Goal: Feedback & Contribution: Contribute content

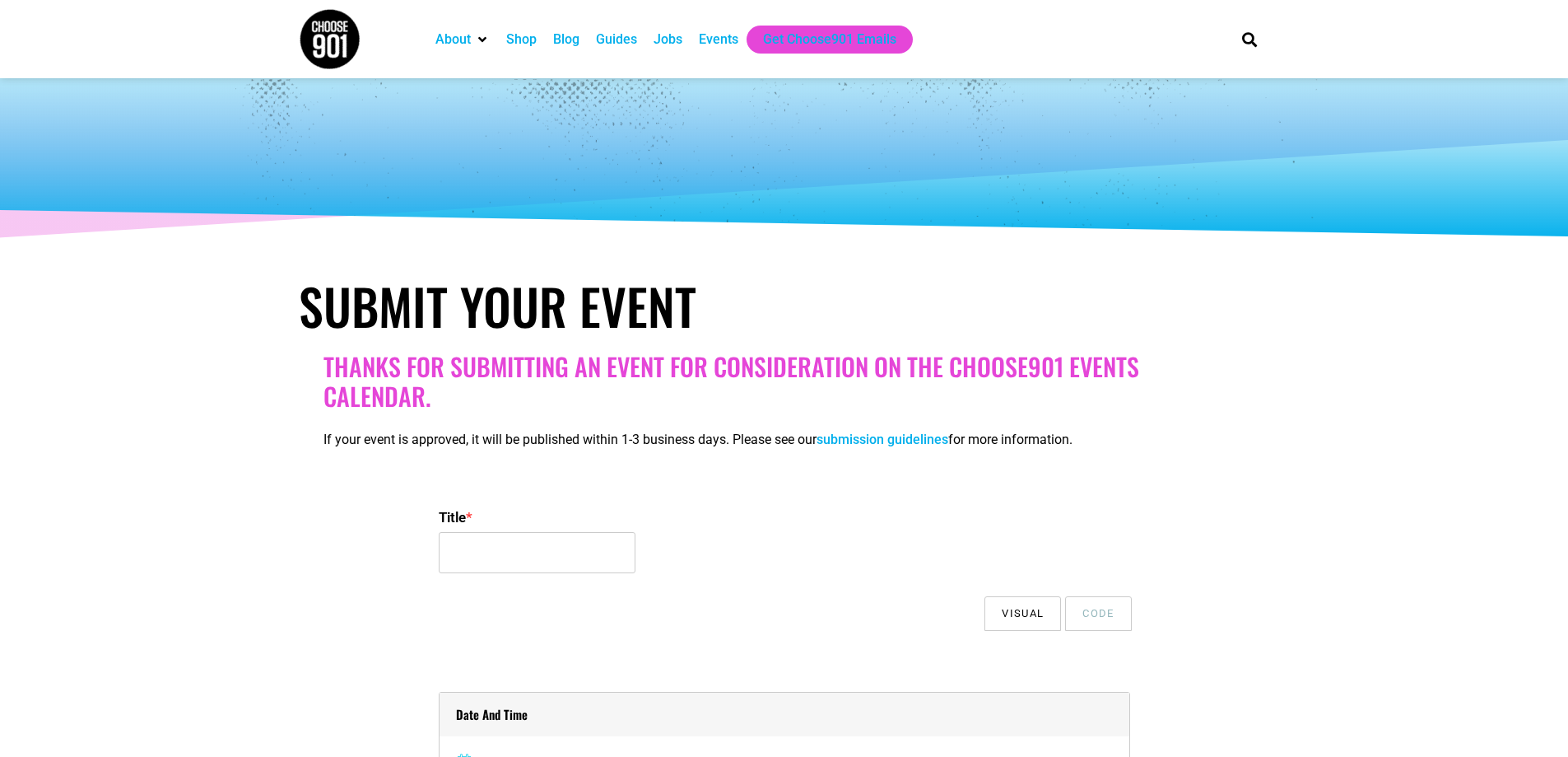
select select
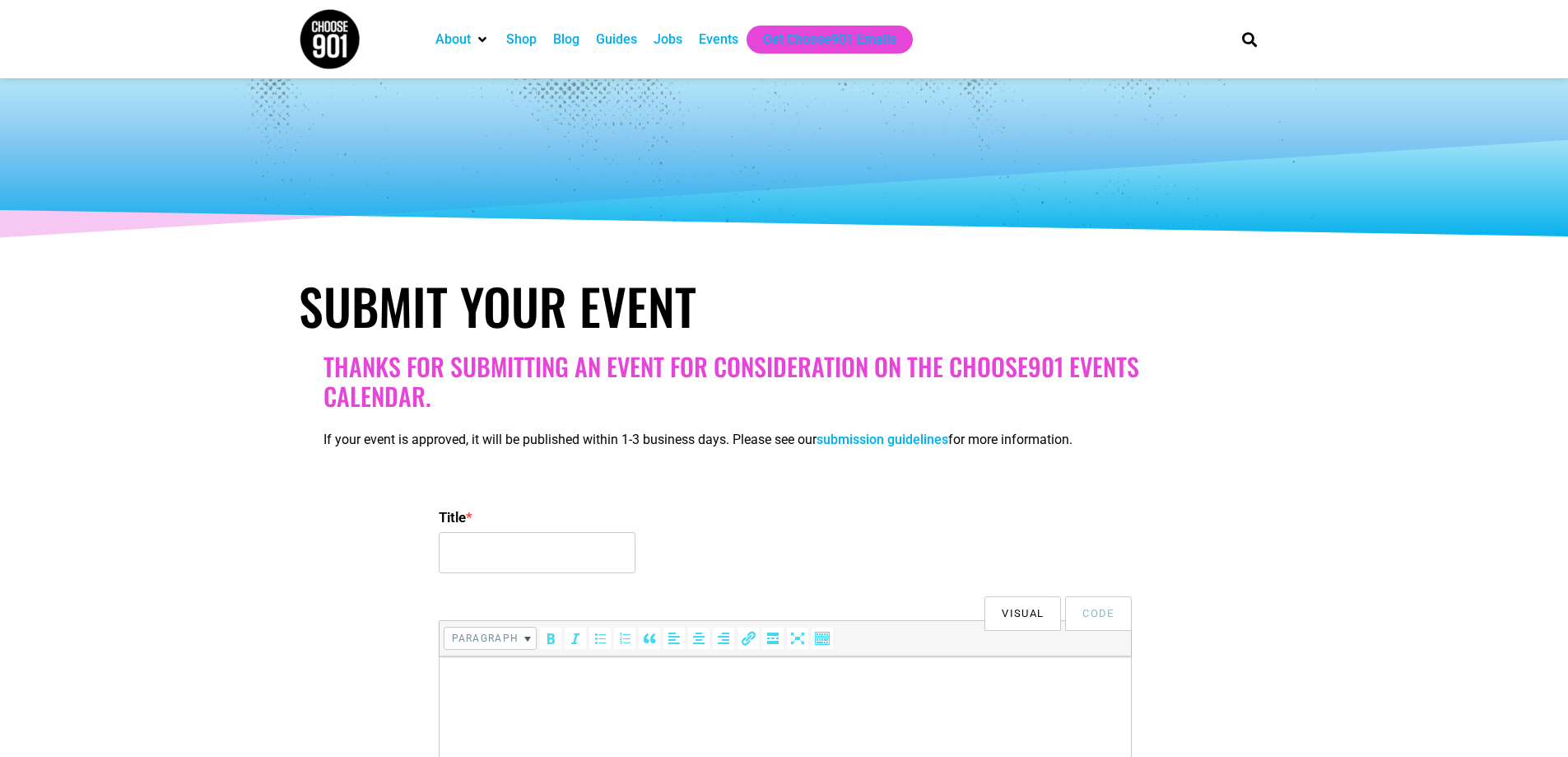
scroll to position [82, 0]
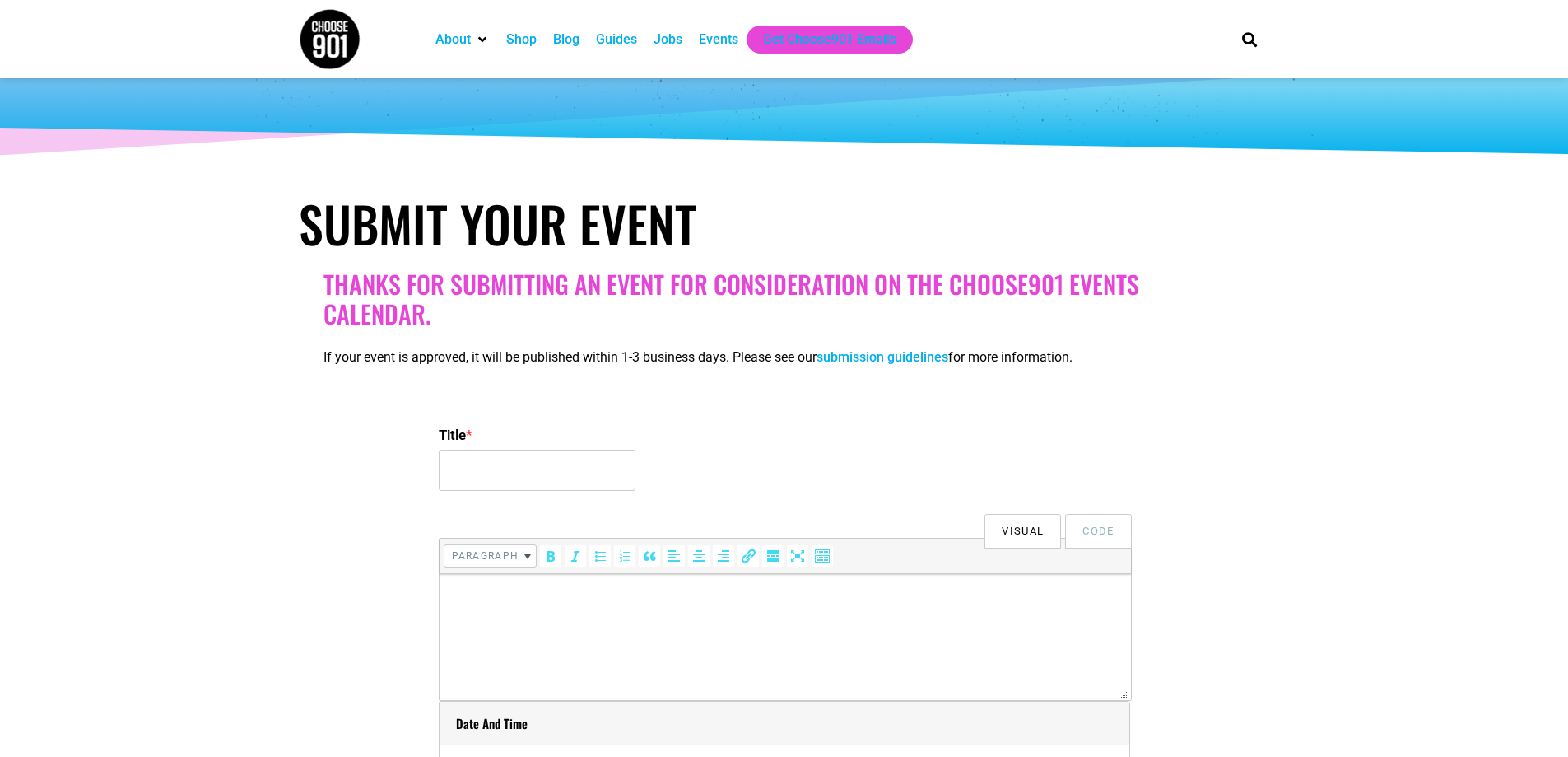
drag, startPoint x: 261, startPoint y: 451, endPoint x: 372, endPoint y: 471, distance: 112.8
click at [467, 470] on input "Title *" at bounding box center [537, 469] width 197 height 41
paste input "Candlelight: [PERSON_NAME] & Imagine Dragons"
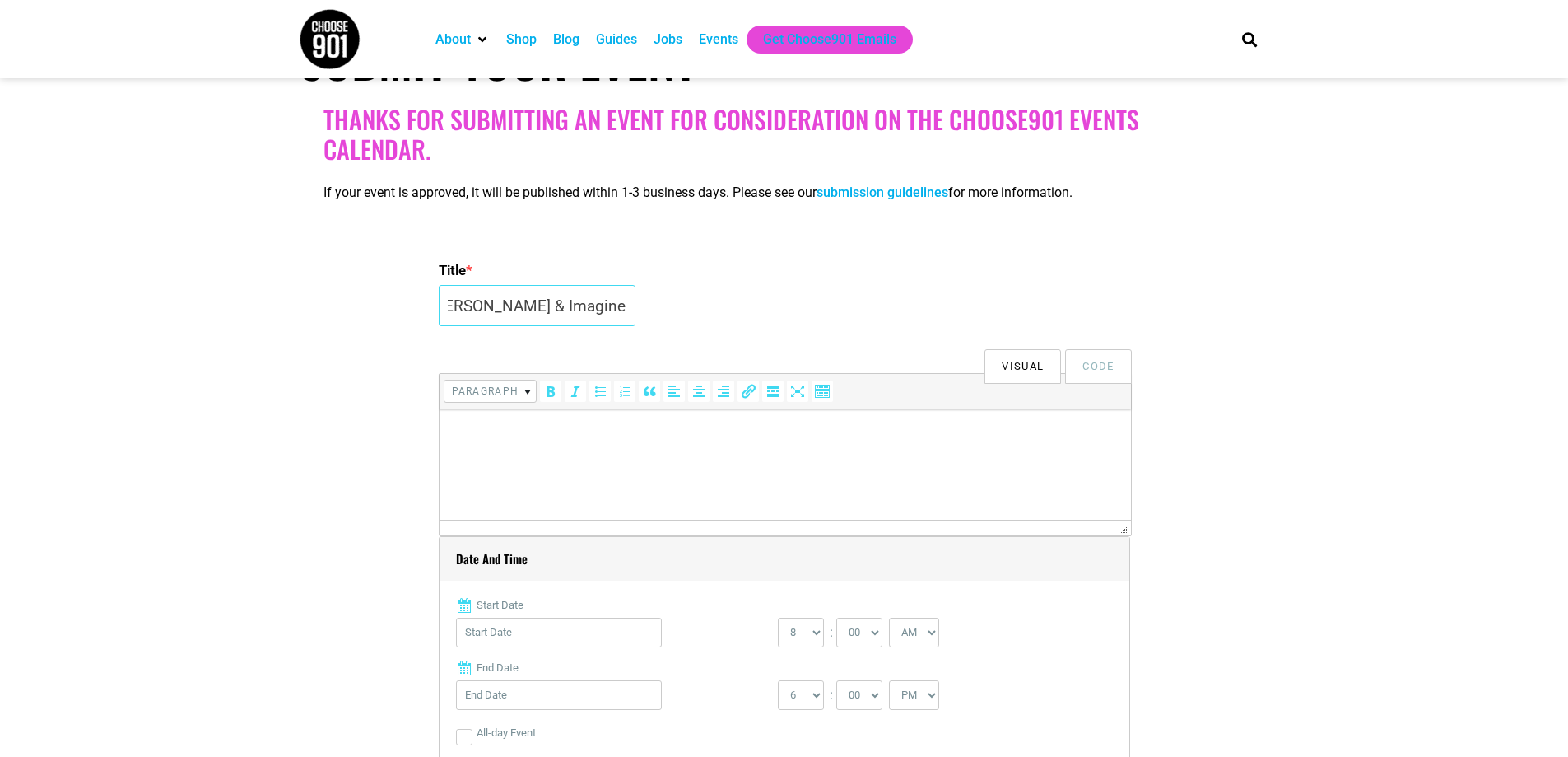
scroll to position [330, 0]
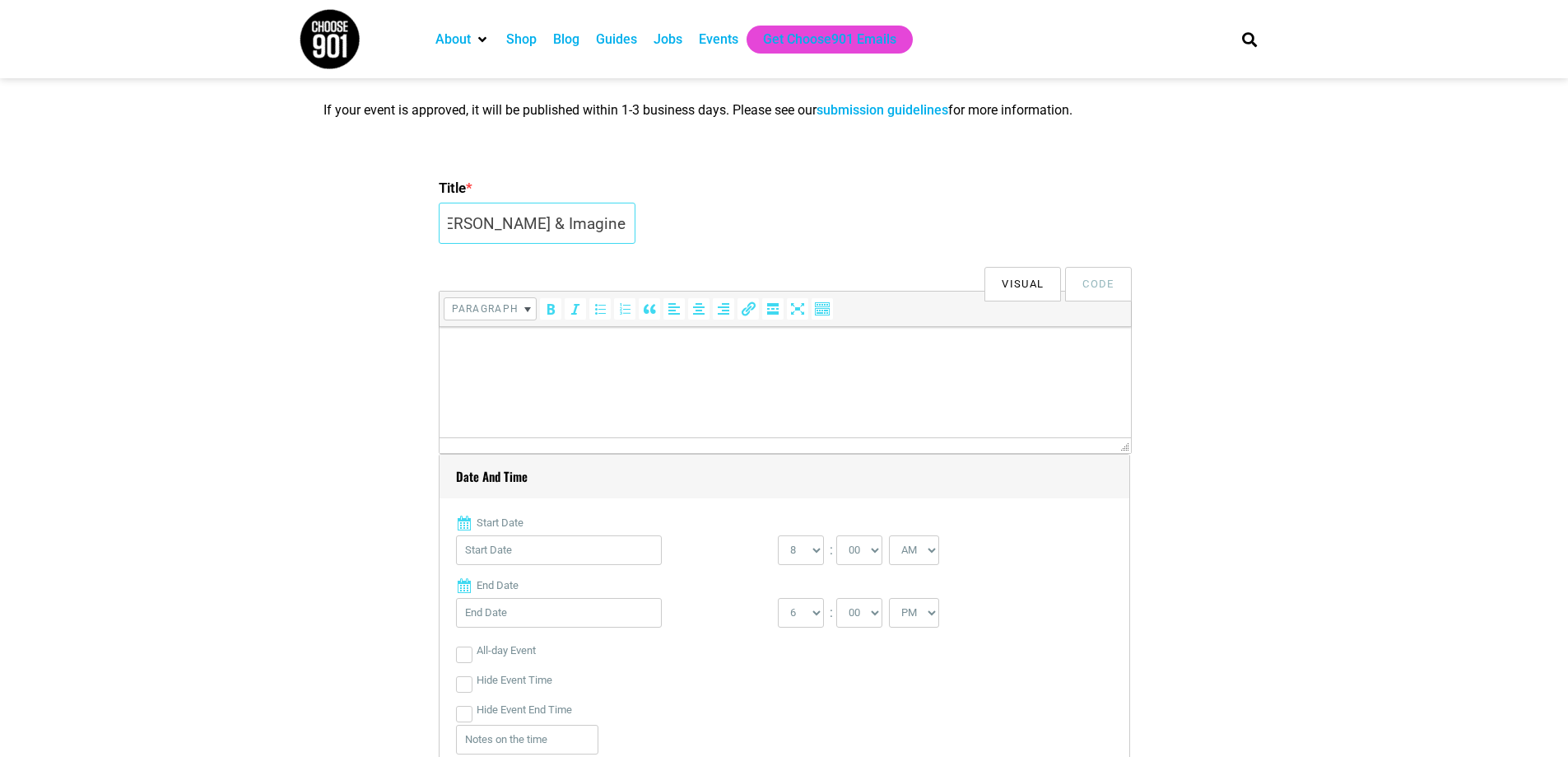
type input "Candlelight: [PERSON_NAME] & Imagine Dragons"
click at [484, 360] on p at bounding box center [784, 351] width 675 height 20
paste body
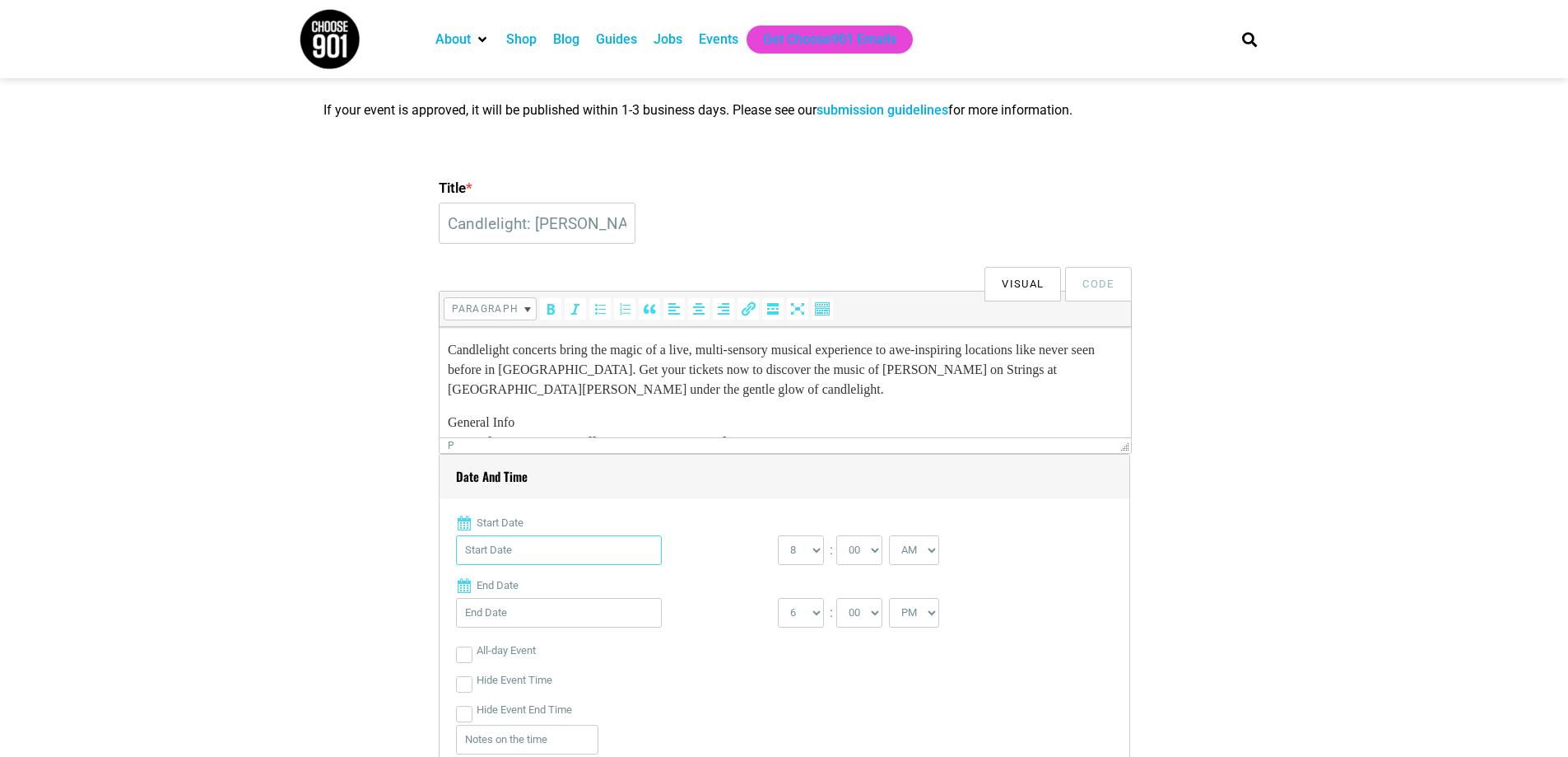
click at [563, 558] on input "Start Date" at bounding box center [559, 550] width 206 height 30
click at [632, 346] on link "Next" at bounding box center [632, 346] width 25 height 25
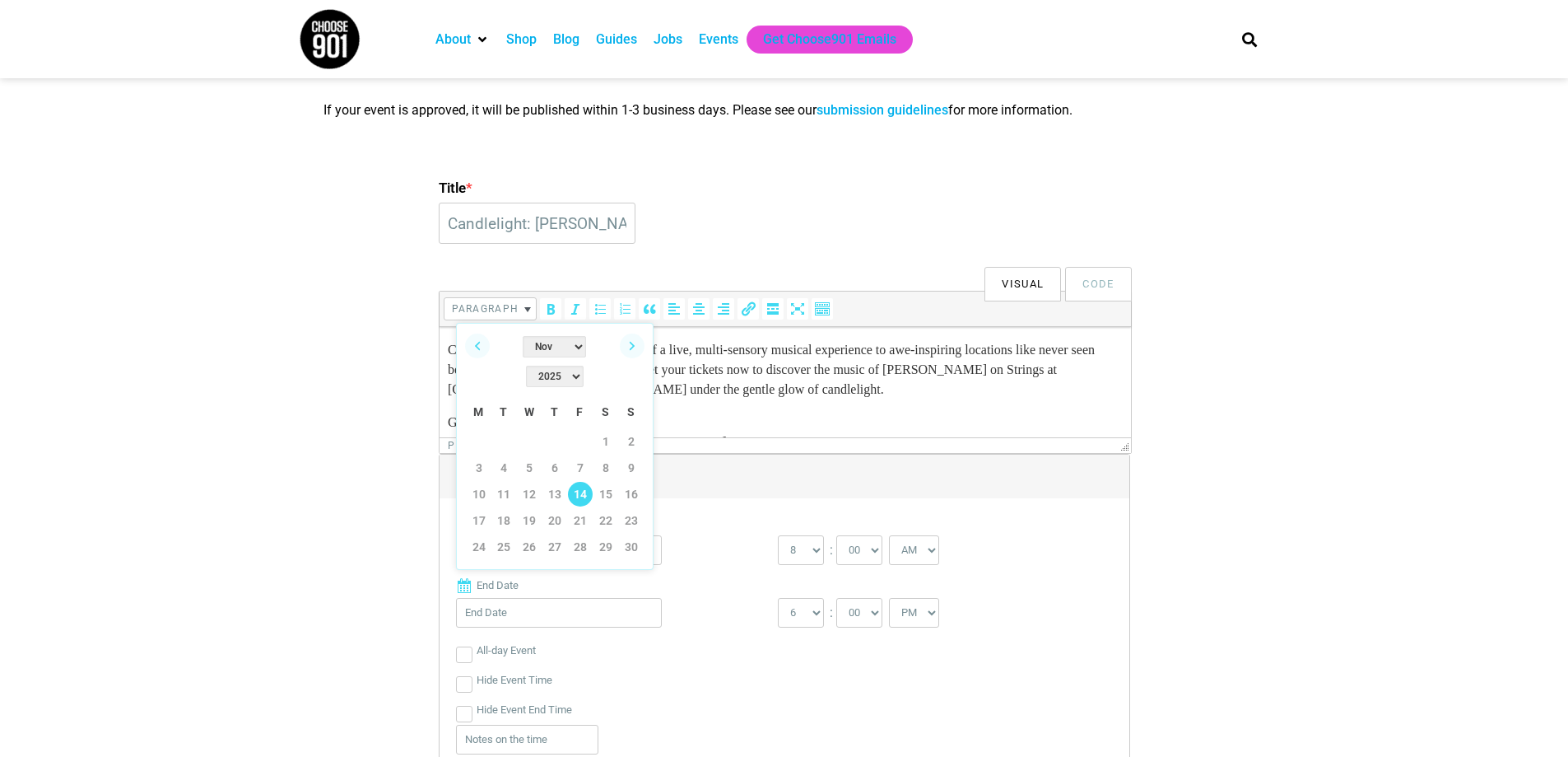
click at [582, 482] on link "14" at bounding box center [580, 494] width 25 height 25
type input "[DATE]"
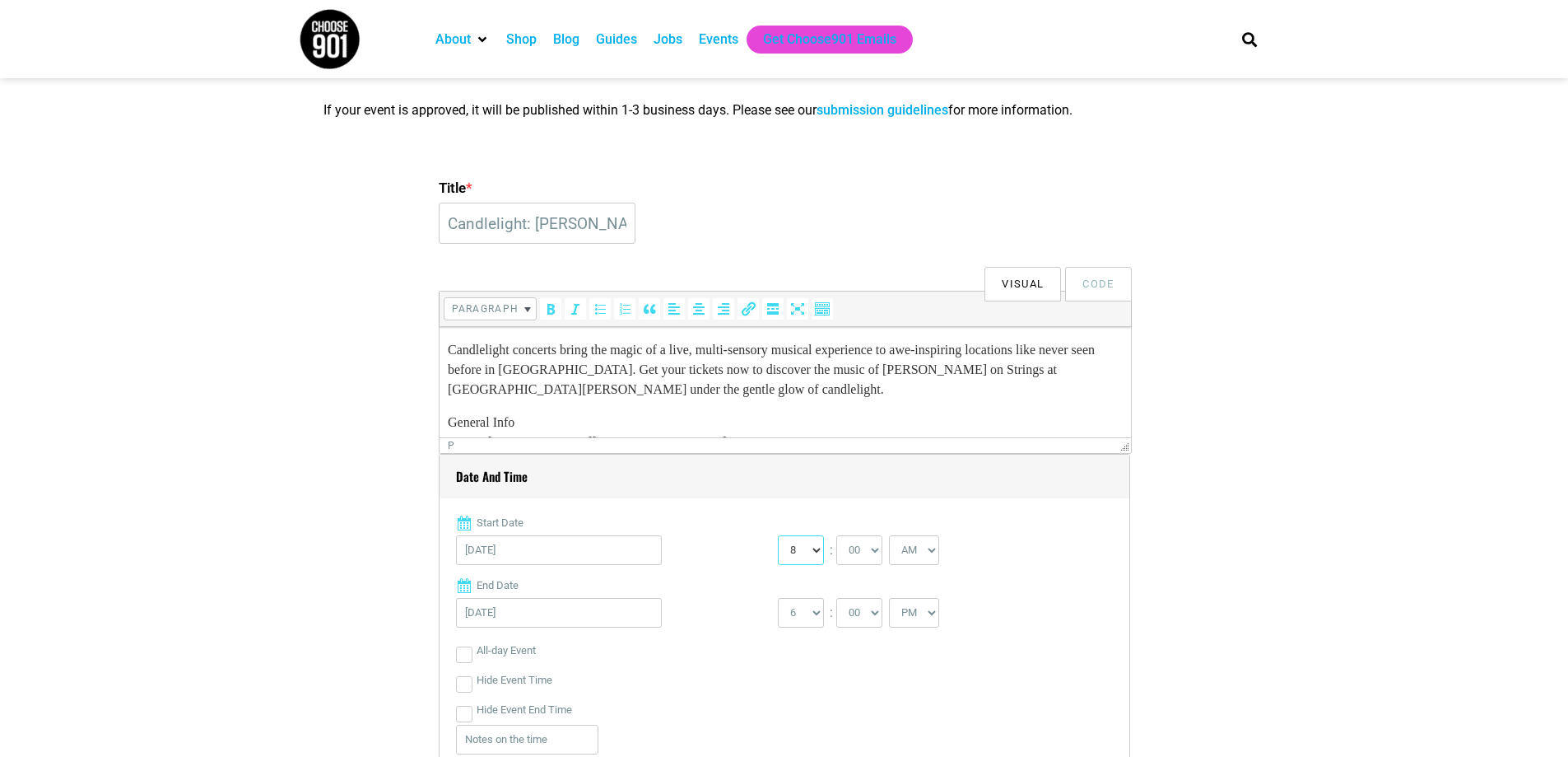
drag, startPoint x: 801, startPoint y: 547, endPoint x: 802, endPoint y: 560, distance: 13.0
click at [801, 547] on select "0 1 2 3 4 5 6 7 8 9 10 11 12" at bounding box center [800, 550] width 46 height 30
select select "12"
click at [778, 536] on select "0 1 2 3 4 5 6 7 8 9 10 11 12" at bounding box center [800, 550] width 46 height 30
click at [860, 543] on select "00 05 10 15 20 25 30 35 40 45 50 55" at bounding box center [859, 550] width 46 height 30
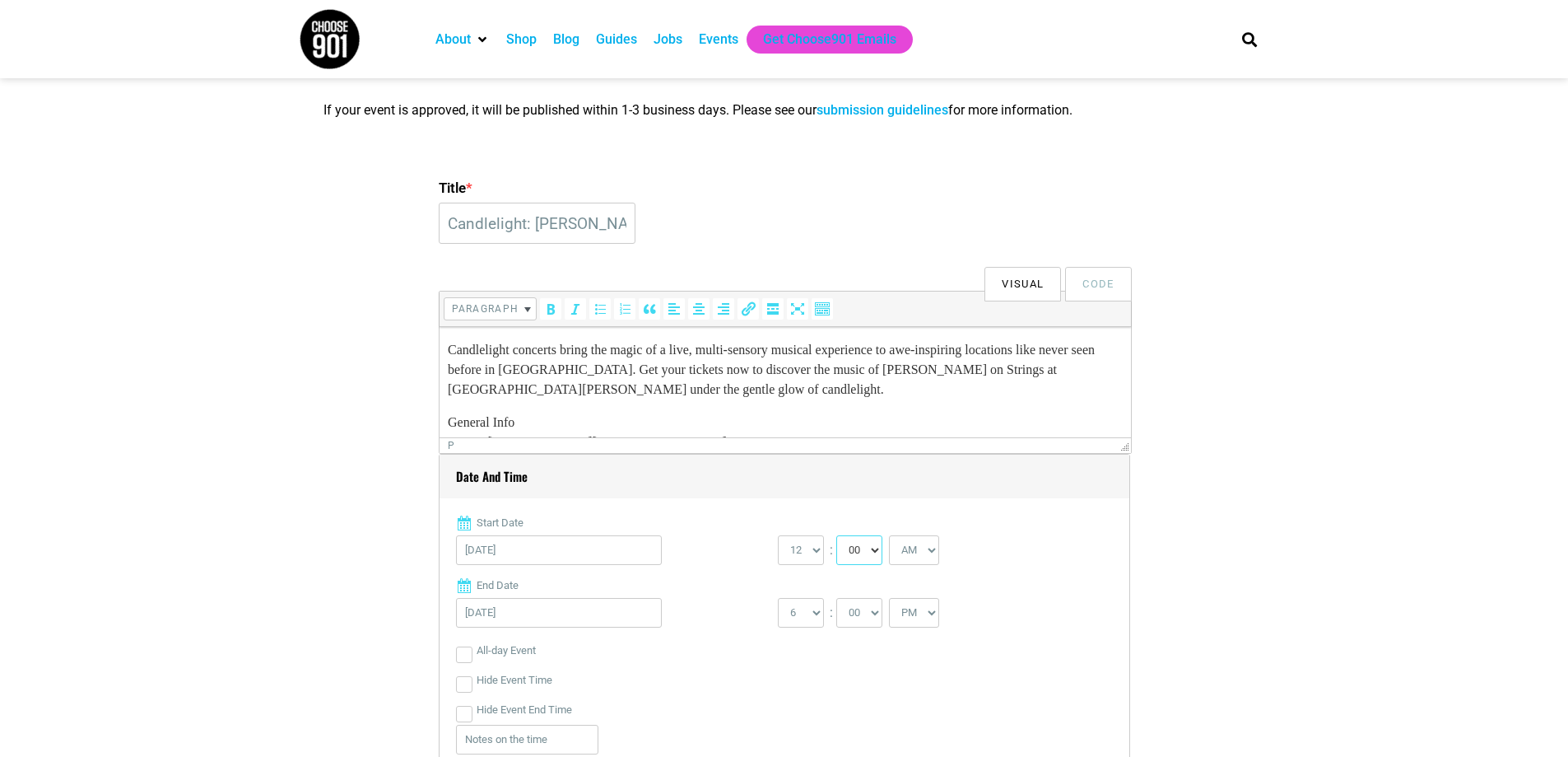
select select "30"
click at [837, 536] on select "00 05 10 15 20 25 30 35 40 45 50 55" at bounding box center [859, 550] width 46 height 30
click at [905, 550] on select "AM PM" at bounding box center [914, 550] width 50 height 30
select select "PM"
click at [890, 536] on select "AM PM" at bounding box center [914, 550] width 50 height 30
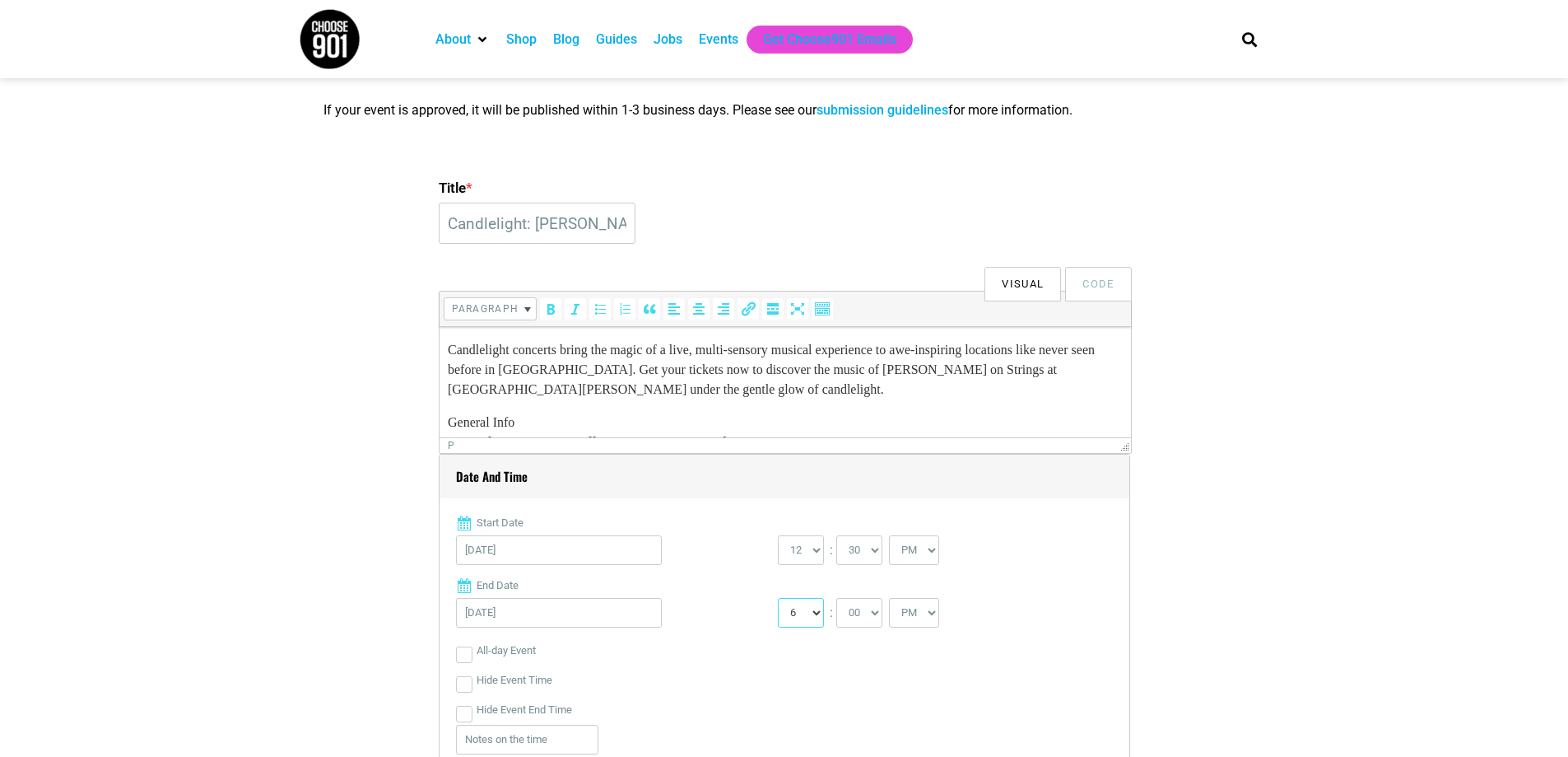
click at [804, 623] on select "1 2 3 4 5 6 7 8 9 10 11 12" at bounding box center [800, 613] width 46 height 30
select select "1"
click at [778, 599] on select "1 2 3 4 5 6 7 8 9 10 11 12" at bounding box center [800, 613] width 46 height 30
drag, startPoint x: 853, startPoint y: 614, endPoint x: 856, endPoint y: 604, distance: 10.4
click at [853, 614] on select "00 05 10 15 20 25 30 35 40 45 50 55" at bounding box center [859, 613] width 46 height 30
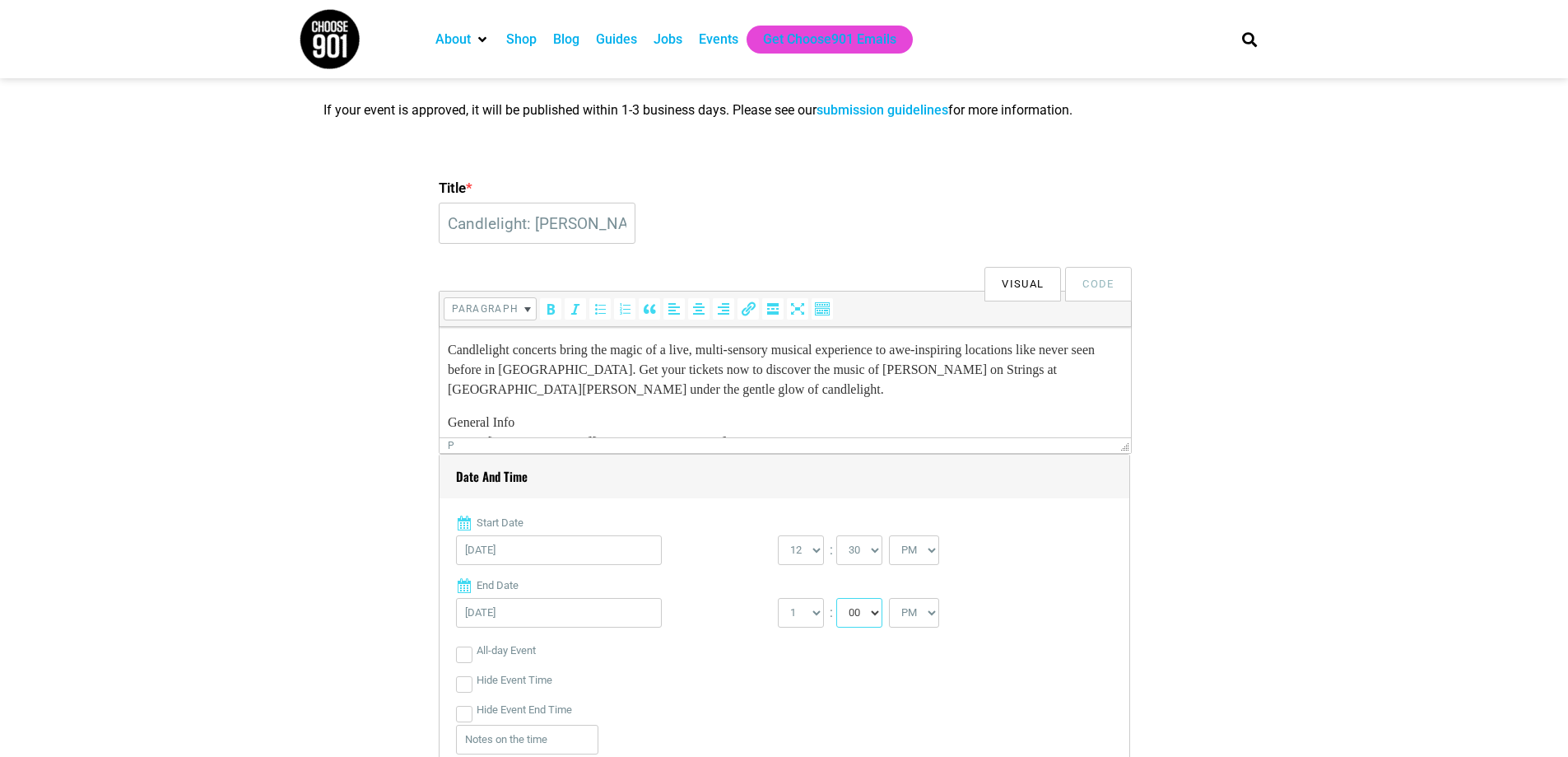
select select "45"
click at [837, 599] on select "00 05 10 15 20 25 30 35 40 45 50 55" at bounding box center [859, 613] width 46 height 30
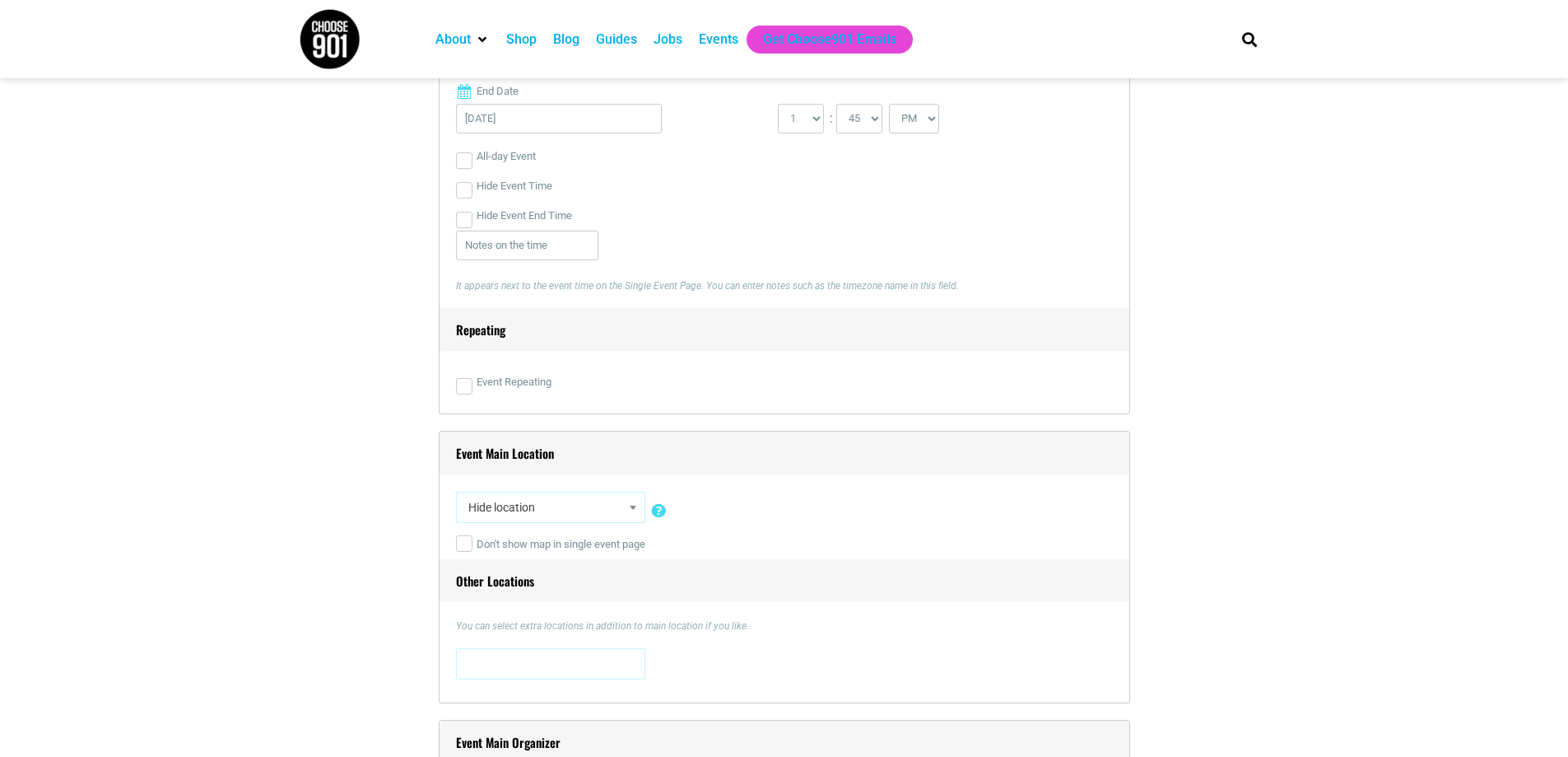
scroll to position [1071, 0]
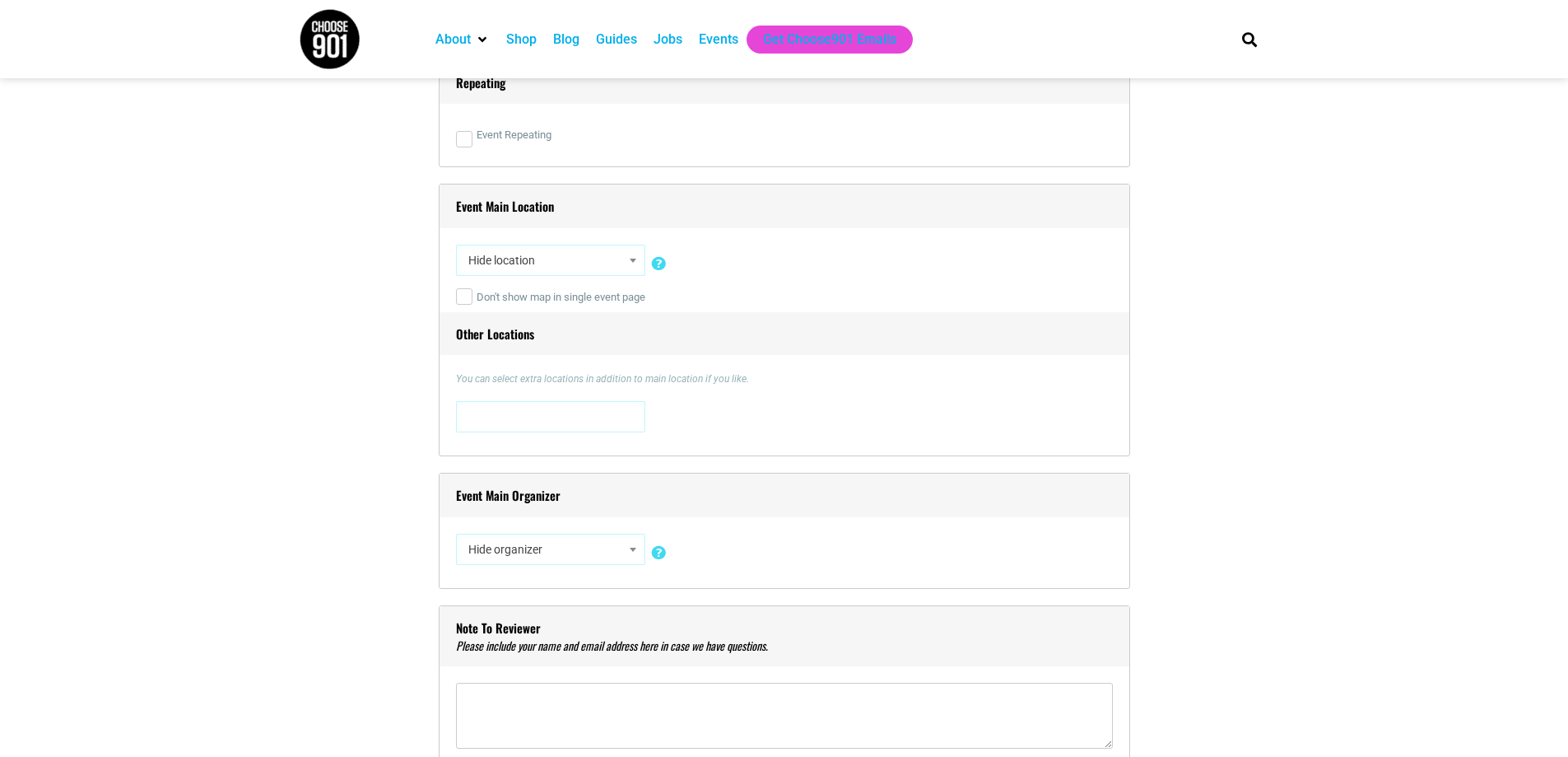
click at [514, 262] on span "Hide location" at bounding box center [551, 261] width 178 height 30
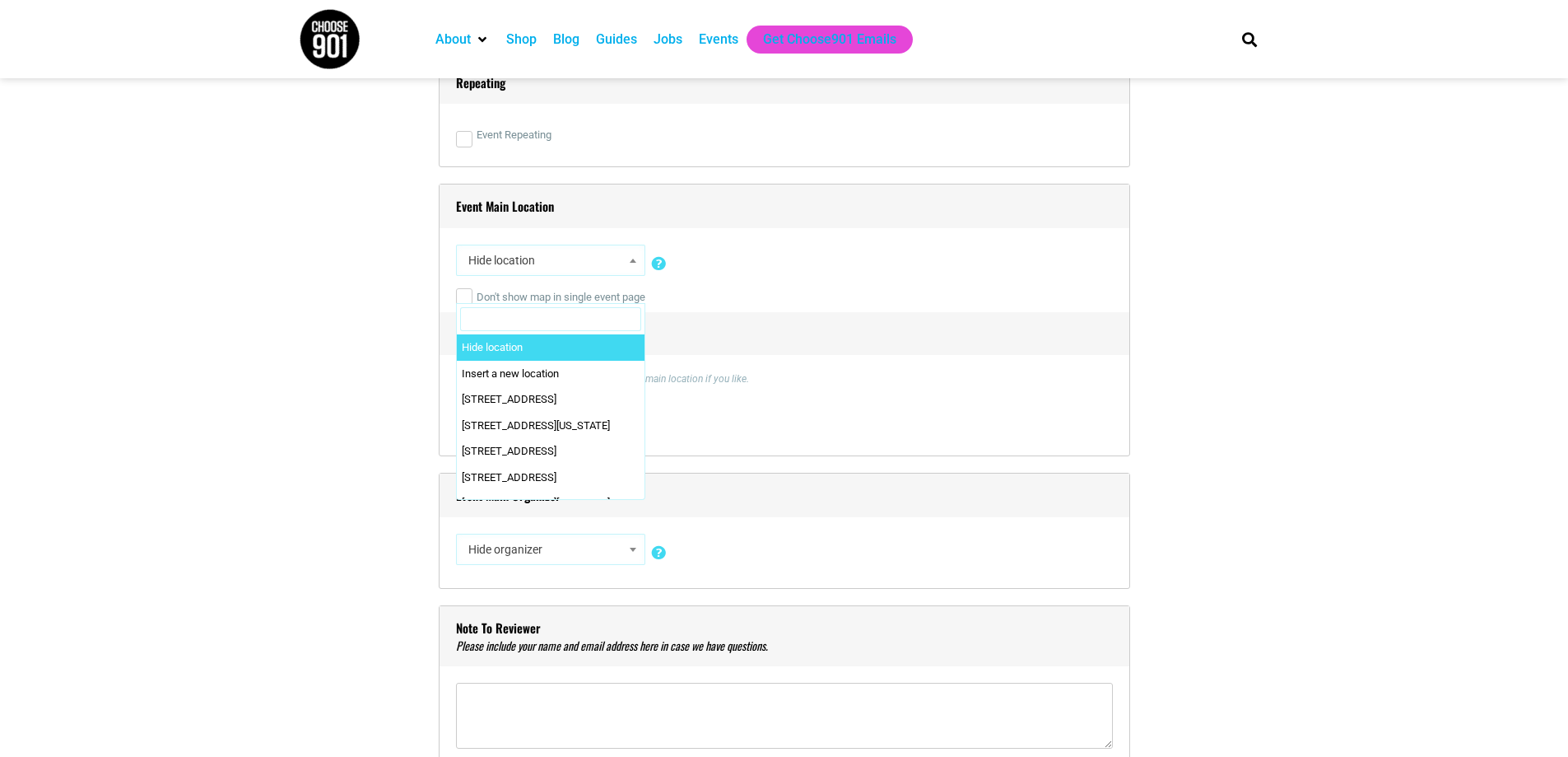
click at [528, 299] on label "Don't show map in single event page" at bounding box center [551, 298] width 190 height 30
click at [472, 299] on input "Don't show map in single event page" at bounding box center [464, 297] width 16 height 16
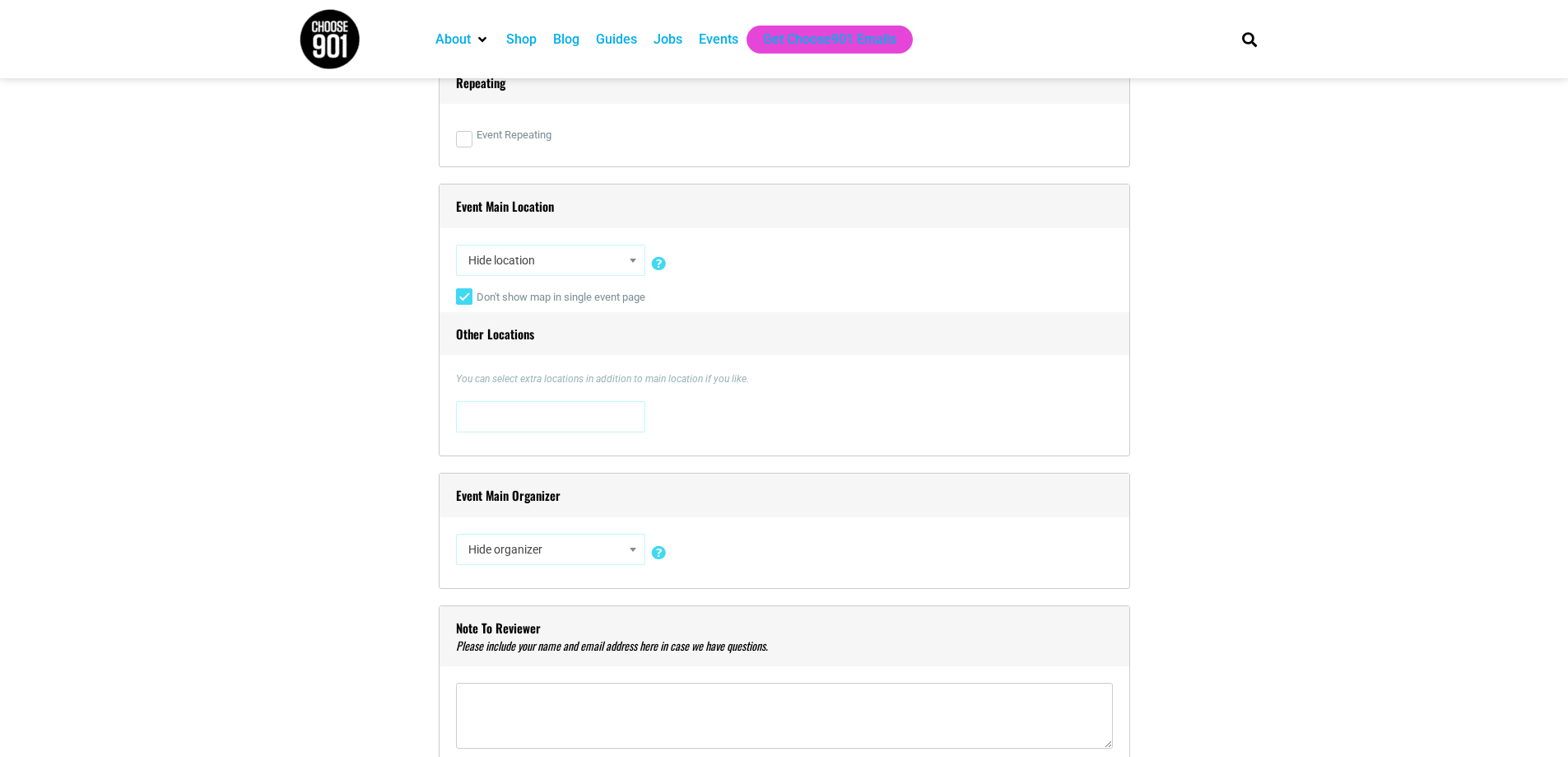
click at [466, 298] on input "Don't show map in single event page" at bounding box center [464, 297] width 16 height 16
checkbox input "false"
click at [509, 265] on span "Hide location" at bounding box center [551, 261] width 178 height 30
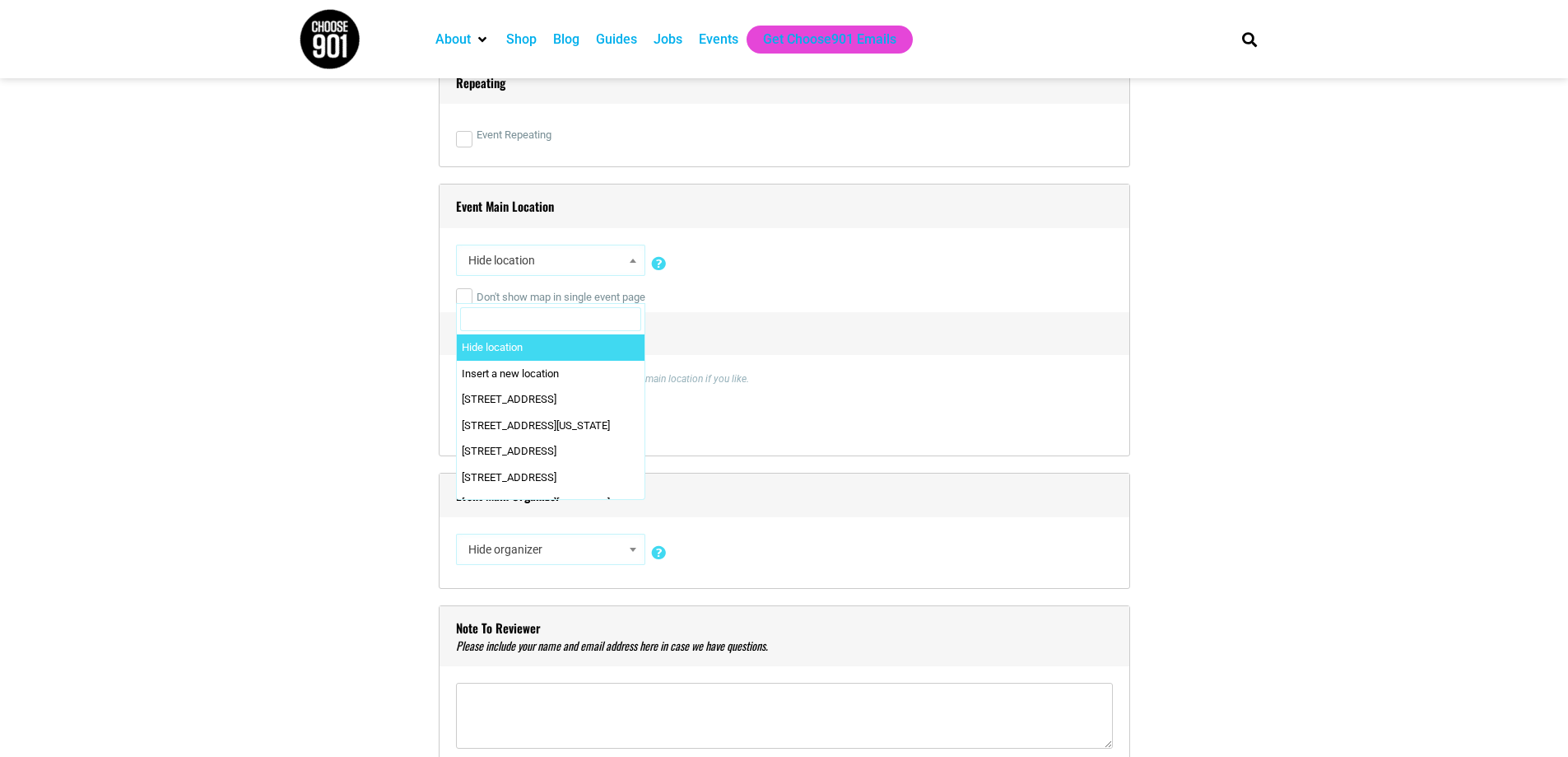
click at [530, 313] on input "Search" at bounding box center [550, 320] width 181 height 25
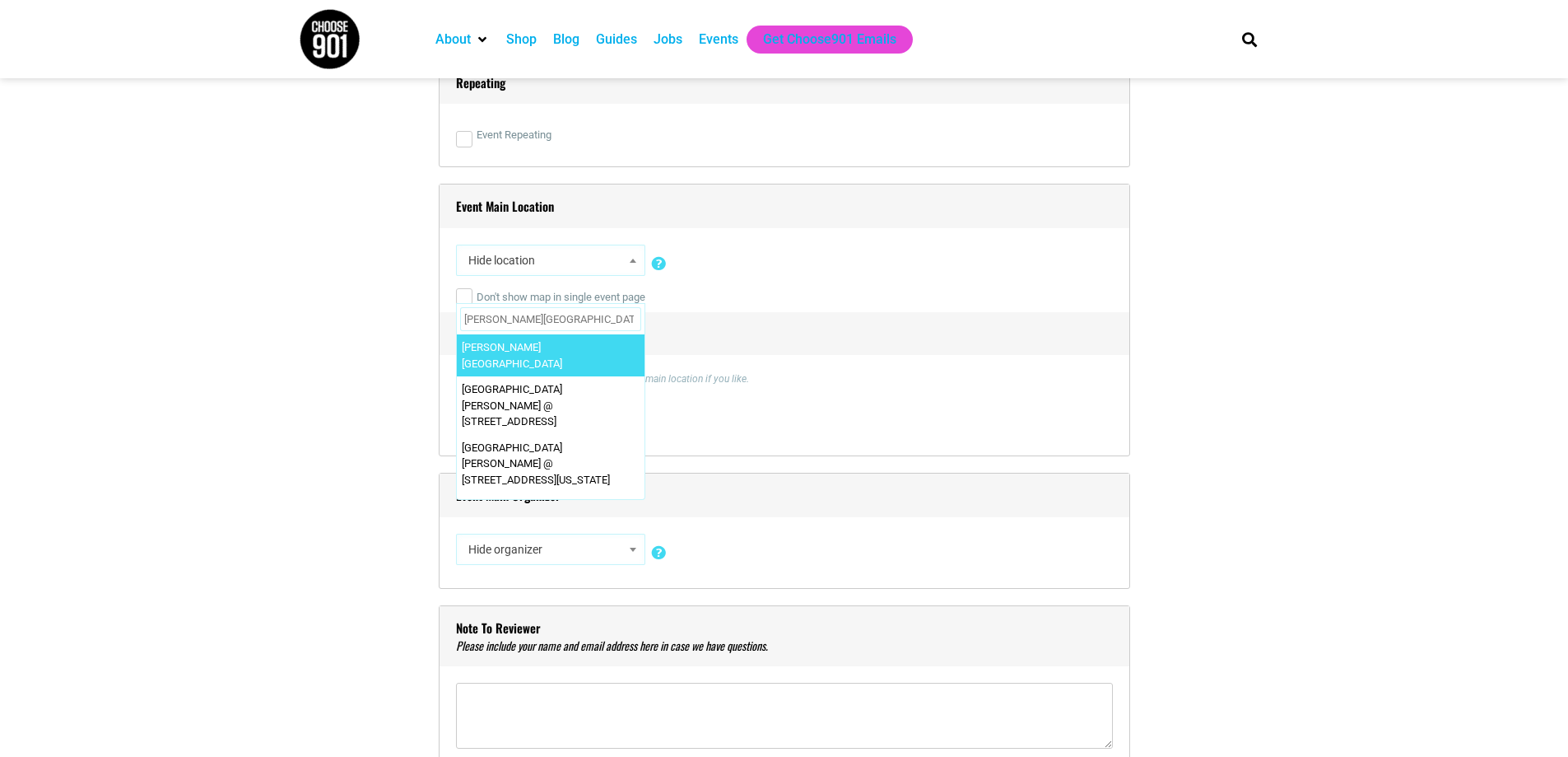
type input "[PERSON_NAME][GEOGRAPHIC_DATA]"
select select "2895"
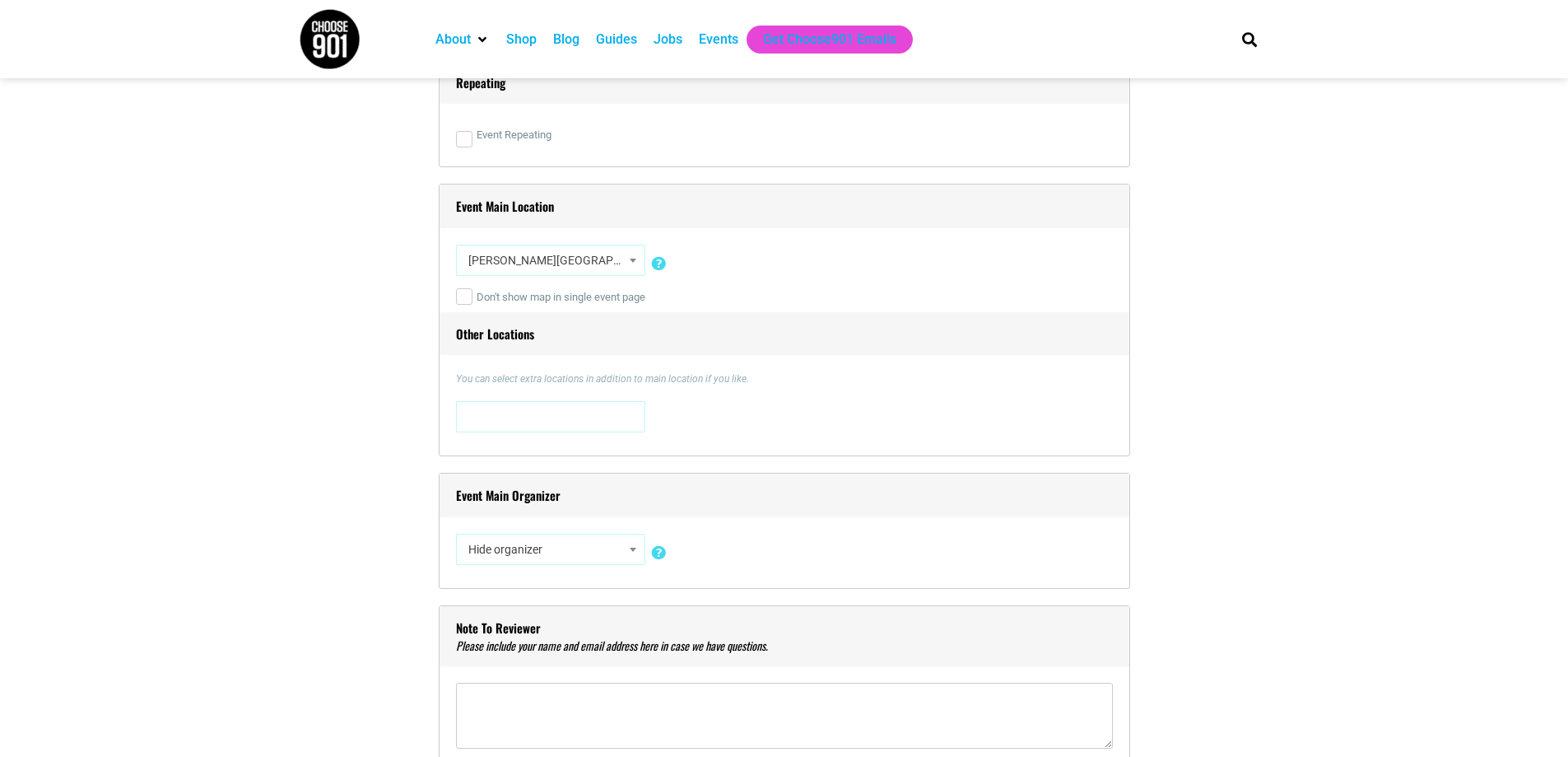
scroll to position [1318, 0]
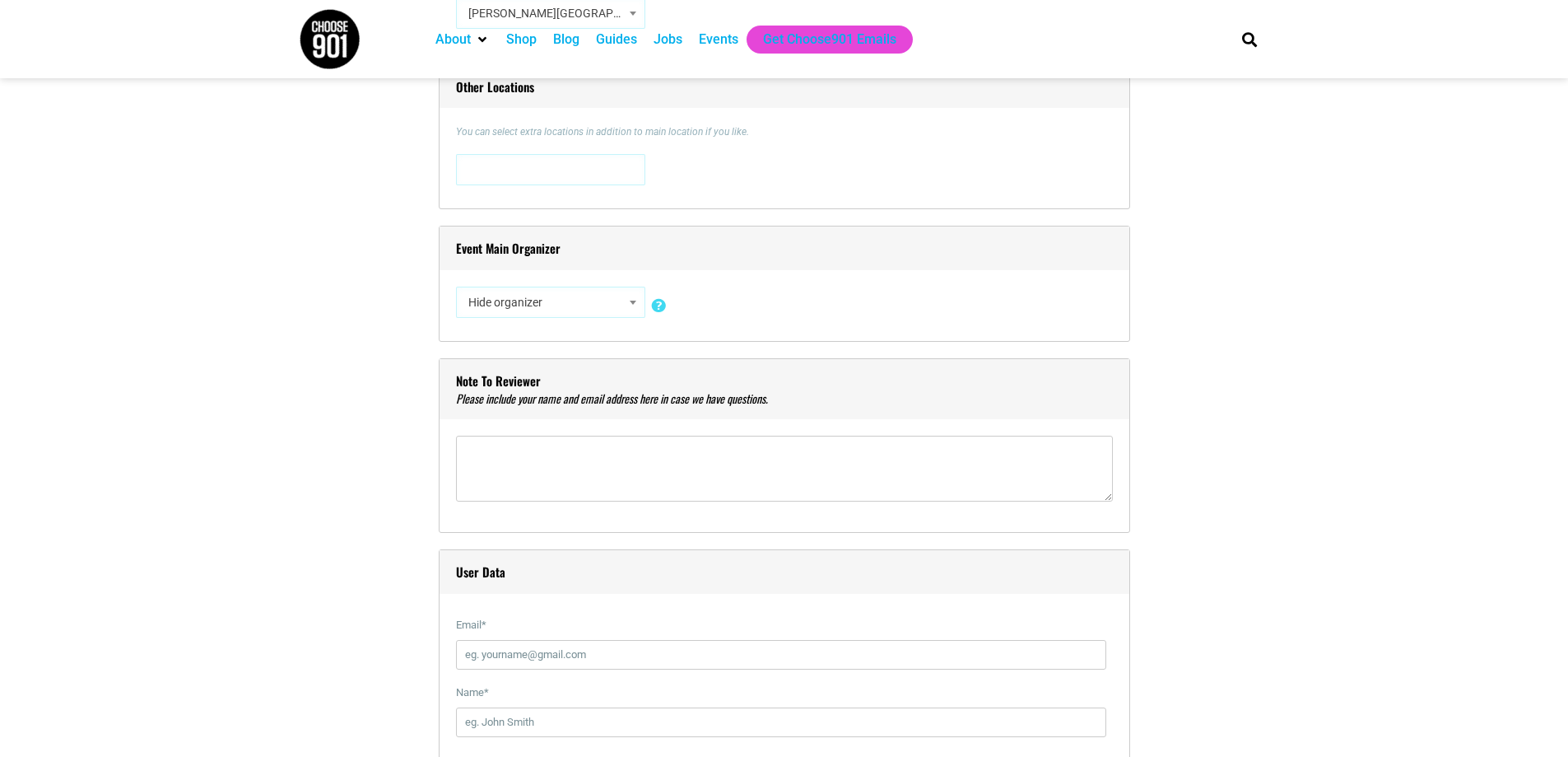
click at [491, 304] on span "Hide organizer" at bounding box center [551, 303] width 178 height 30
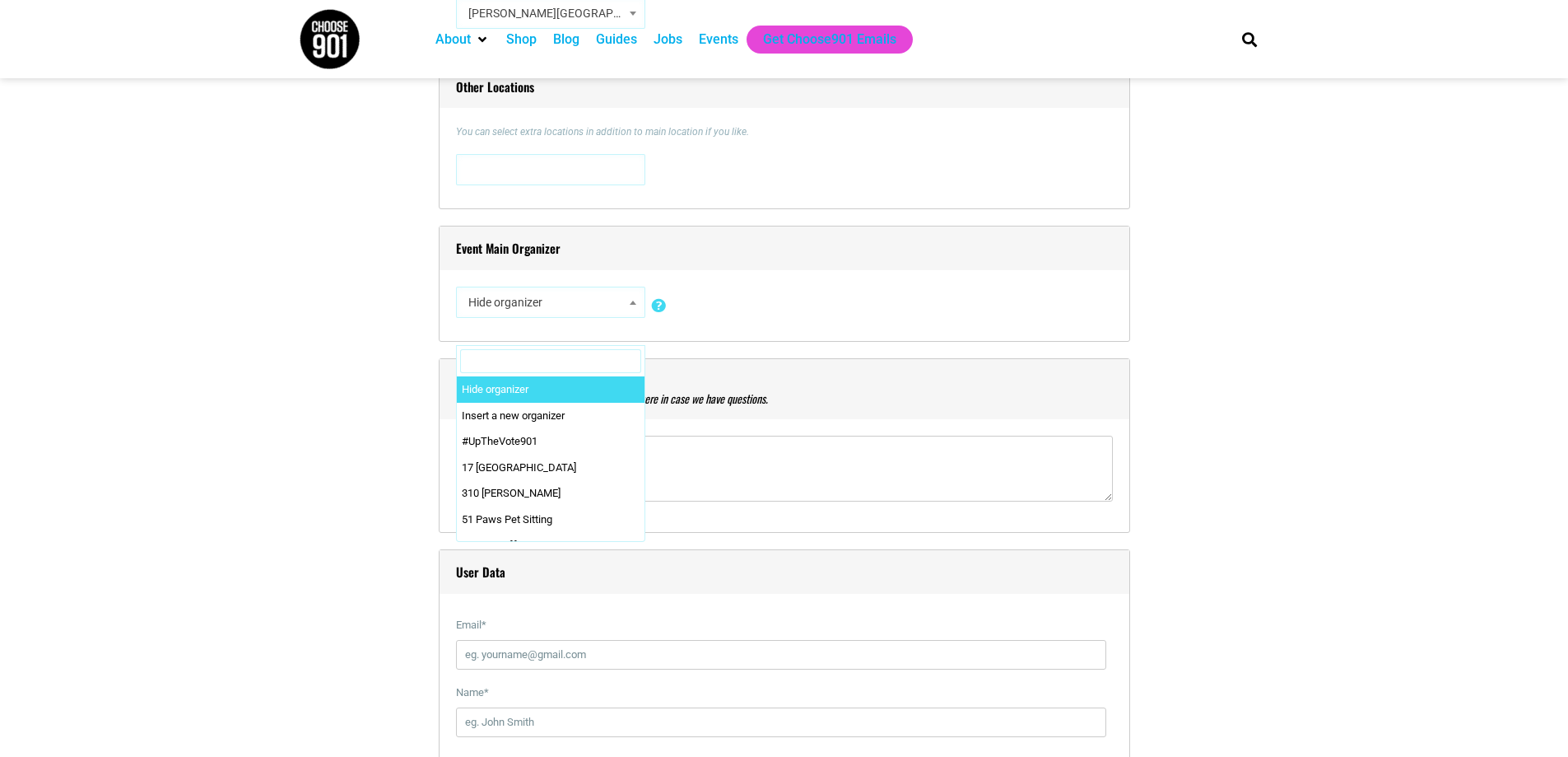
click at [519, 357] on input "Search" at bounding box center [550, 362] width 181 height 25
type input "Fever"
select select "3080"
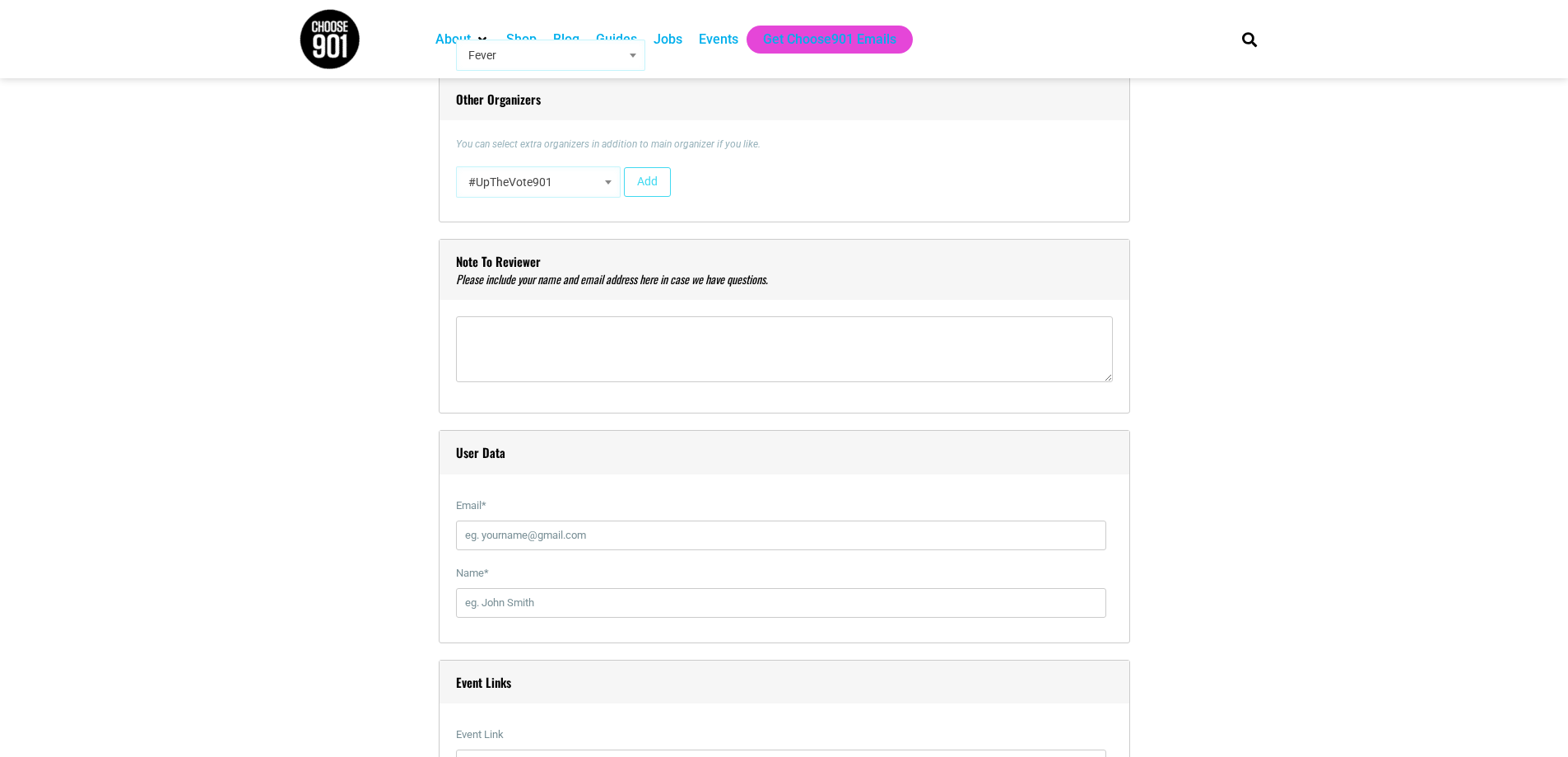
scroll to position [1730, 0]
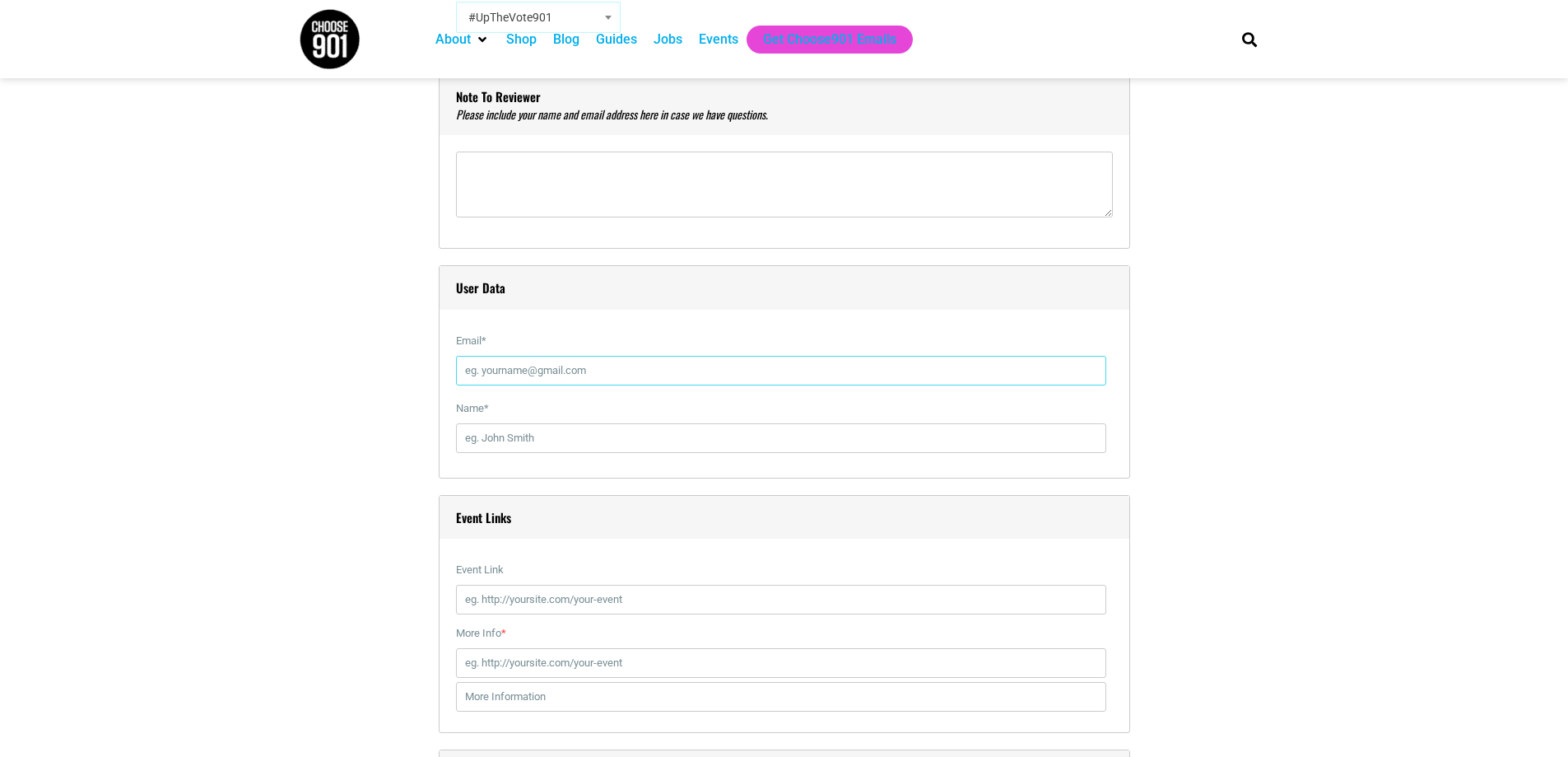
click at [519, 375] on input "Email *" at bounding box center [782, 371] width 651 height 30
paste input "[EMAIL_ADDRESS][DOMAIN_NAME]"
type input "[EMAIL_ADDRESS][DOMAIN_NAME]"
click at [498, 442] on input "Name *" at bounding box center [782, 438] width 651 height 30
paste input "[PERSON_NAME]"
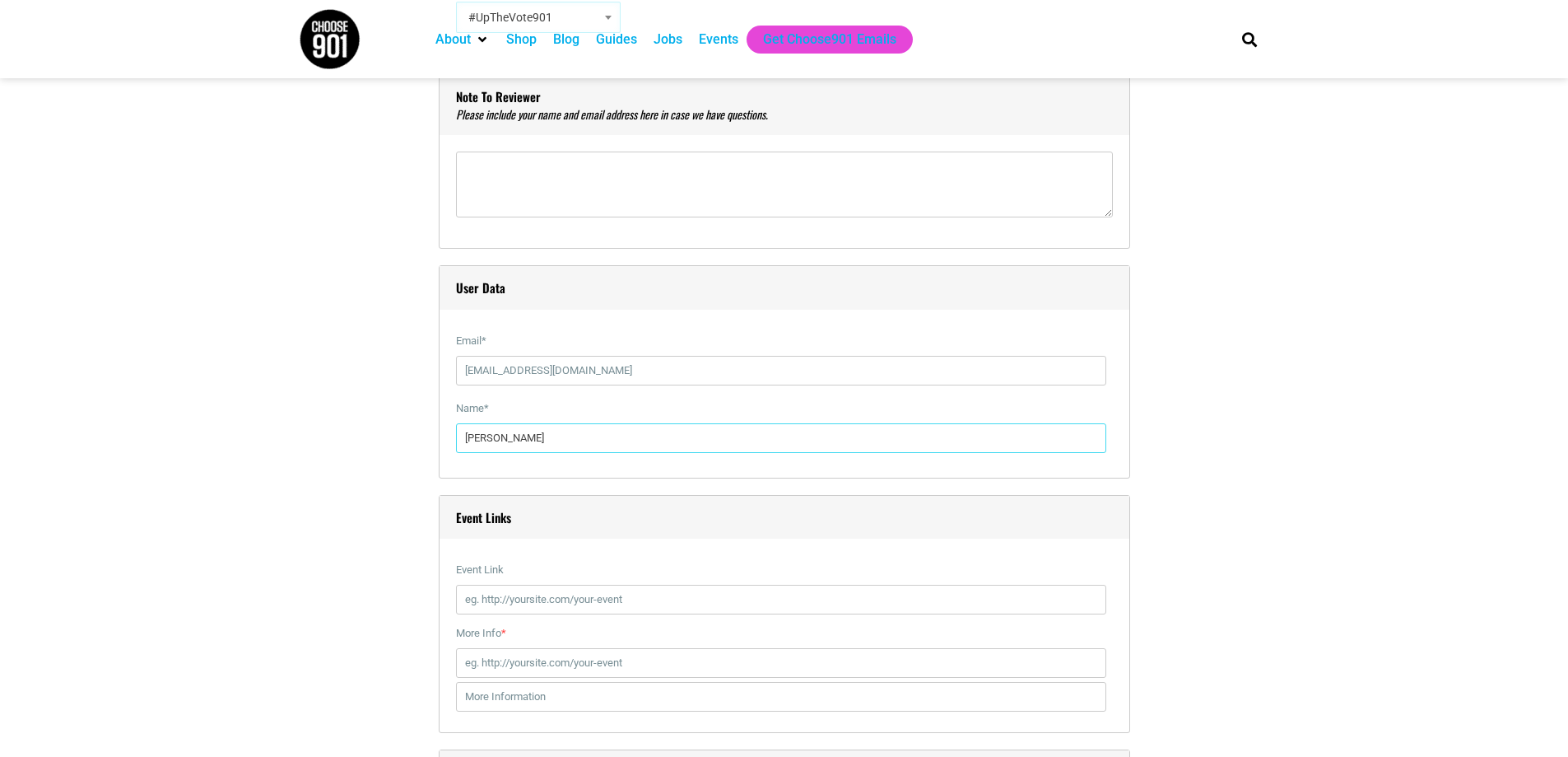
type input "[PERSON_NAME]"
click at [504, 604] on input "Event Link" at bounding box center [782, 600] width 651 height 30
paste input "[URL][DOMAIN_NAME]"
type input "[URL][DOMAIN_NAME]"
click at [524, 674] on input "More Info *" at bounding box center [782, 663] width 651 height 30
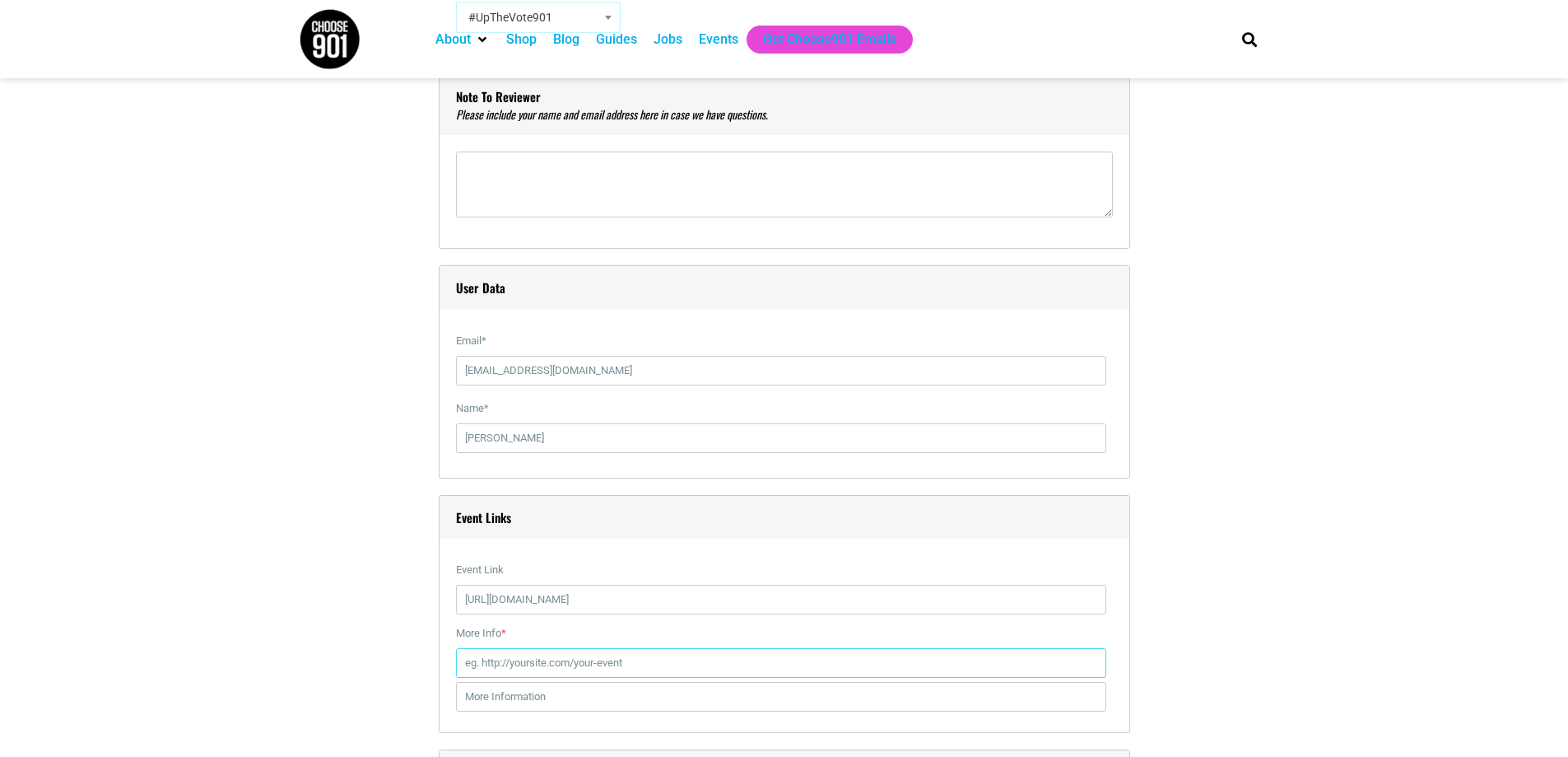
paste input "[URL][DOMAIN_NAME]"
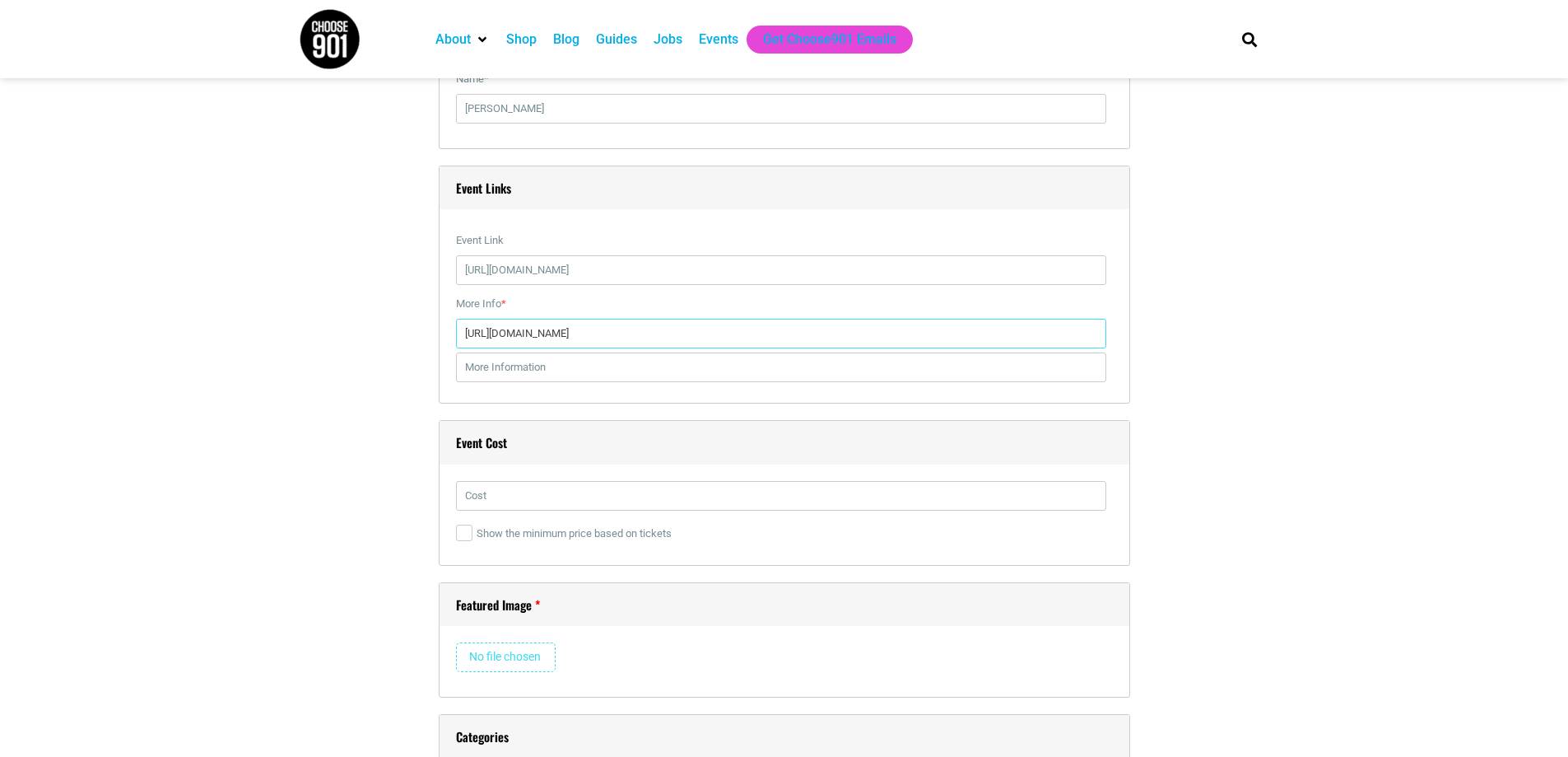
type input "[URL][DOMAIN_NAME]"
click at [506, 497] on input "text" at bounding box center [782, 496] width 651 height 30
paste input "$36.22"
type input "$36.22"
click at [486, 666] on input "file" at bounding box center [506, 657] width 100 height 30
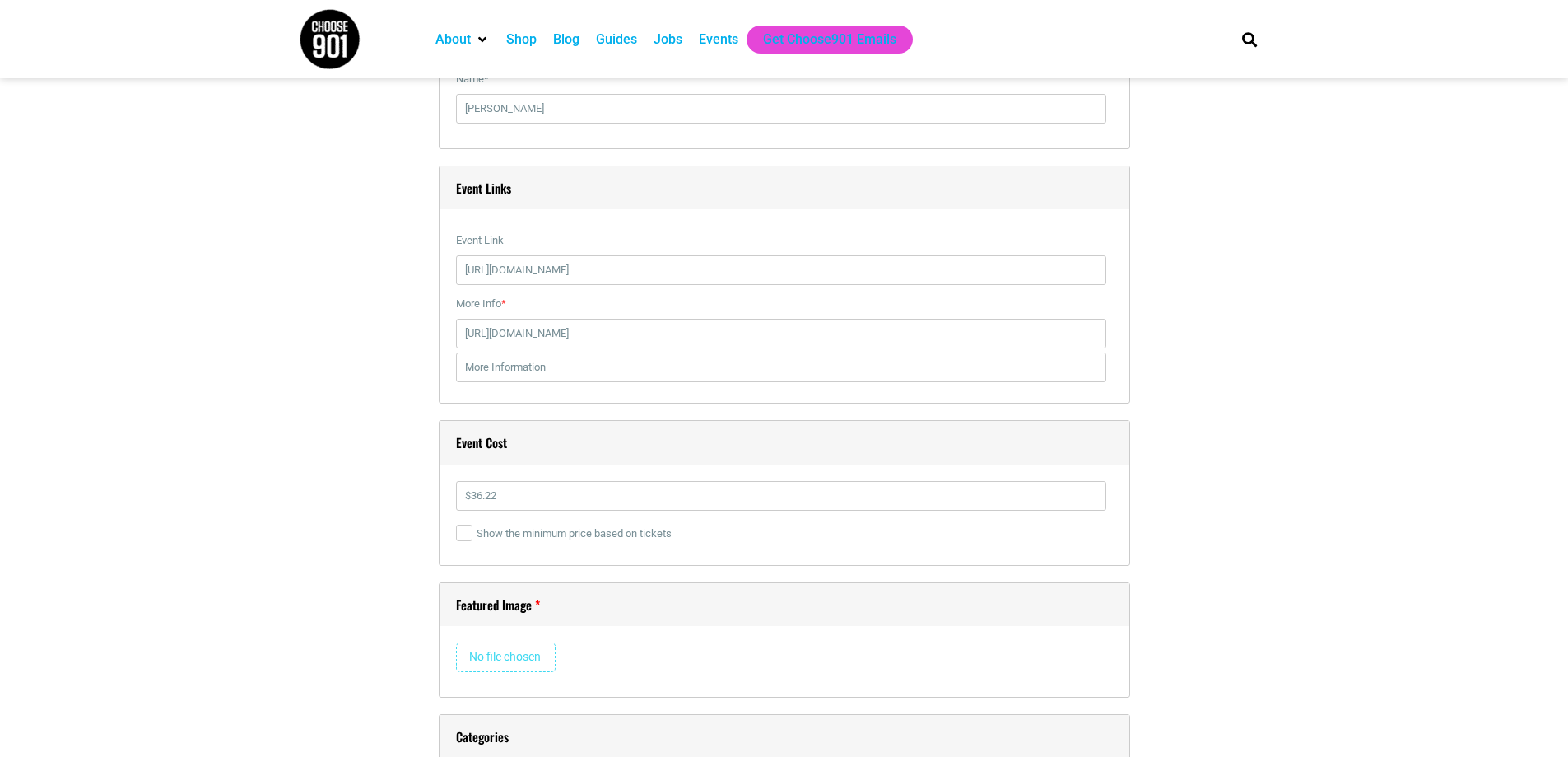
type input "C:\fakepath\c1.jpg"
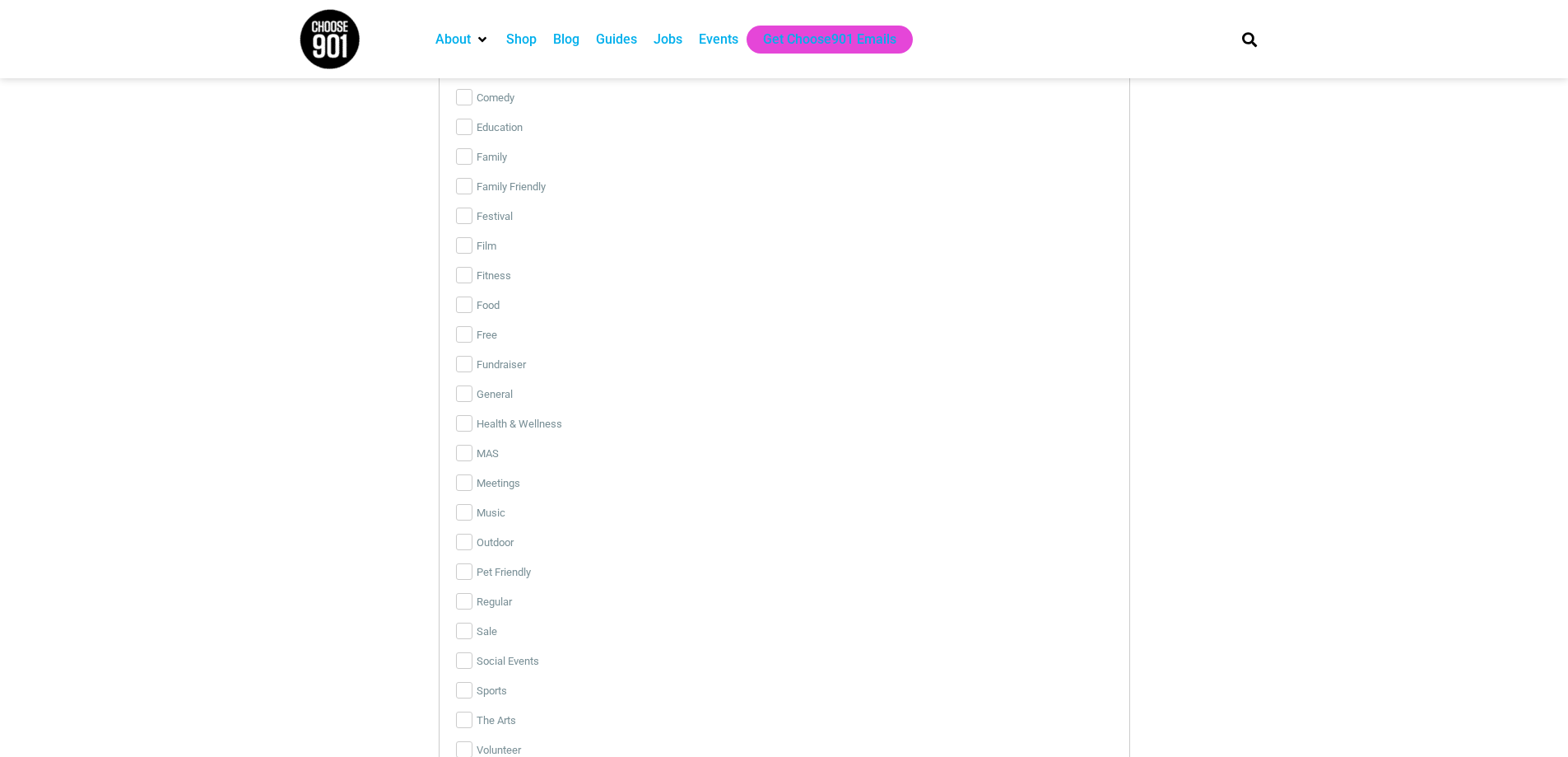
scroll to position [3584, 0]
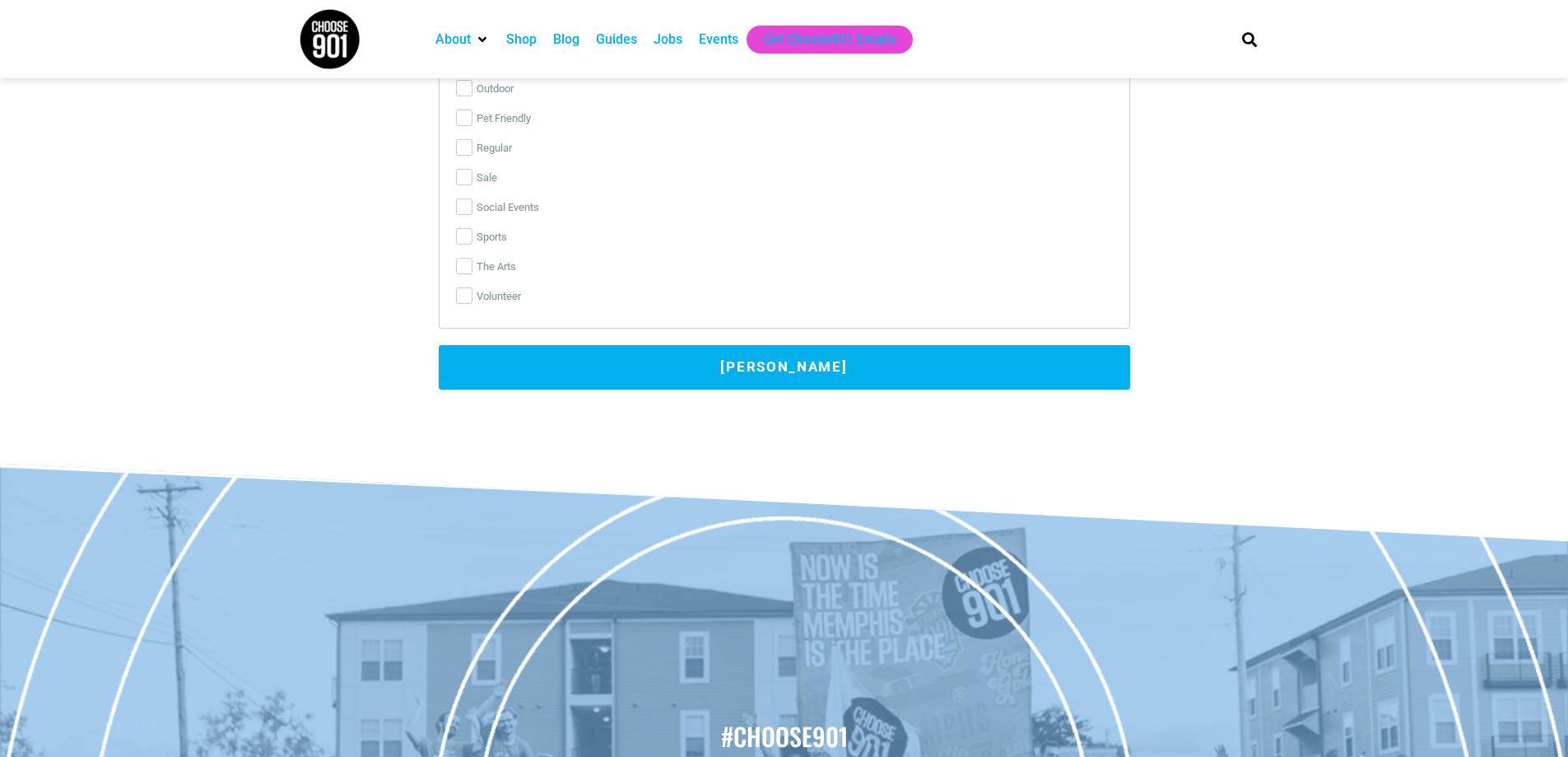
click at [465, 257] on label "The Arts" at bounding box center [784, 267] width 657 height 30
click at [465, 258] on input "The Arts" at bounding box center [464, 266] width 16 height 16
click at [463, 272] on input "The Arts" at bounding box center [464, 266] width 16 height 16
checkbox input "true"
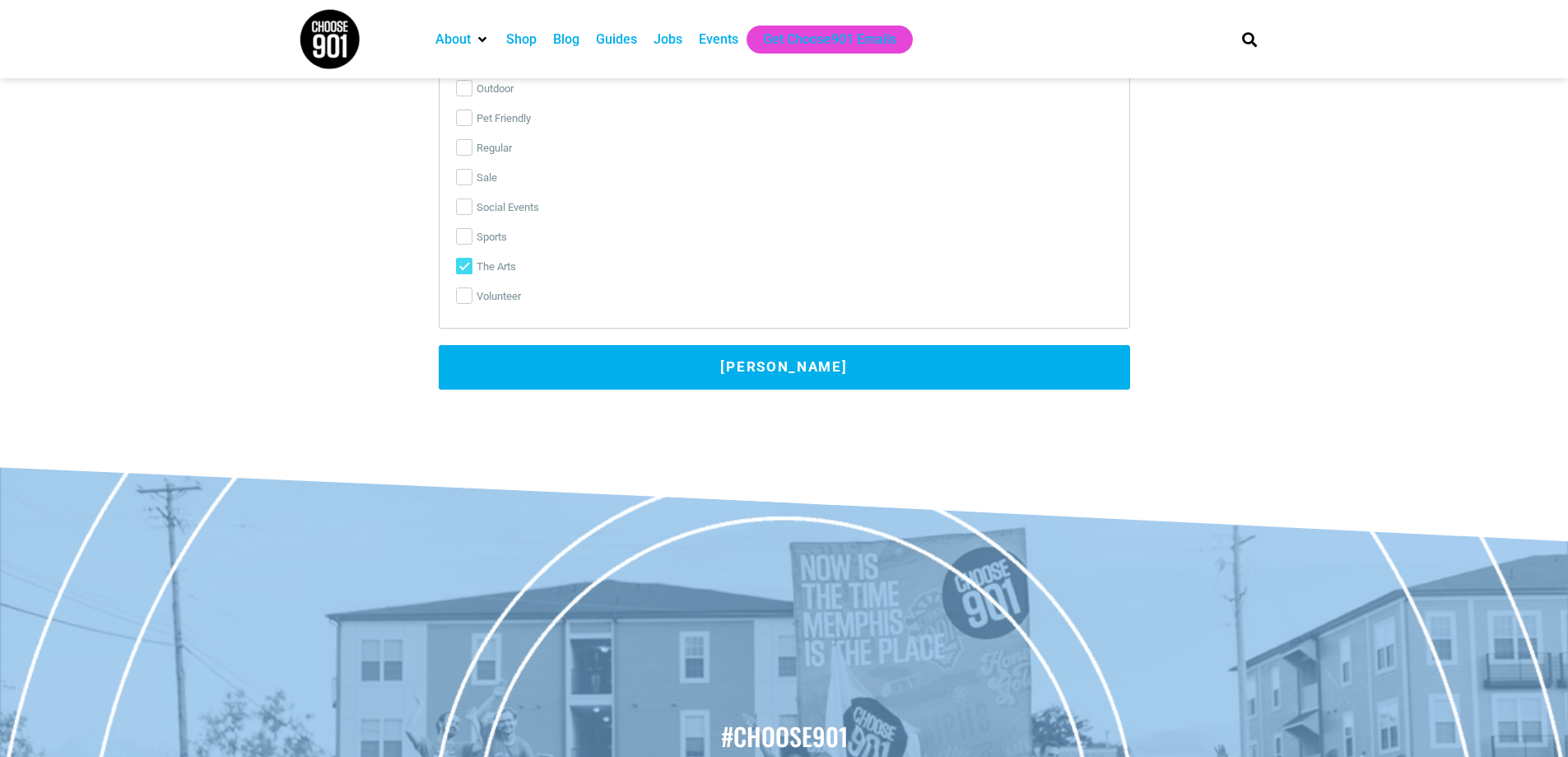
scroll to position [3337, 0]
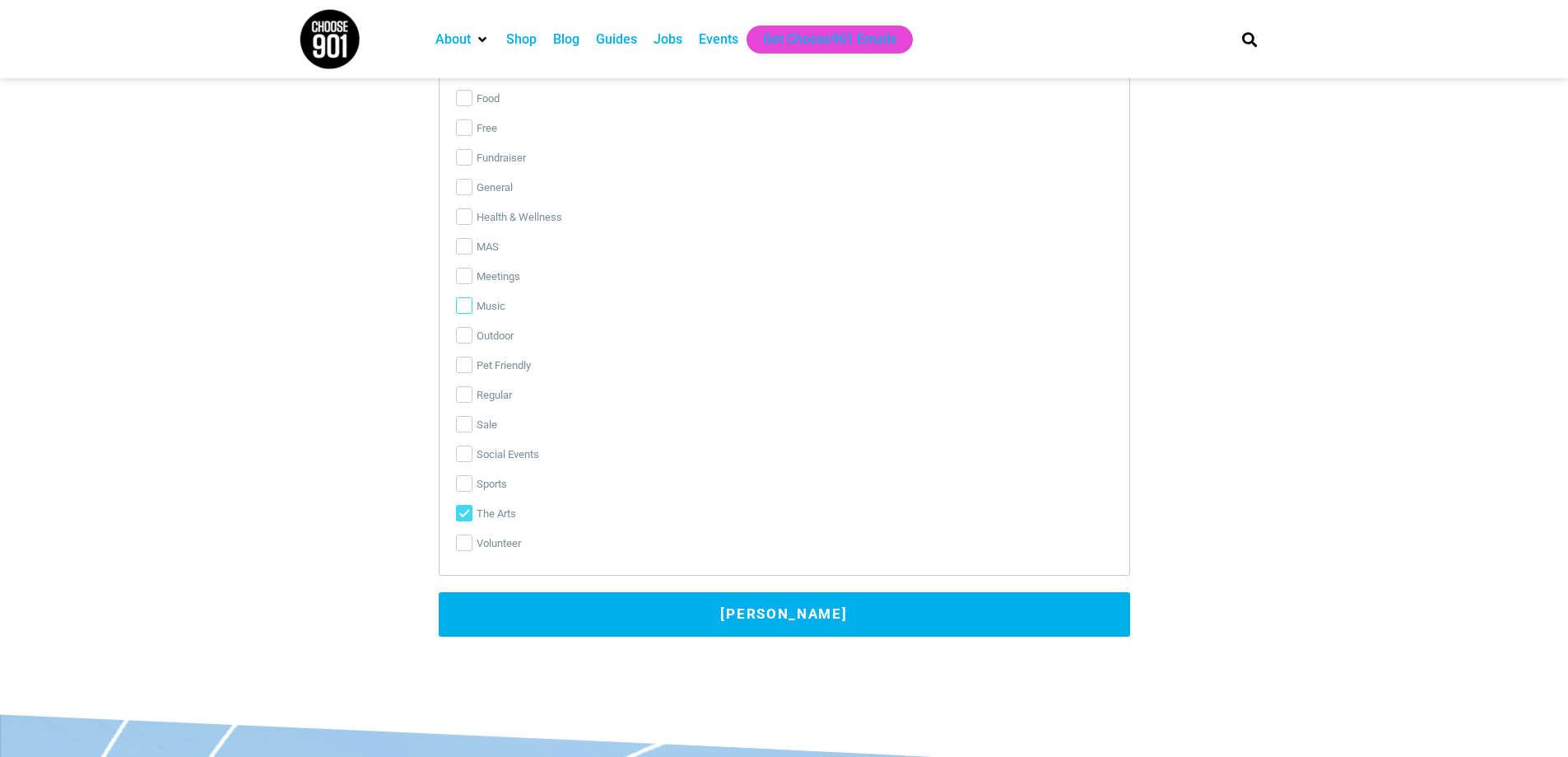
click at [466, 308] on input "Music" at bounding box center [464, 306] width 16 height 16
checkbox input "true"
drag, startPoint x: 462, startPoint y: 511, endPoint x: 474, endPoint y: 521, distance: 15.6
click at [464, 515] on input "The Arts" at bounding box center [464, 513] width 16 height 16
checkbox input "false"
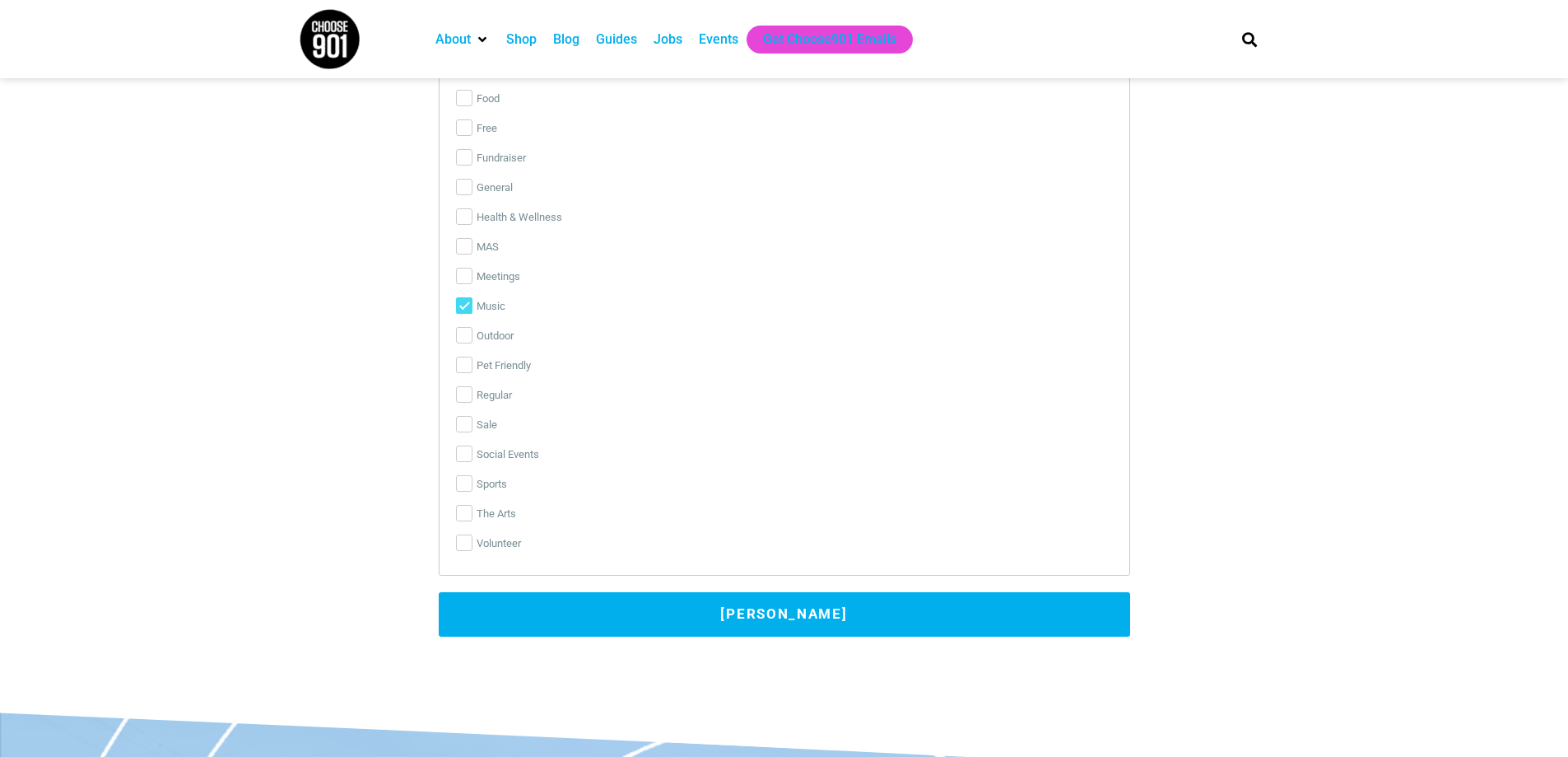
click at [743, 614] on button "[PERSON_NAME]" at bounding box center [784, 614] width 692 height 45
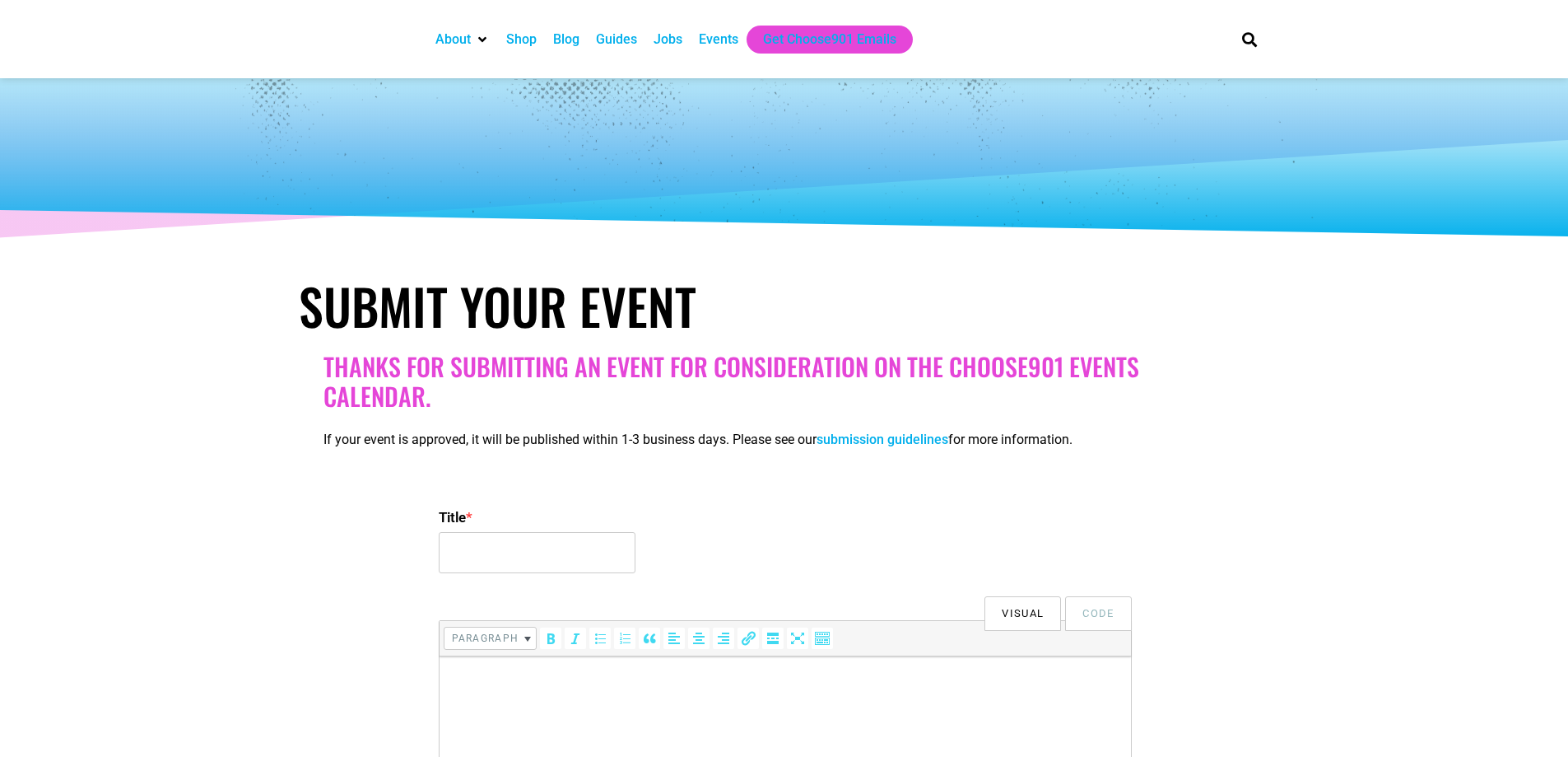
select select
click at [544, 548] on input "Title *" at bounding box center [537, 552] width 197 height 41
paste input "Candlelight: Tribute to Fleetwood Mac"
type input "Candlelight: Tribute to Fleetwood Mac"
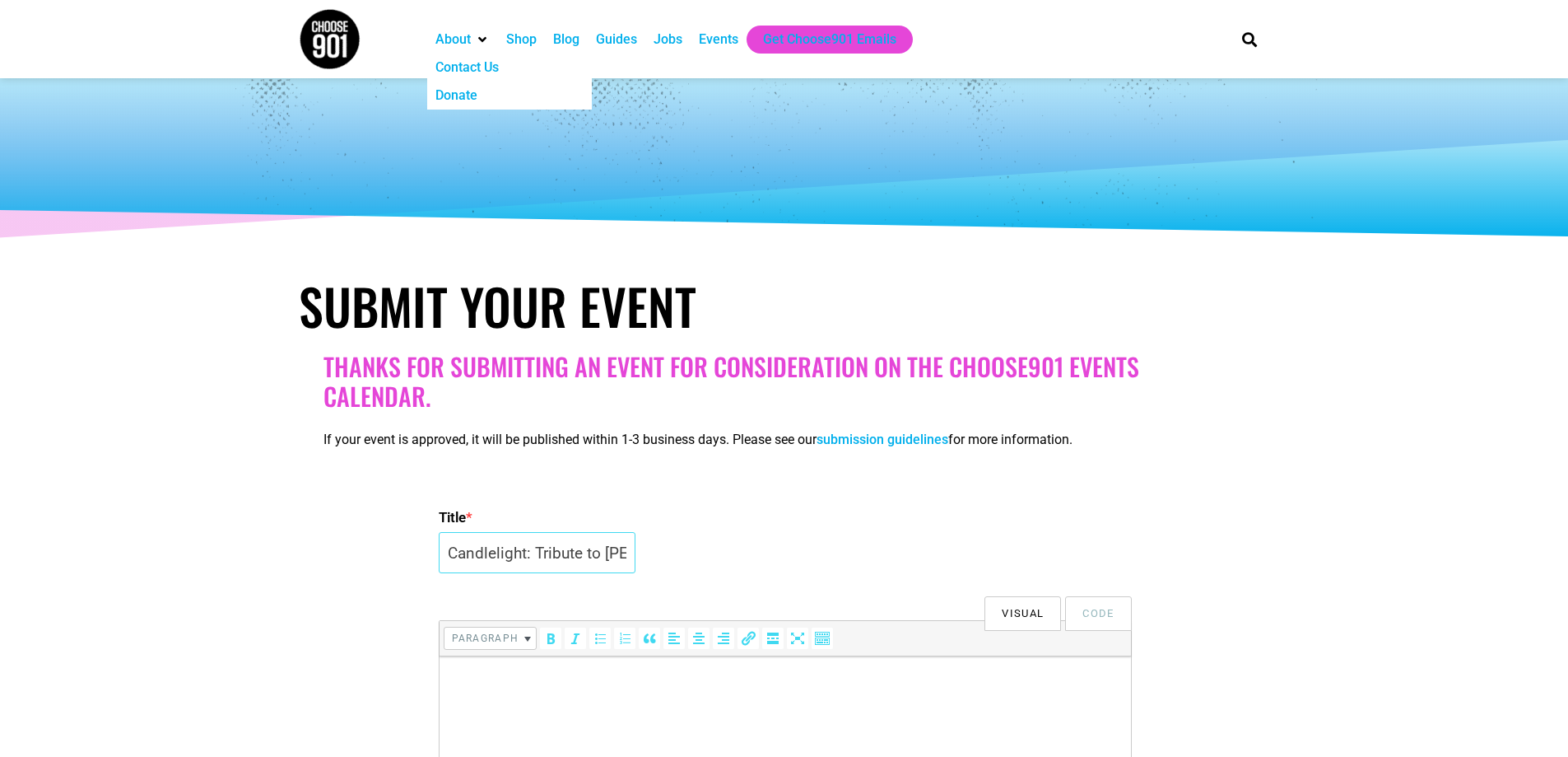
scroll to position [165, 0]
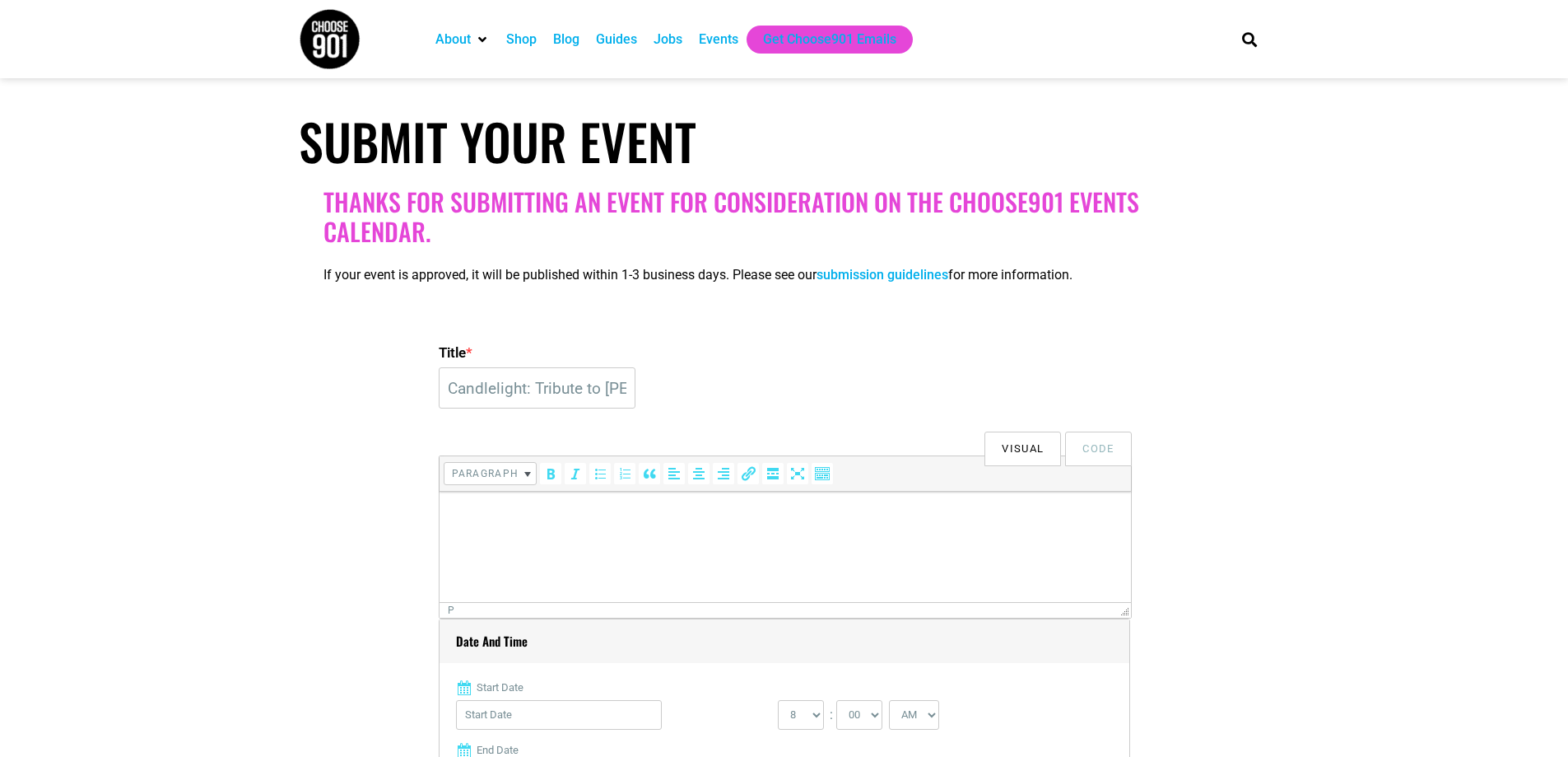
click at [601, 538] on html at bounding box center [784, 514] width 692 height 46
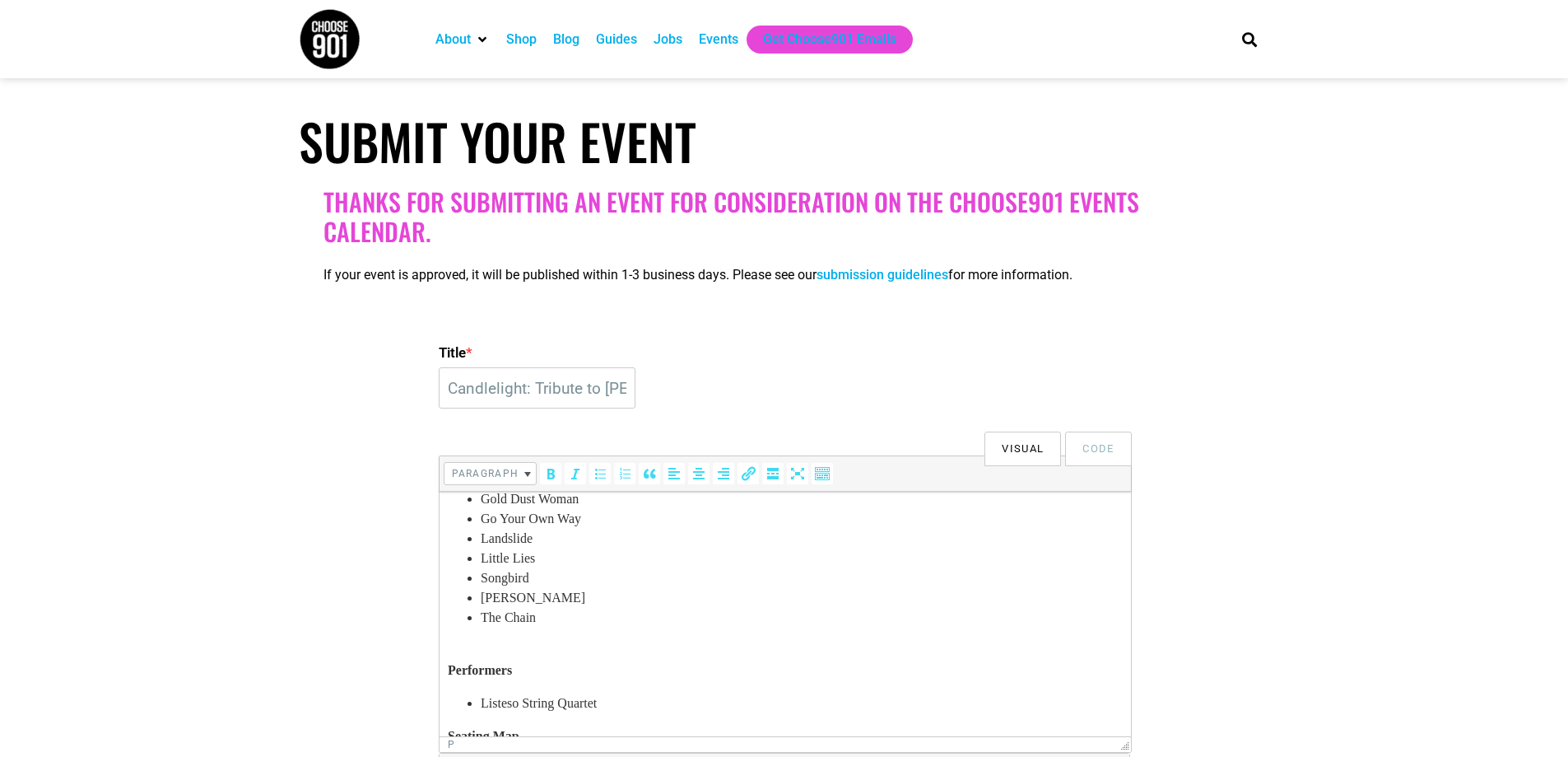
drag, startPoint x: 1123, startPoint y: 614, endPoint x: 1118, endPoint y: 738, distance: 124.1
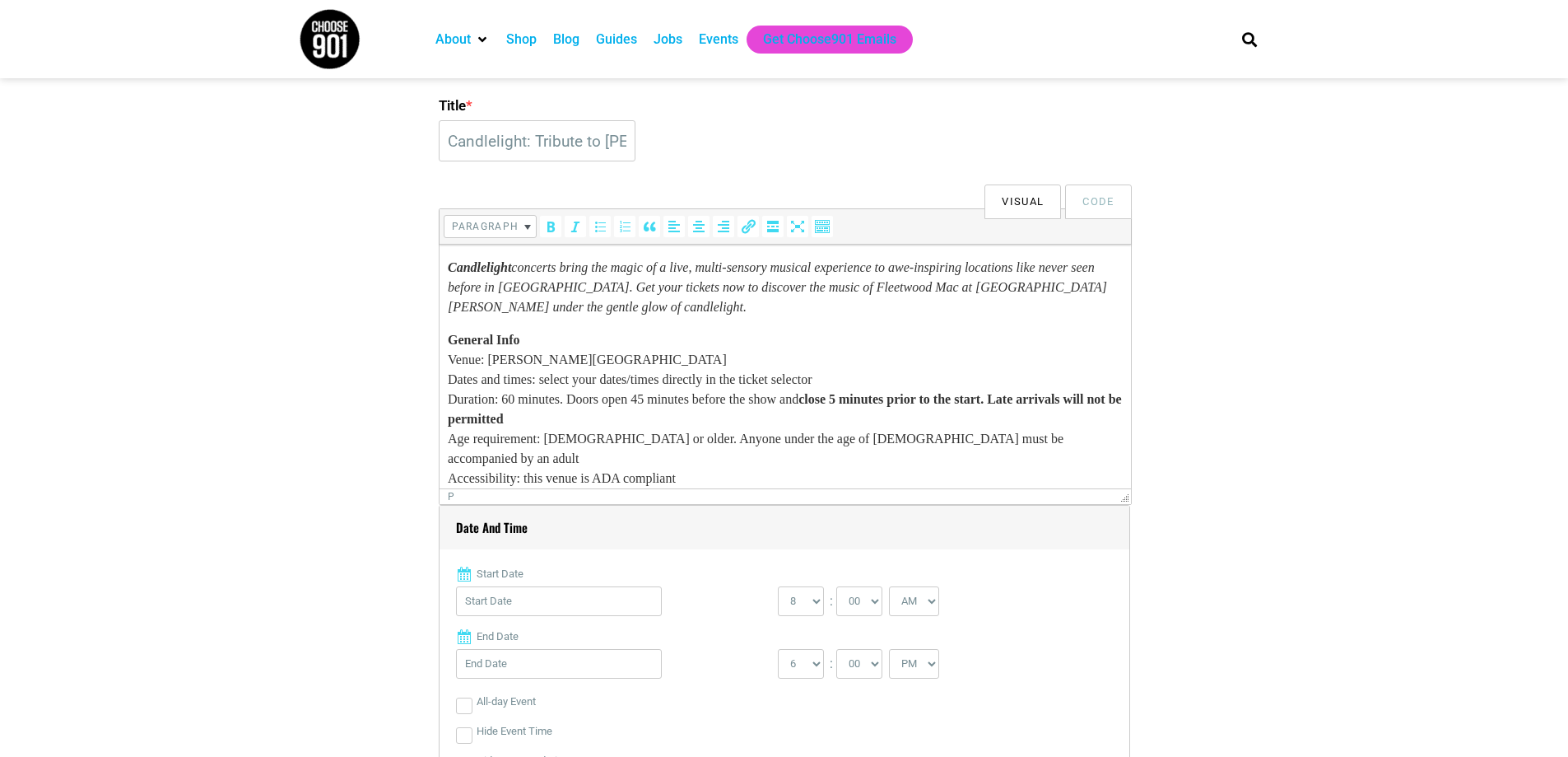
scroll to position [576, 0]
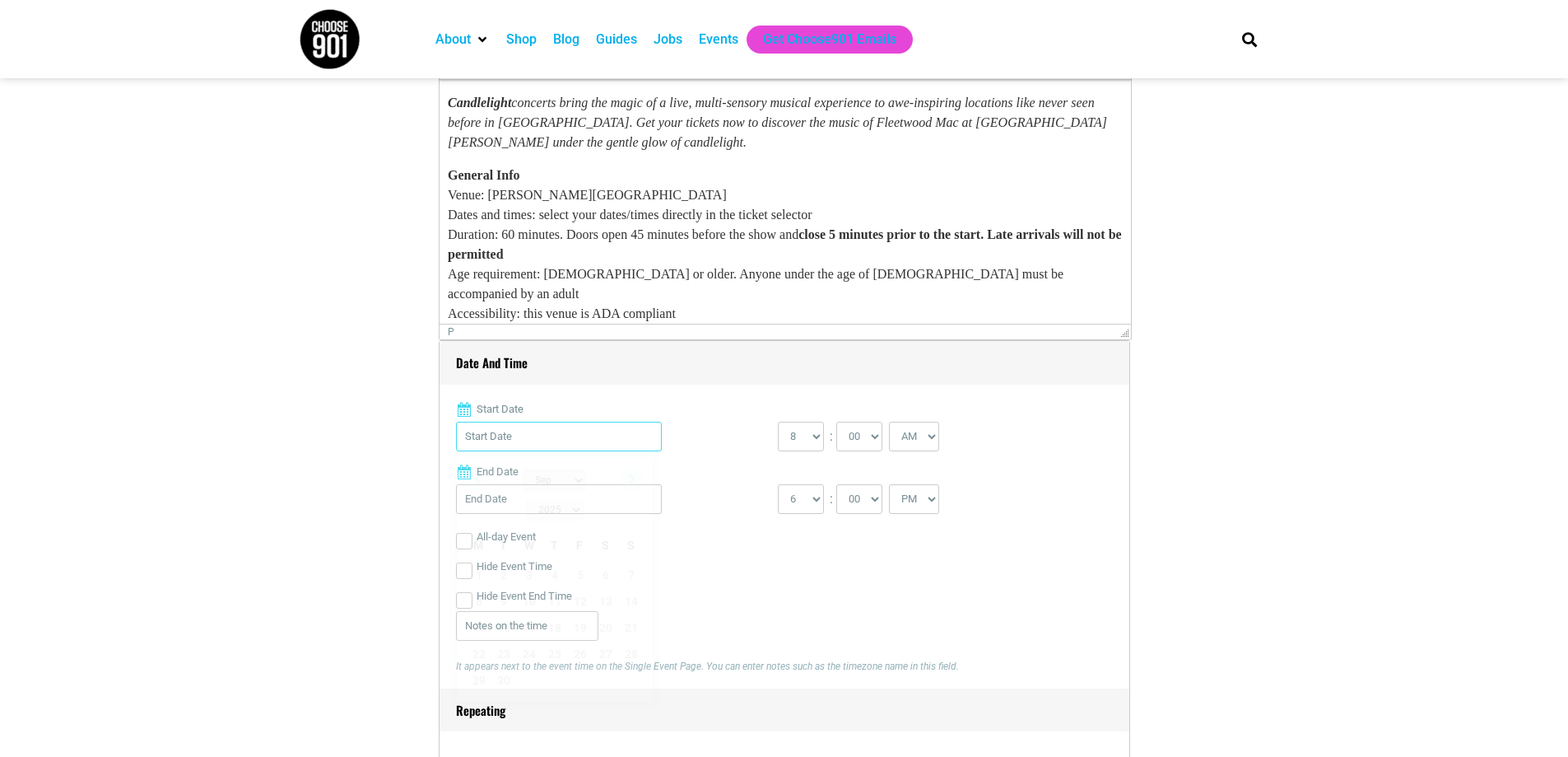
drag, startPoint x: 533, startPoint y: 435, endPoint x: 546, endPoint y: 443, distance: 15.3
click at [533, 436] on input "Start Date" at bounding box center [559, 436] width 206 height 30
click at [636, 481] on link "Next" at bounding box center [632, 479] width 25 height 25
click at [581, 615] on link "14" at bounding box center [580, 627] width 25 height 25
type input "[DATE]"
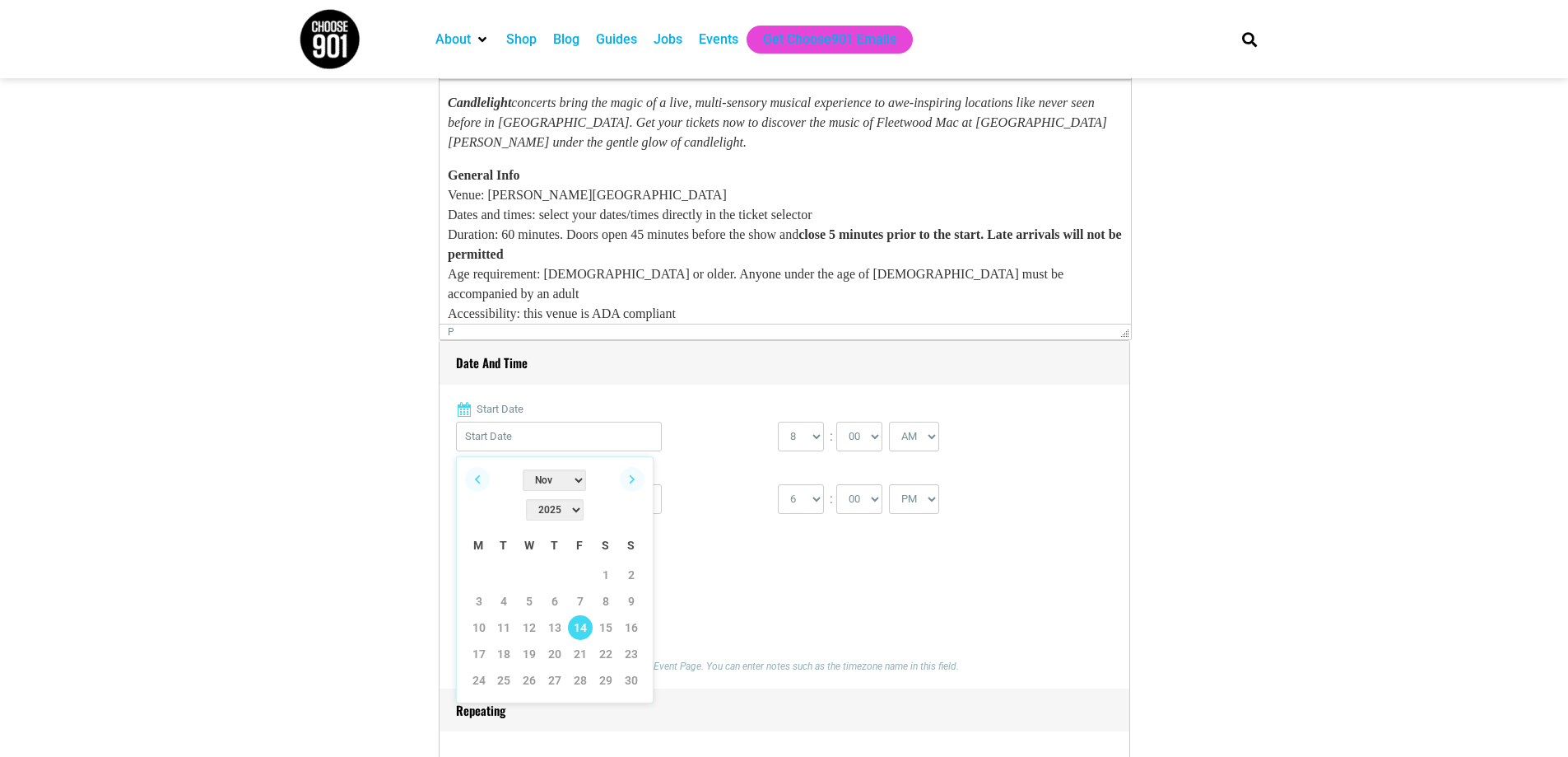
type input "[DATE]"
click at [562, 512] on input "[DATE]" at bounding box center [559, 499] width 206 height 30
click at [808, 439] on select "0 1 2 3 4 5 6 7 8 9 10 11 12" at bounding box center [800, 436] width 46 height 30
select select "2"
click at [778, 422] on select "0 1 2 3 4 5 6 7 8 9 10 11 12" at bounding box center [800, 436] width 46 height 30
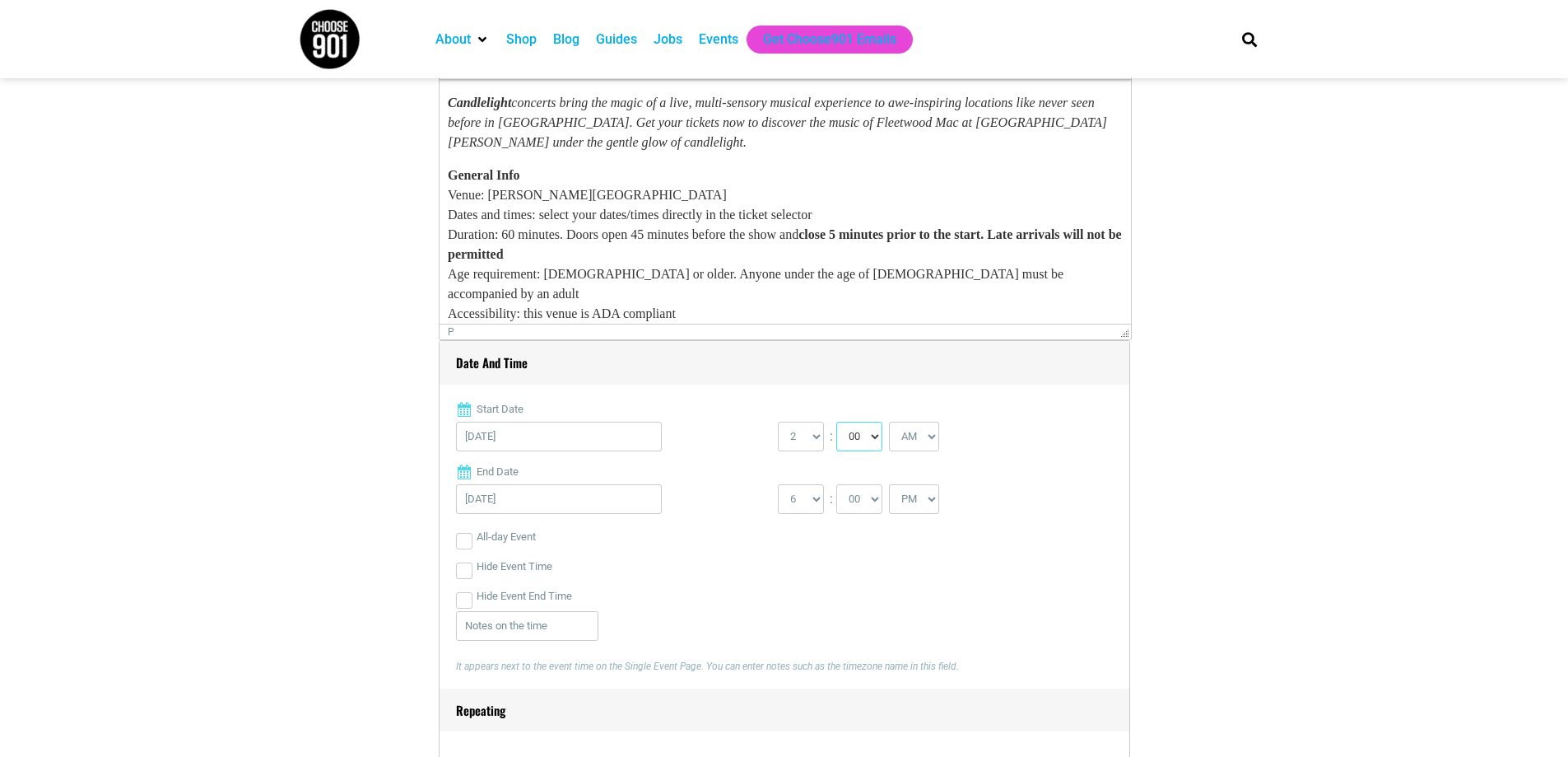
click at [870, 445] on select "00 05 10 15 20 25 30 35 40 45 50 55" at bounding box center [859, 436] width 46 height 30
select select "45"
click at [837, 422] on select "00 05 10 15 20 25 30 35 40 45 50 55" at bounding box center [859, 436] width 46 height 30
click at [918, 444] on select "AM PM" at bounding box center [914, 436] width 50 height 30
select select "PM"
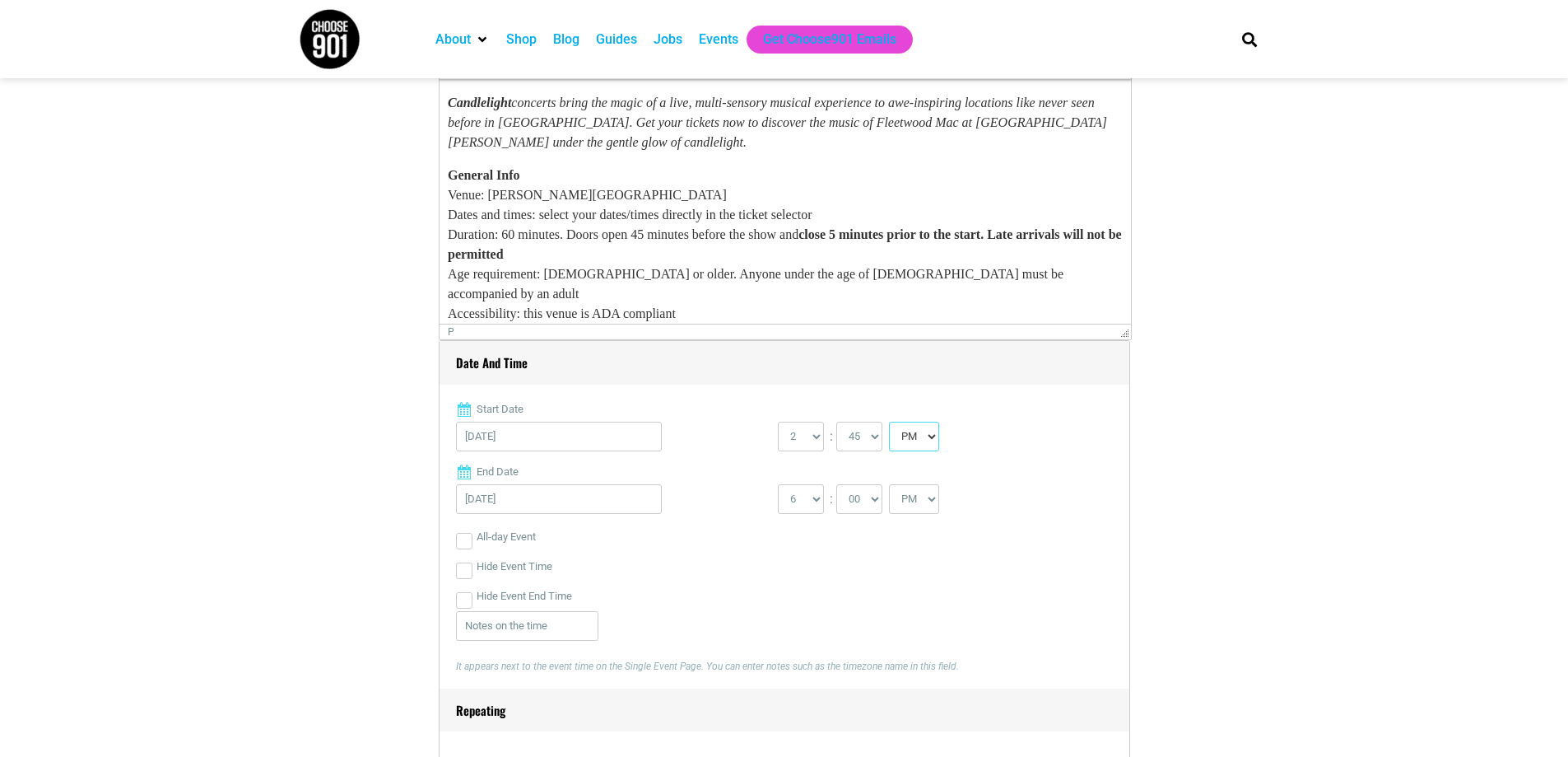
click at [890, 422] on select "AM PM" at bounding box center [914, 436] width 50 height 30
drag, startPoint x: 918, startPoint y: 503, endPoint x: 919, endPoint y: 512, distance: 9.1
click at [919, 506] on select "AM PM" at bounding box center [914, 499] width 50 height 30
click at [890, 485] on select "AM PM" at bounding box center [914, 499] width 50 height 30
click at [822, 504] on select "1 2 3 4 5 6 7 8 9 10 11 12" at bounding box center [800, 499] width 46 height 30
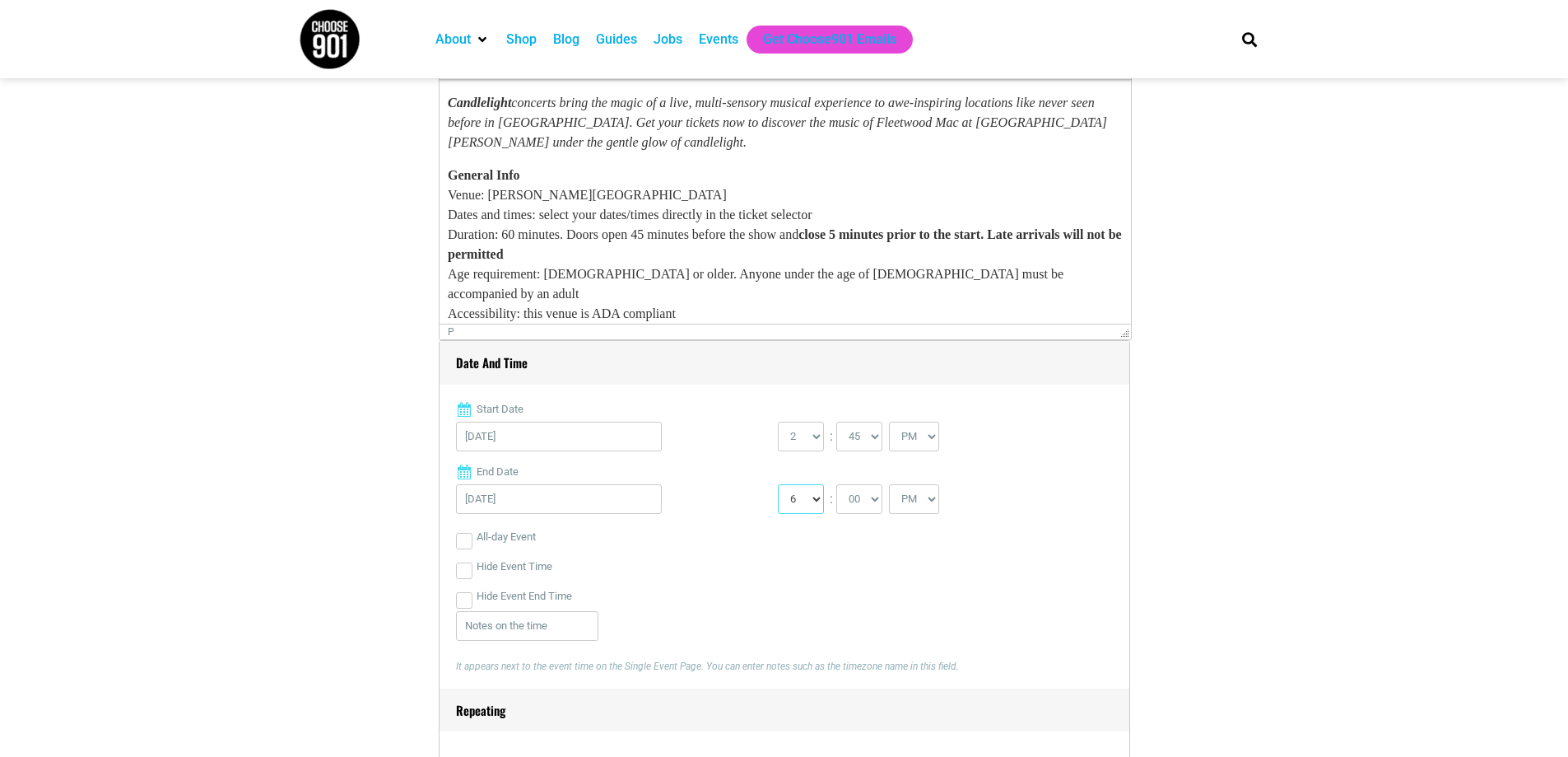
select select "4"
click at [778, 485] on select "1 2 3 4 5 6 7 8 9 10 11 12" at bounding box center [800, 499] width 46 height 30
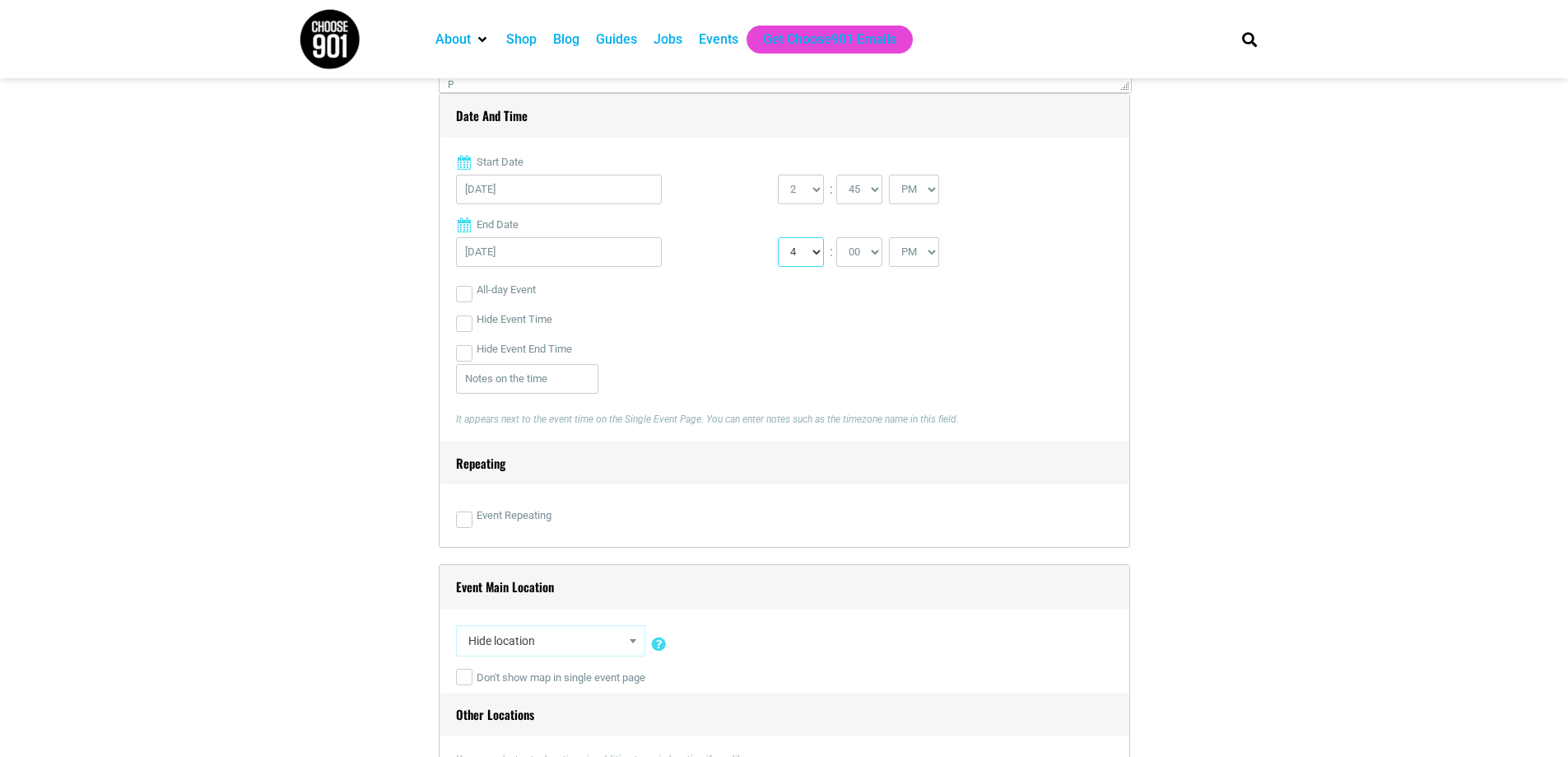
scroll to position [989, 0]
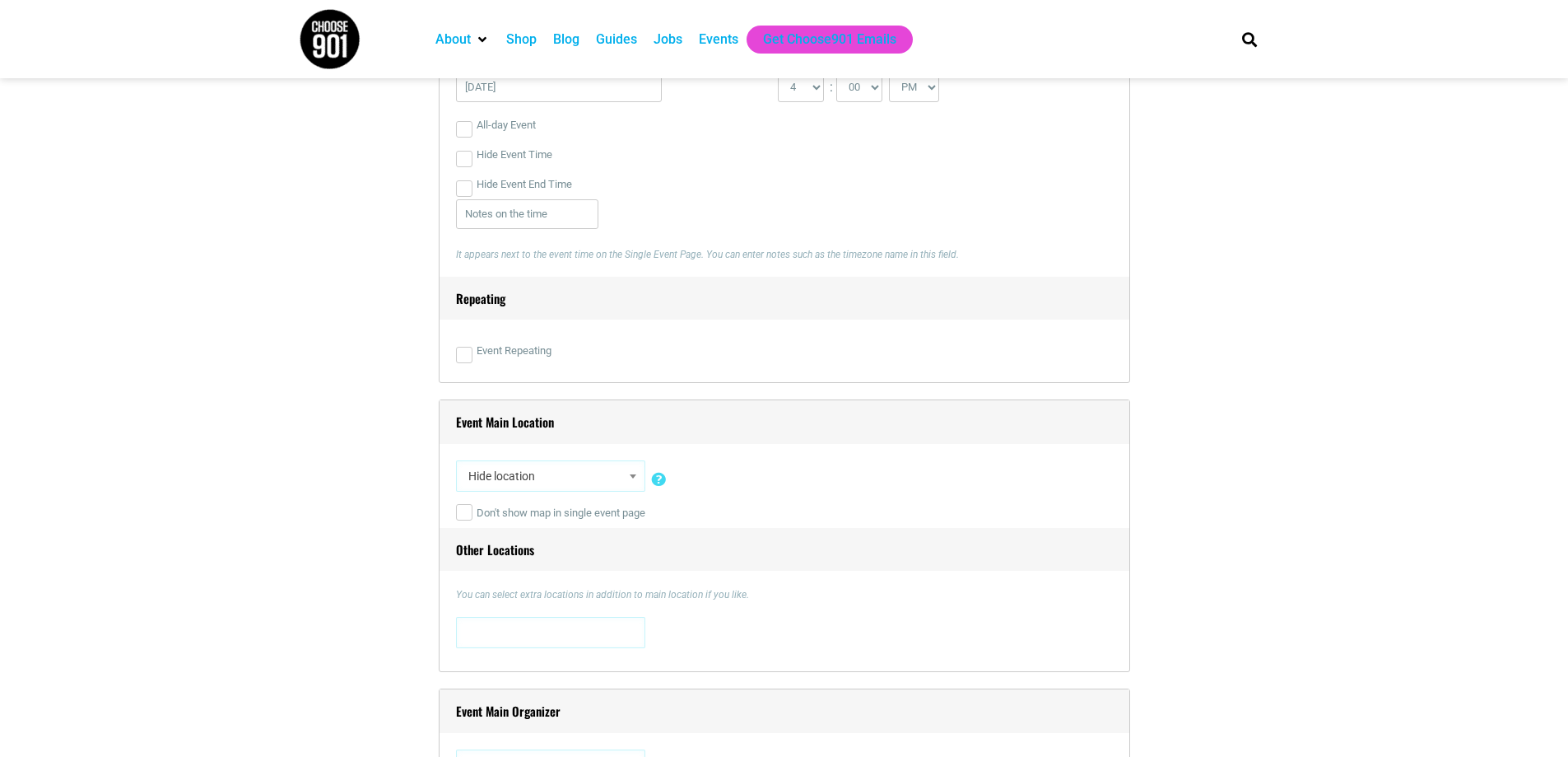
click at [580, 477] on span "Hide location" at bounding box center [551, 476] width 178 height 30
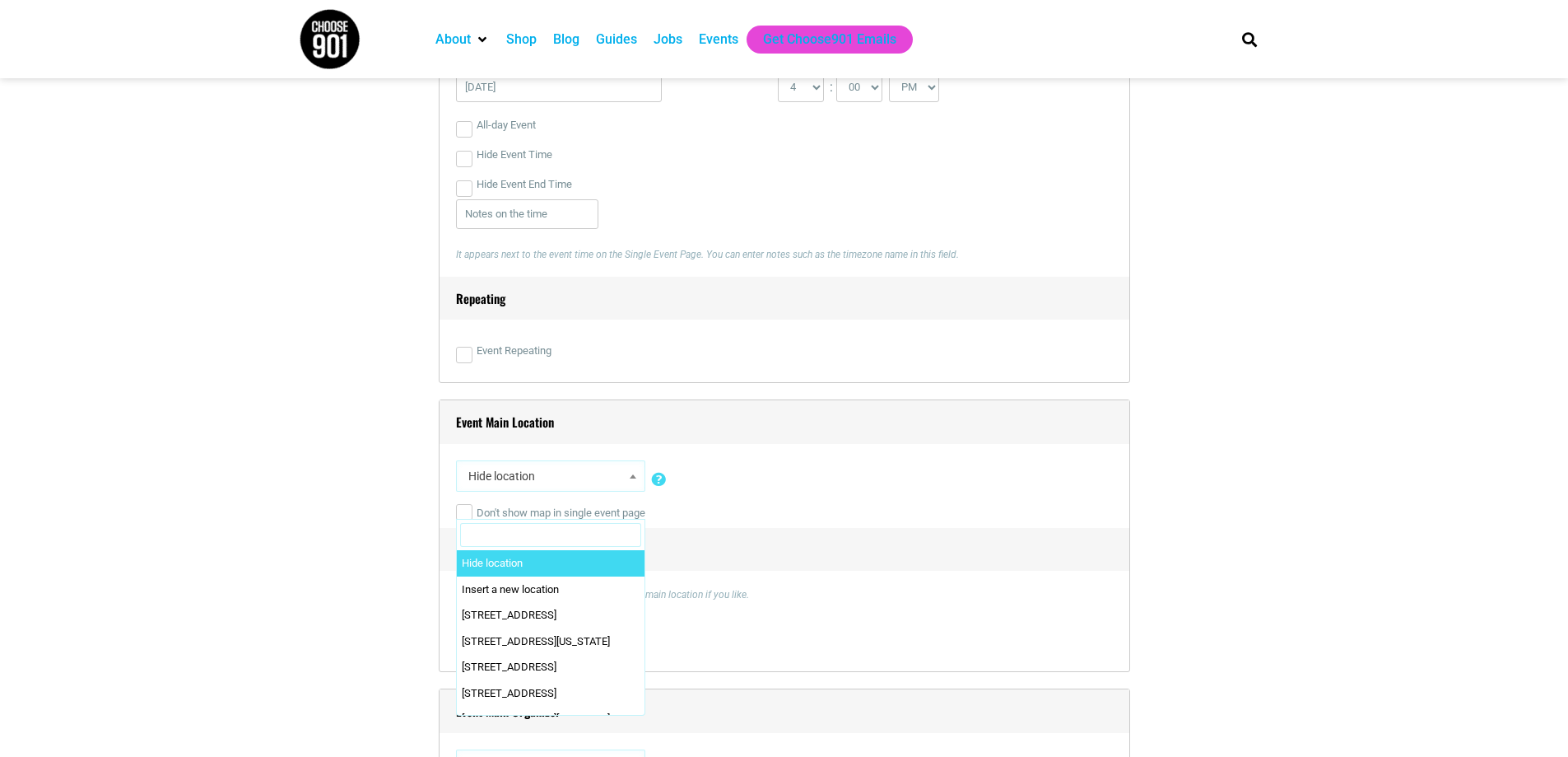
scroll to position [1318, 0]
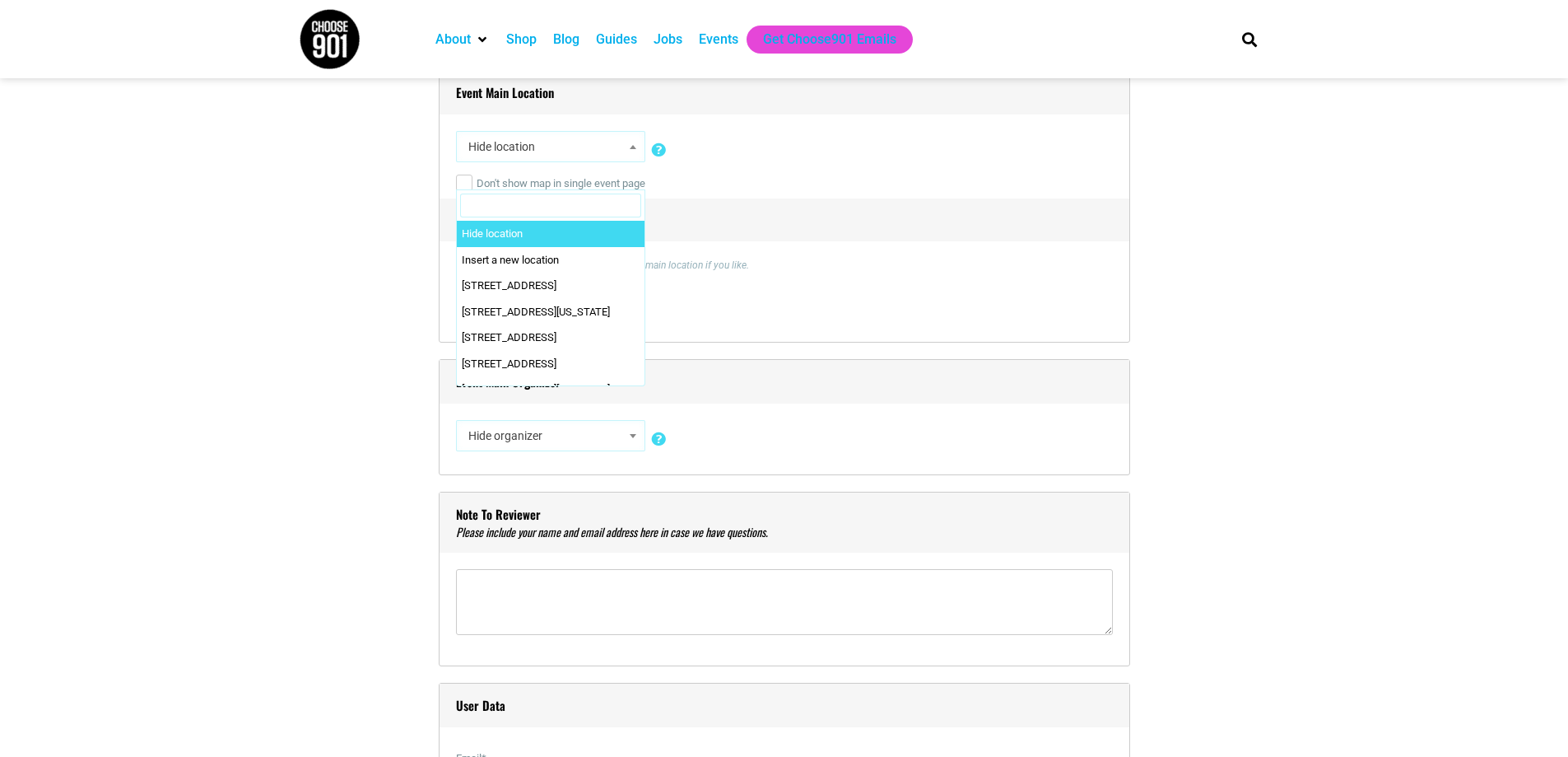
click at [533, 208] on input "Search" at bounding box center [550, 206] width 181 height 25
paste input "[PERSON_NAME][GEOGRAPHIC_DATA]"
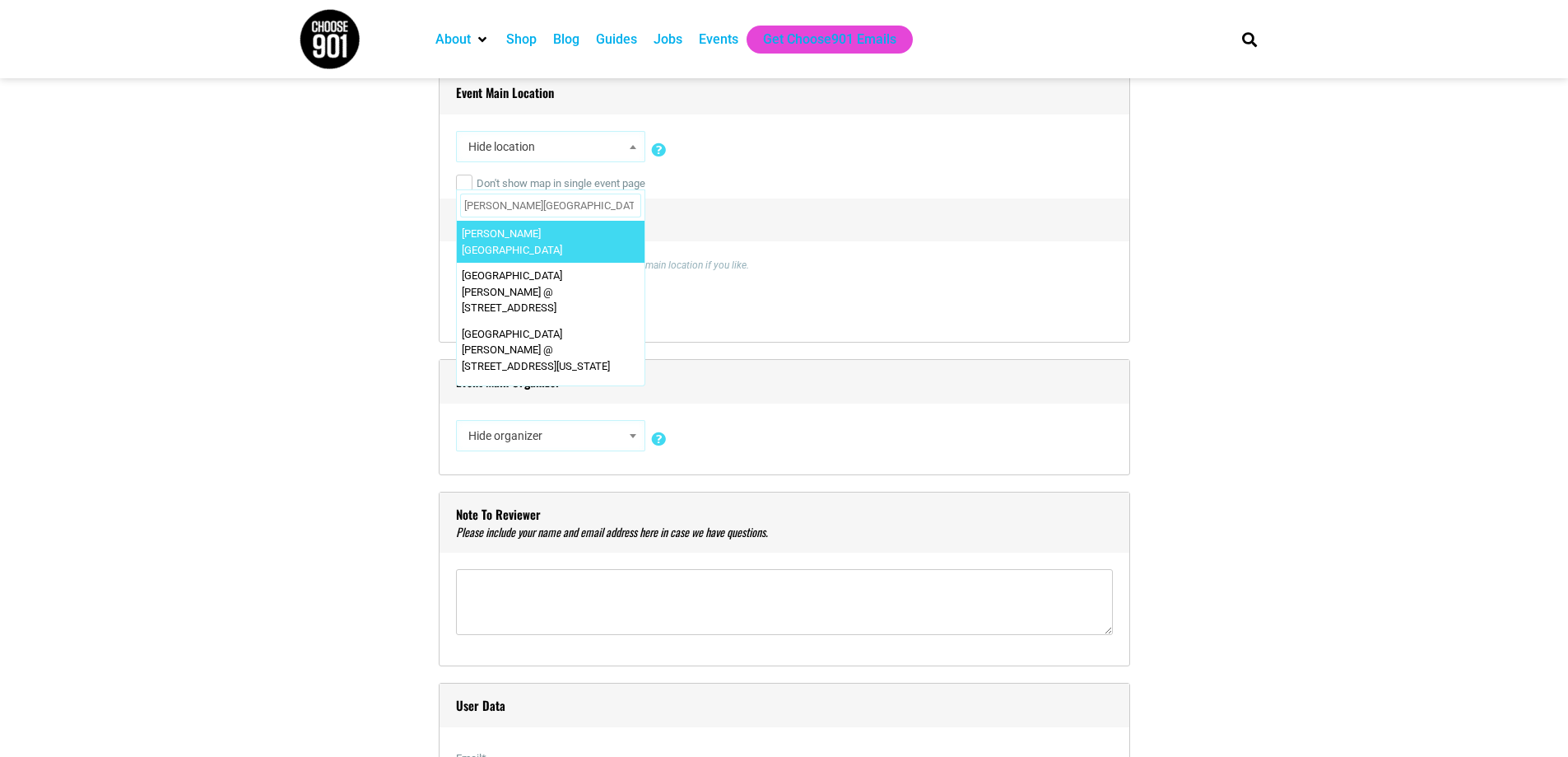
type input "[PERSON_NAME][GEOGRAPHIC_DATA]"
select select "2895"
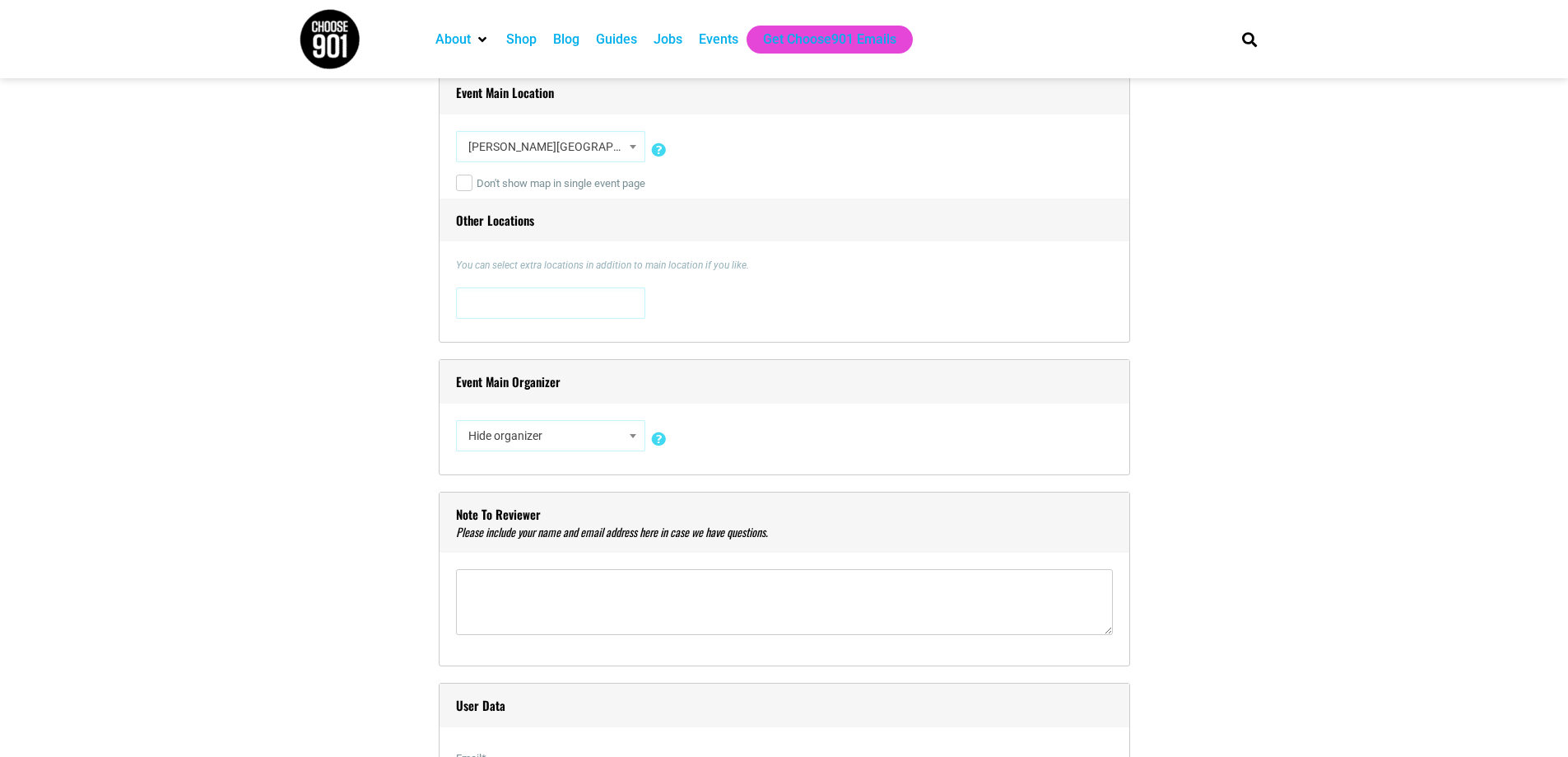
click at [568, 437] on span "Hide organizer" at bounding box center [551, 435] width 178 height 30
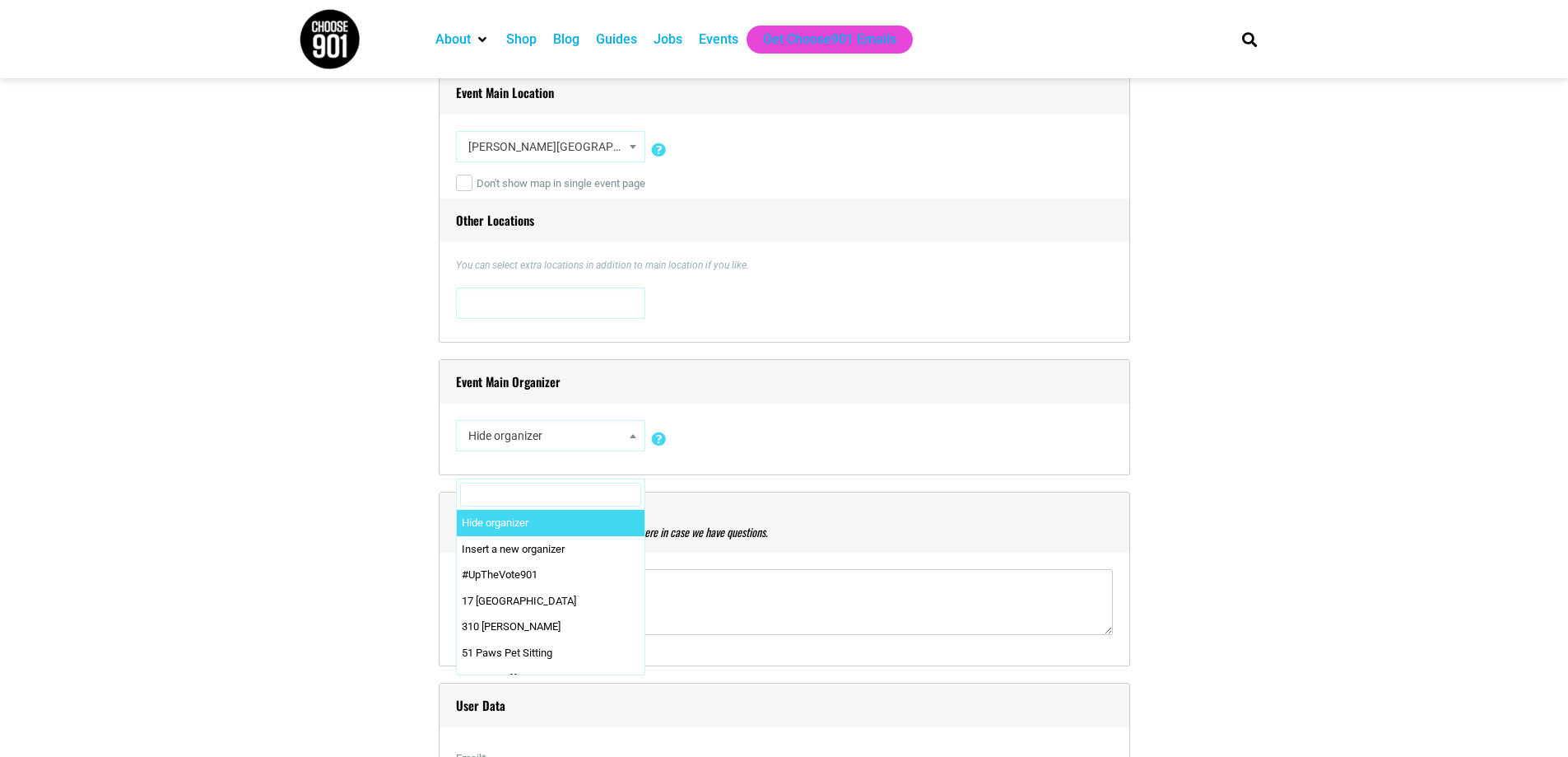
click at [538, 491] on input "Search" at bounding box center [550, 494] width 181 height 25
paste input "Fever"
type input "Fever"
select select "3080"
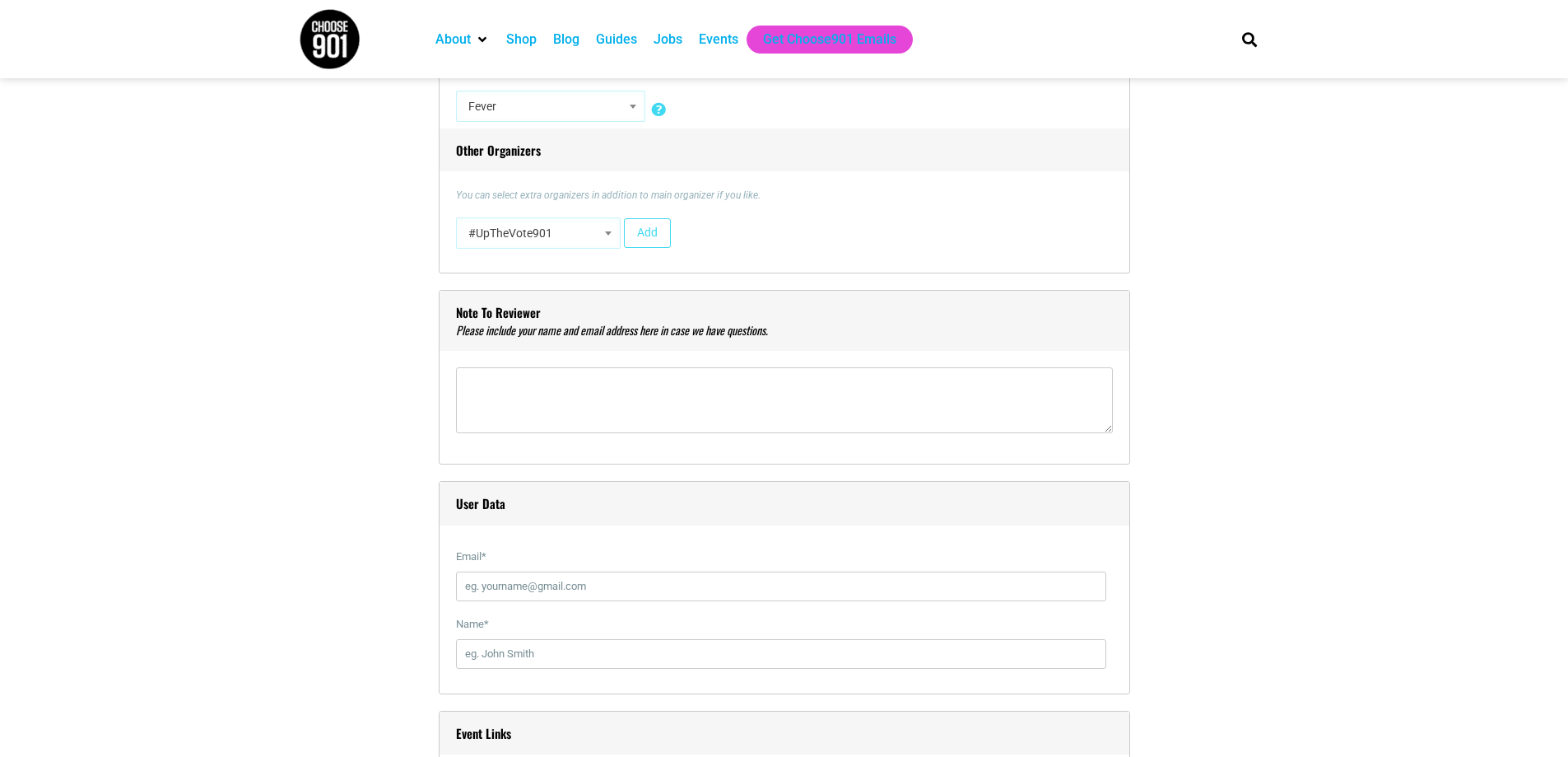
scroll to position [1730, 0]
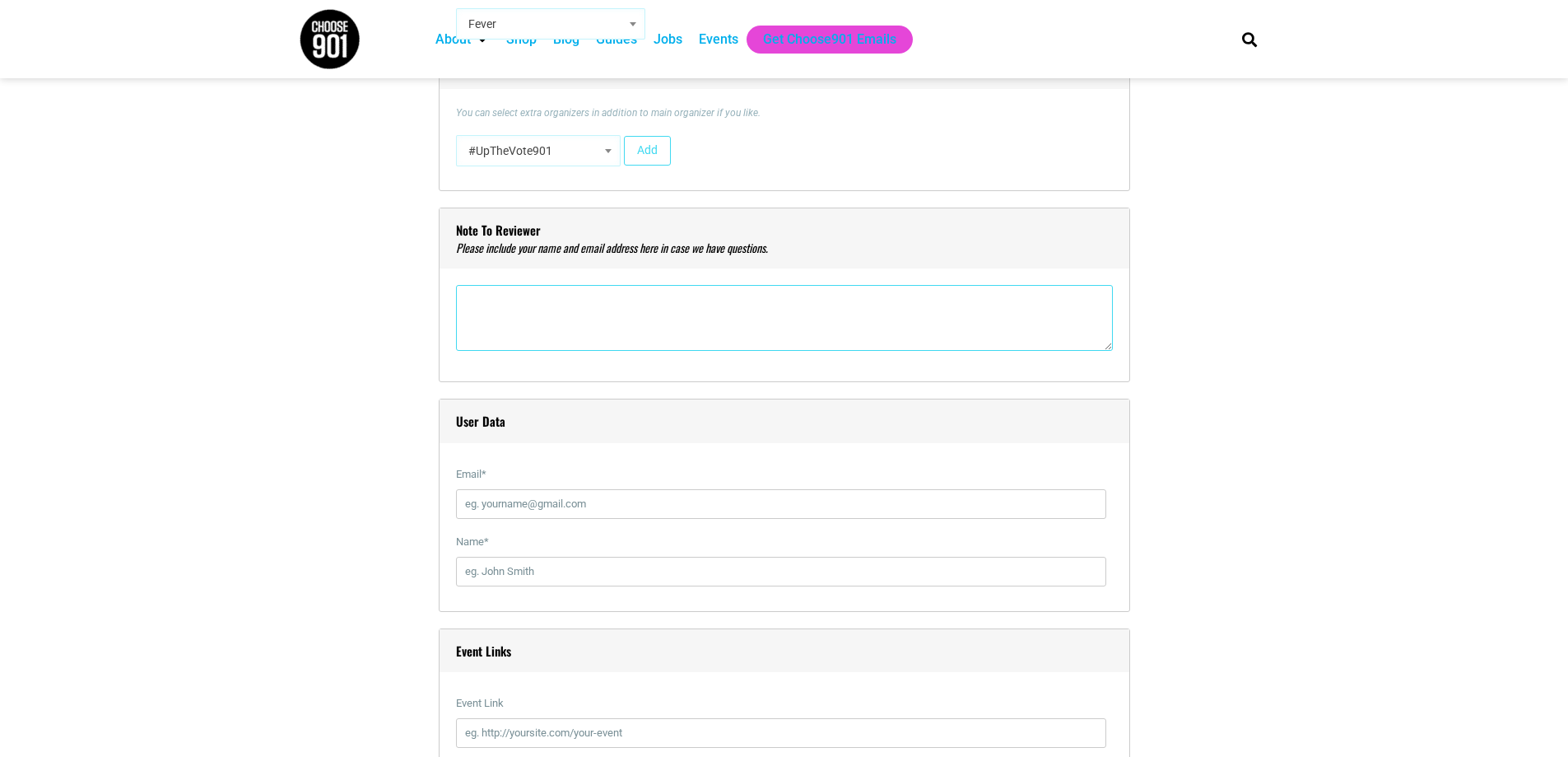
click at [601, 326] on textarea"] at bounding box center [784, 318] width 657 height 66
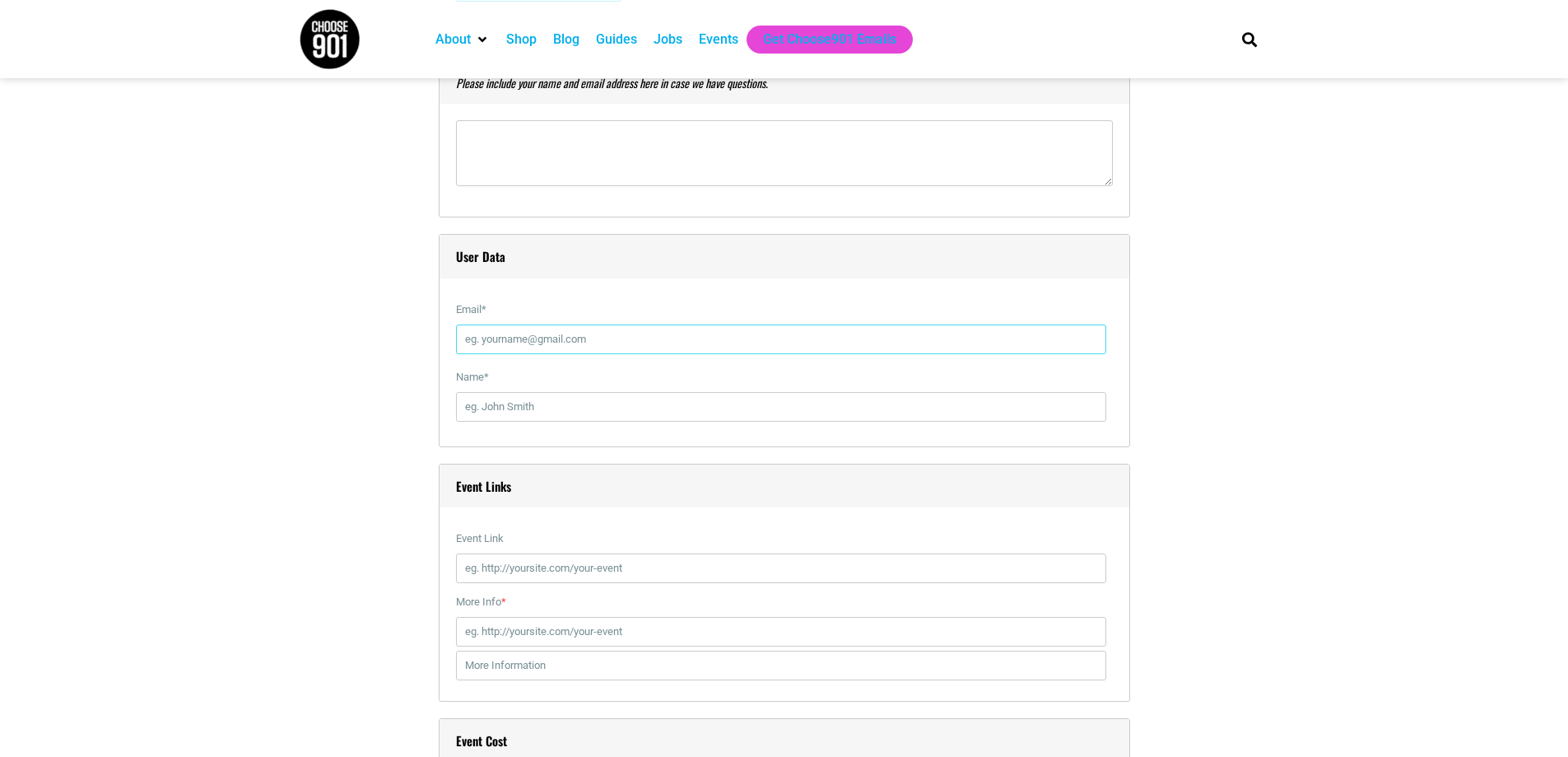
click at [526, 328] on input "Email *" at bounding box center [782, 340] width 651 height 30
drag, startPoint x: 511, startPoint y: 346, endPoint x: 451, endPoint y: 346, distance: 60.0
click at [451, 346] on div "User Data Email * v Name *" at bounding box center [784, 341] width 692 height 214
paste input "[EMAIL_ADDRESS][DOMAIN_NAME]"
type input "[EMAIL_ADDRESS][DOMAIN_NAME]"
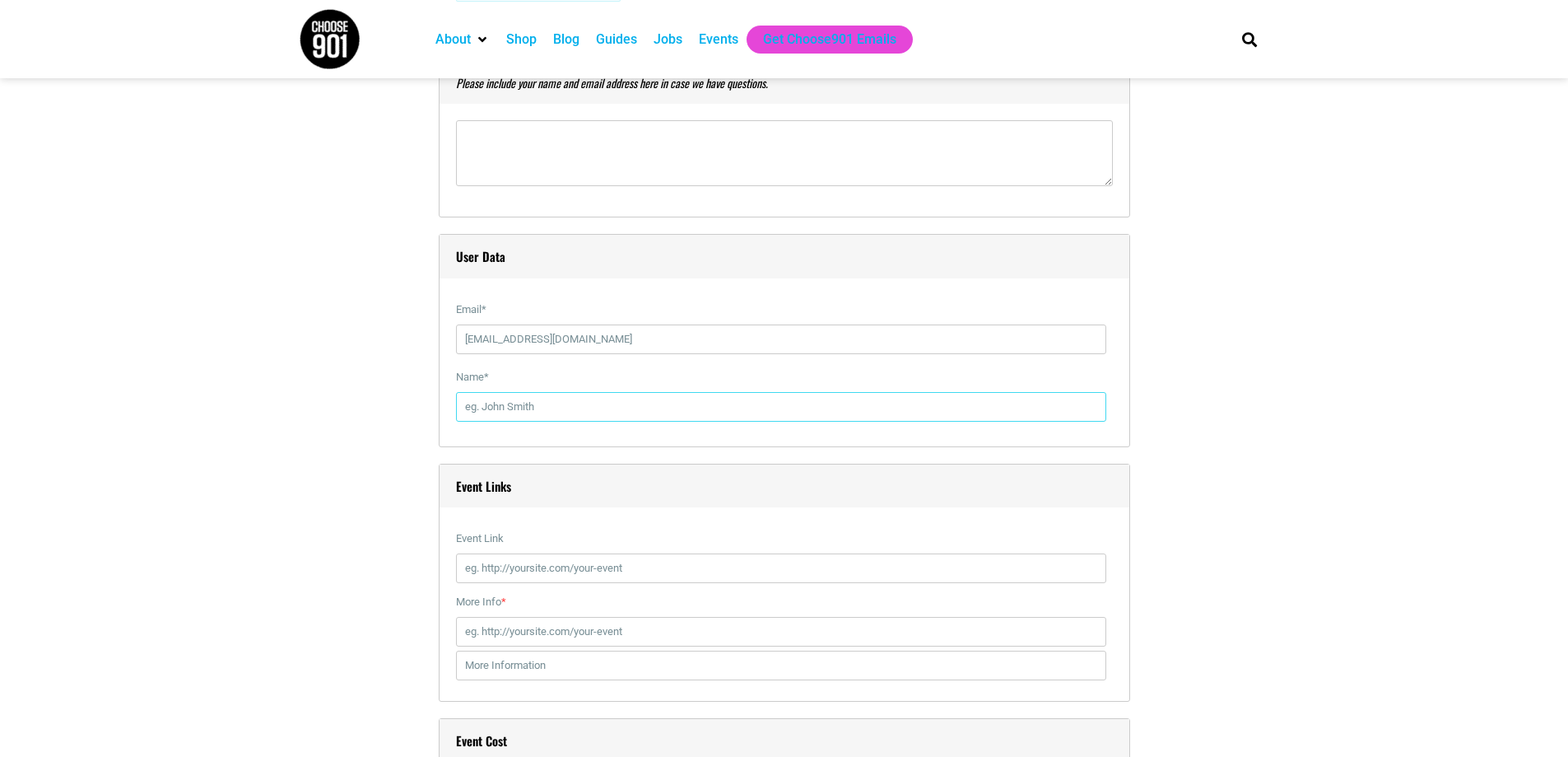
click at [497, 409] on input "Name *" at bounding box center [782, 407] width 651 height 30
paste input "[PERSON_NAME]"
type input "[PERSON_NAME]"
click at [568, 571] on input "Event Link" at bounding box center [782, 568] width 651 height 30
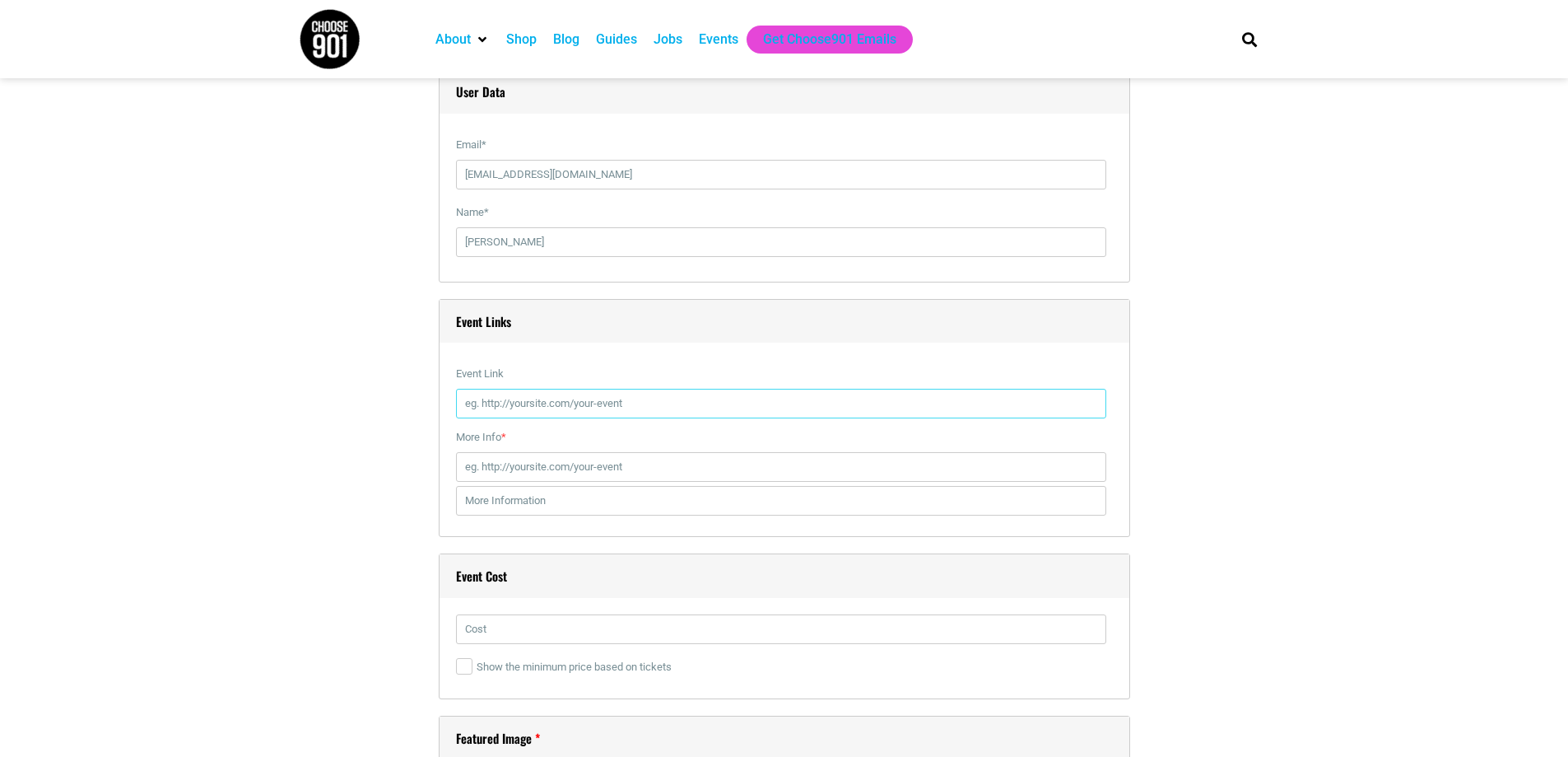
paste input "https://eventvesta.com/events/116238/t/tickets"
type input "https://eventvesta.com/events/116238/t/tickets"
click at [586, 463] on input "More Info *" at bounding box center [782, 467] width 651 height 30
paste input "https://eventvesta.com/events/116238/t/tickets"
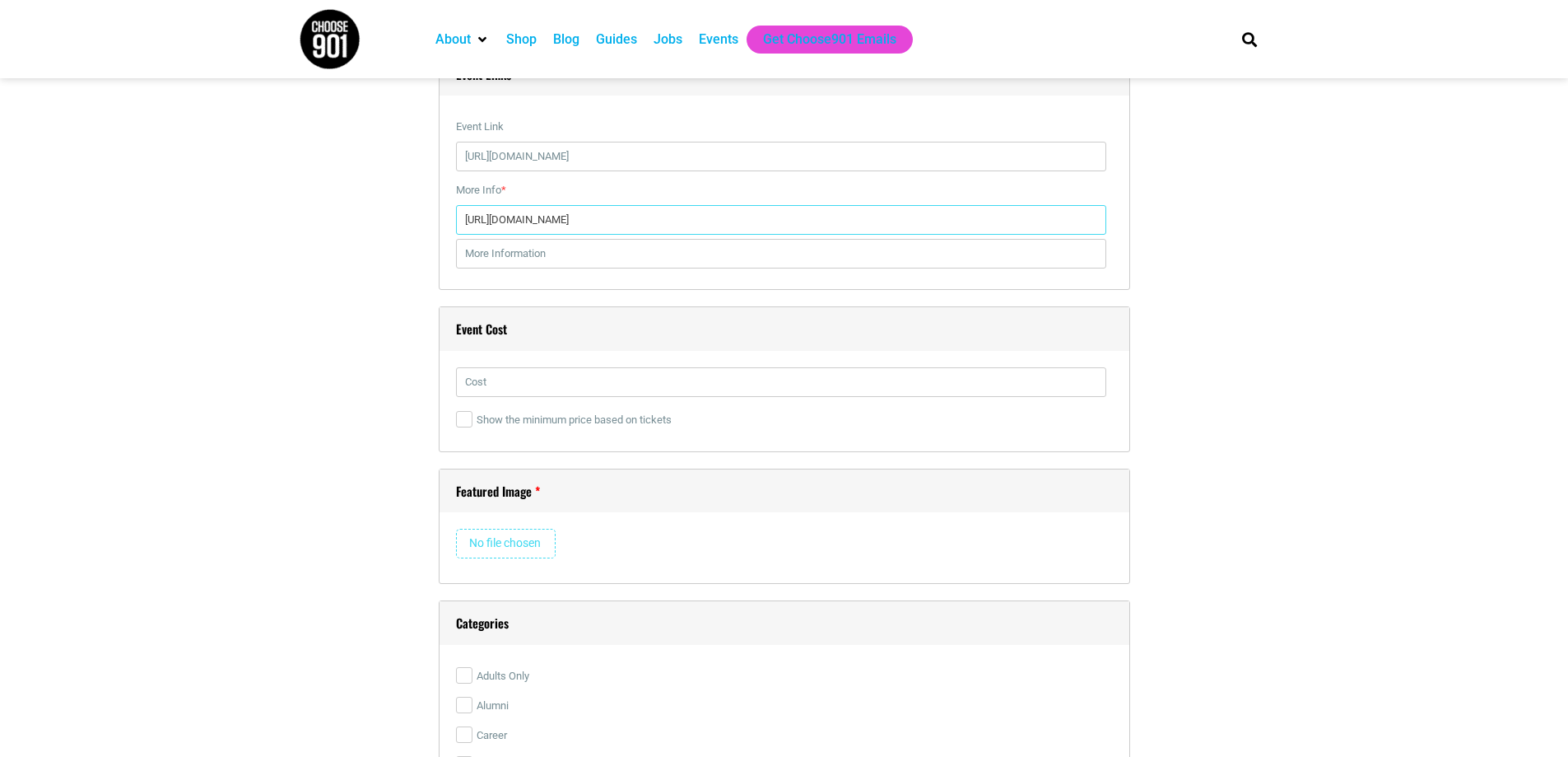
type input "https://eventvesta.com/events/116238/t/tickets"
click at [539, 392] on input "text" at bounding box center [782, 382] width 651 height 30
paste input "$45.55"
type input "$45.55"
click at [520, 549] on input "file" at bounding box center [506, 544] width 100 height 30
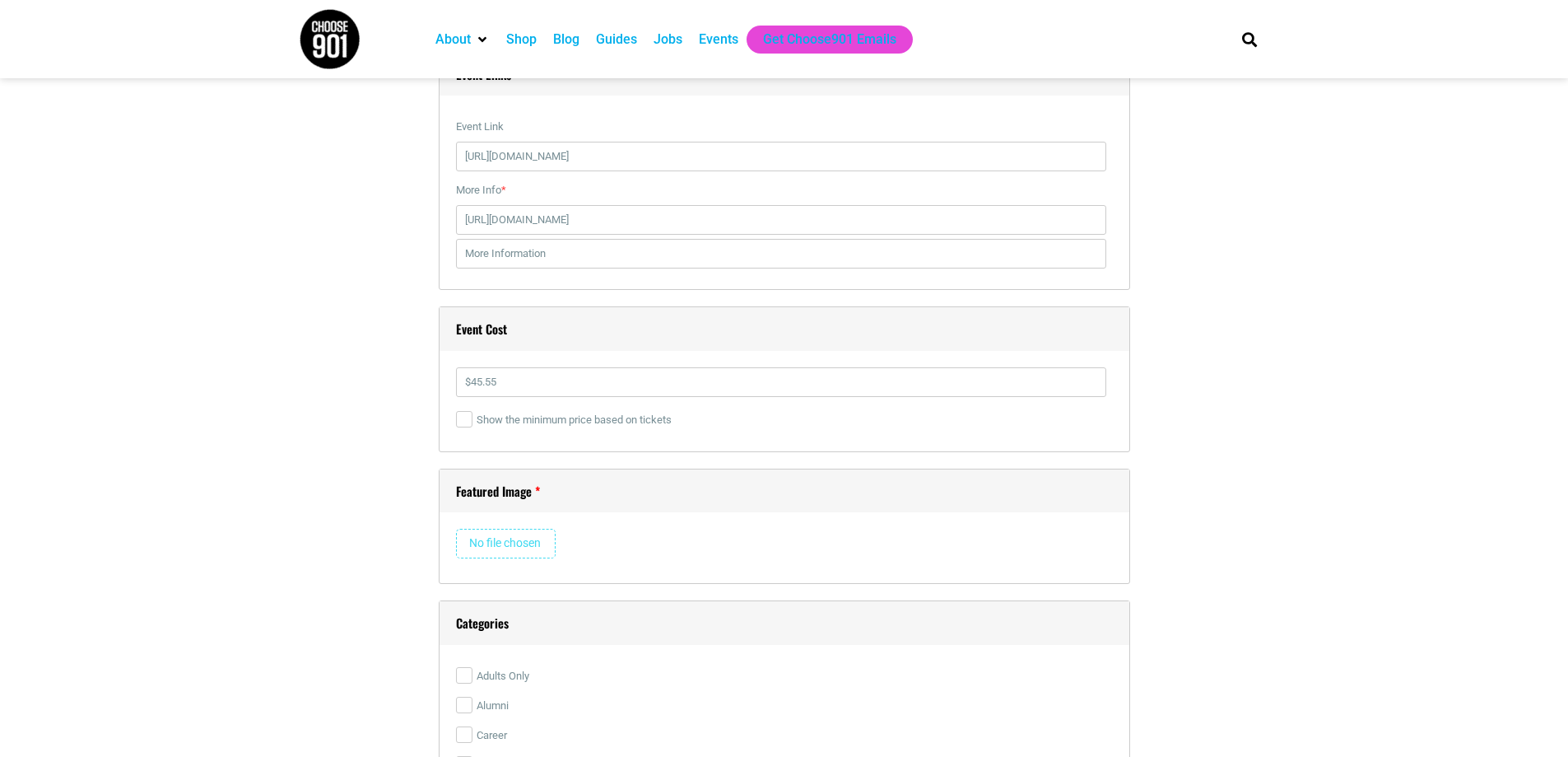
type input "C:\fakepath\c1.jpg"
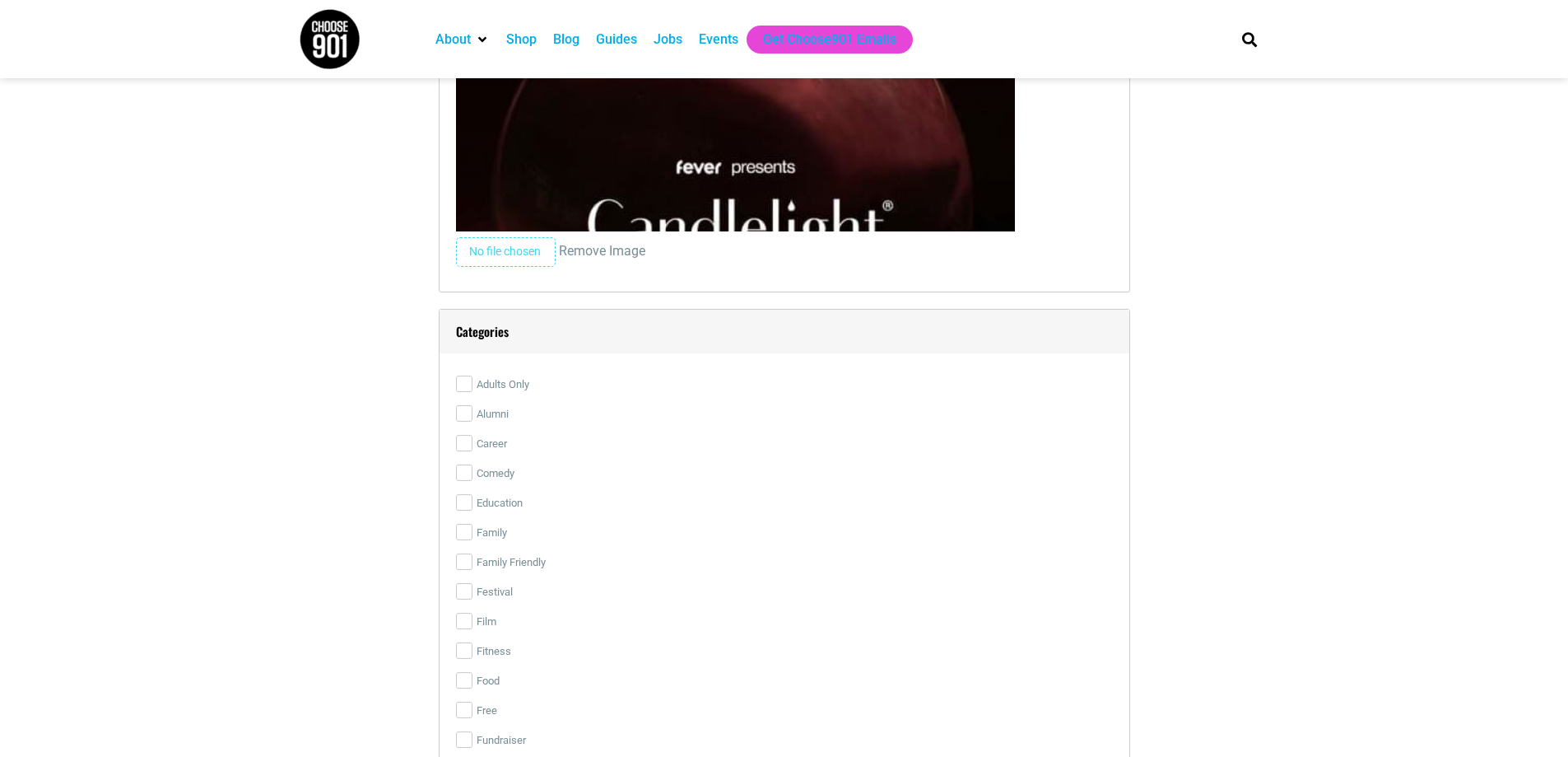
scroll to position [3130, 0]
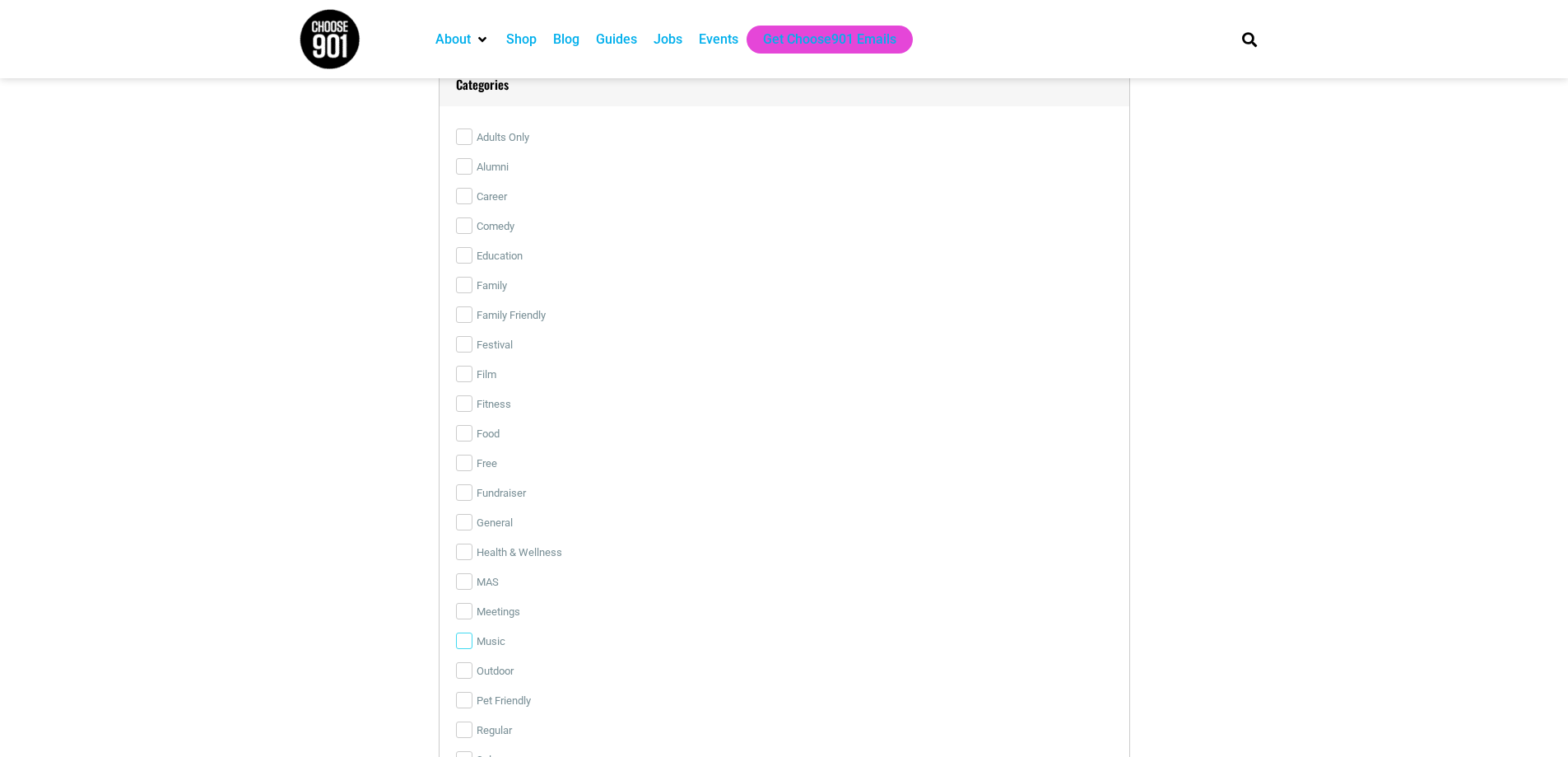
drag, startPoint x: 463, startPoint y: 643, endPoint x: 473, endPoint y: 643, distance: 10.0
click at [463, 643] on input "Music" at bounding box center [464, 640] width 16 height 16
checkbox input "true"
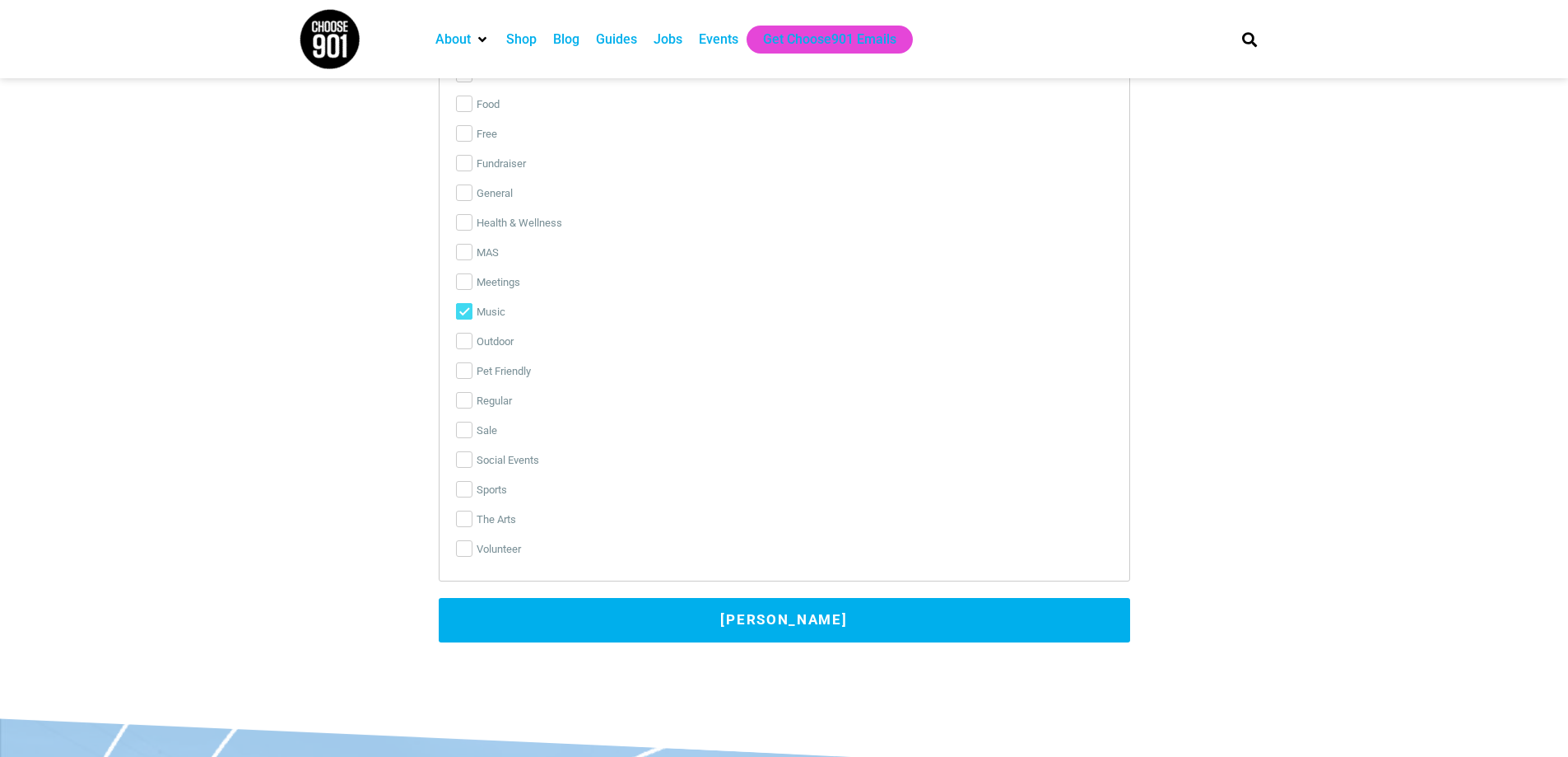
click at [754, 623] on button "[PERSON_NAME]" at bounding box center [784, 620] width 692 height 45
